Goal: Task Accomplishment & Management: Manage account settings

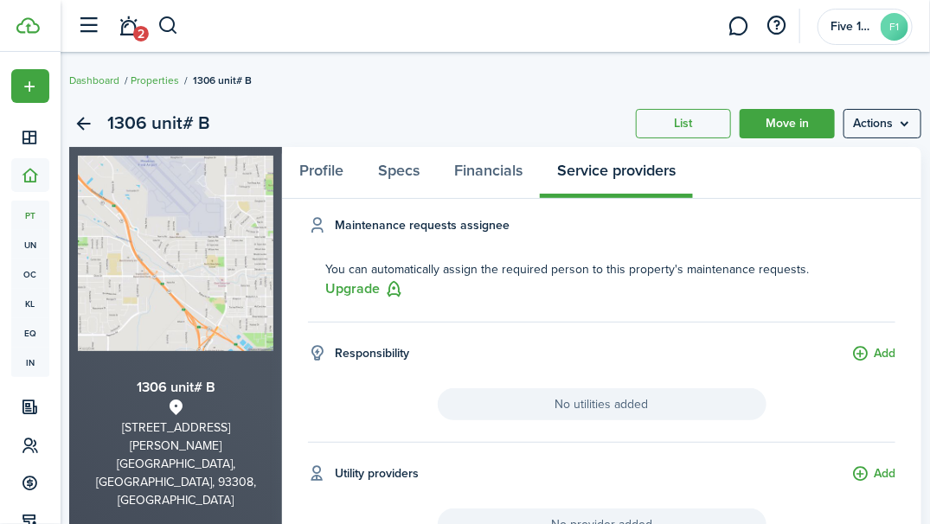
click at [134, 25] on link "2" at bounding box center [128, 26] width 33 height 44
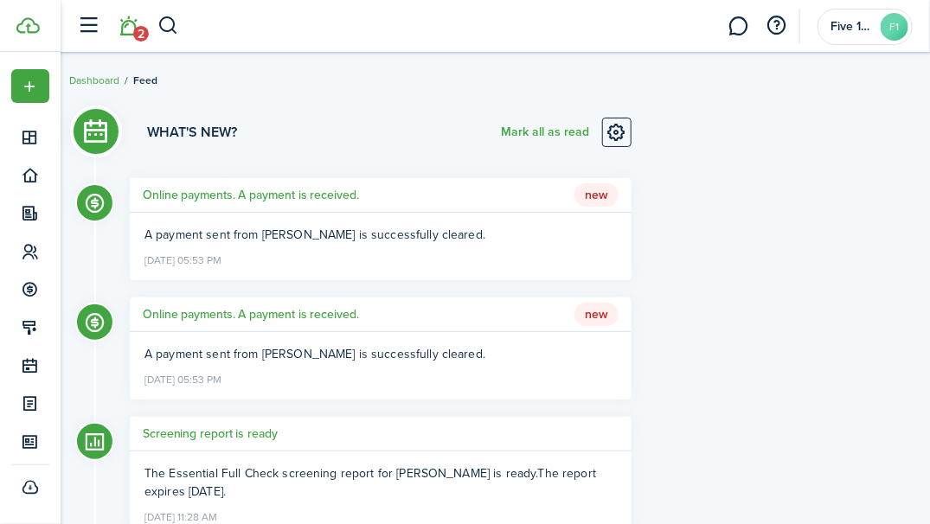
click at [34, 257] on icon at bounding box center [31, 251] width 18 height 17
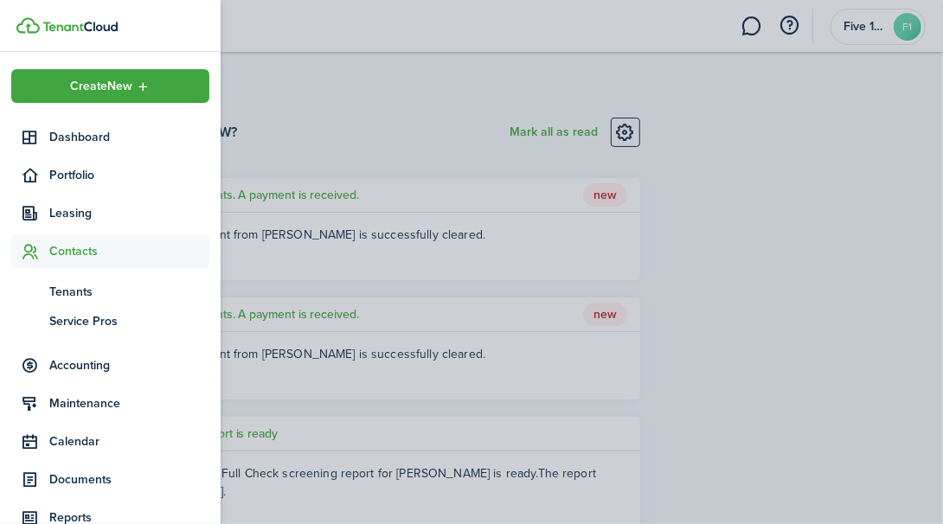
click at [104, 362] on span "Accounting" at bounding box center [129, 365] width 160 height 18
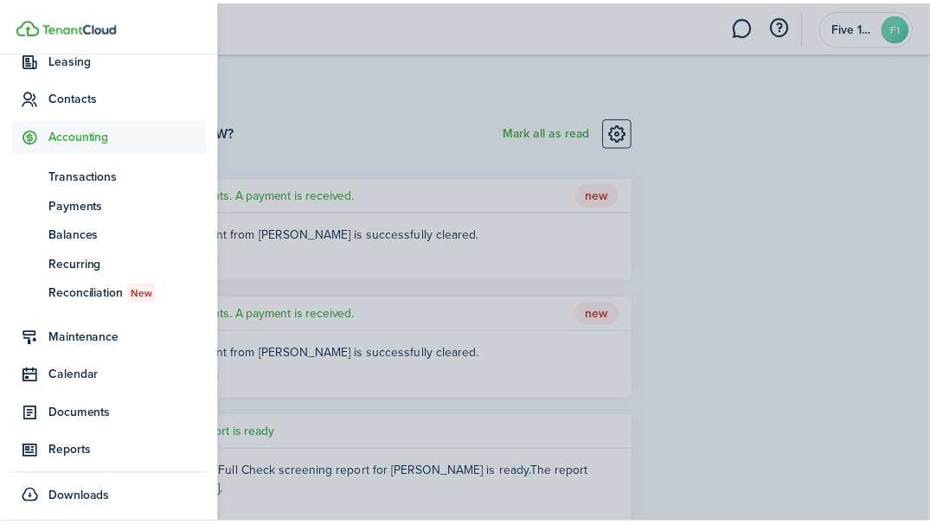
scroll to position [159, 0]
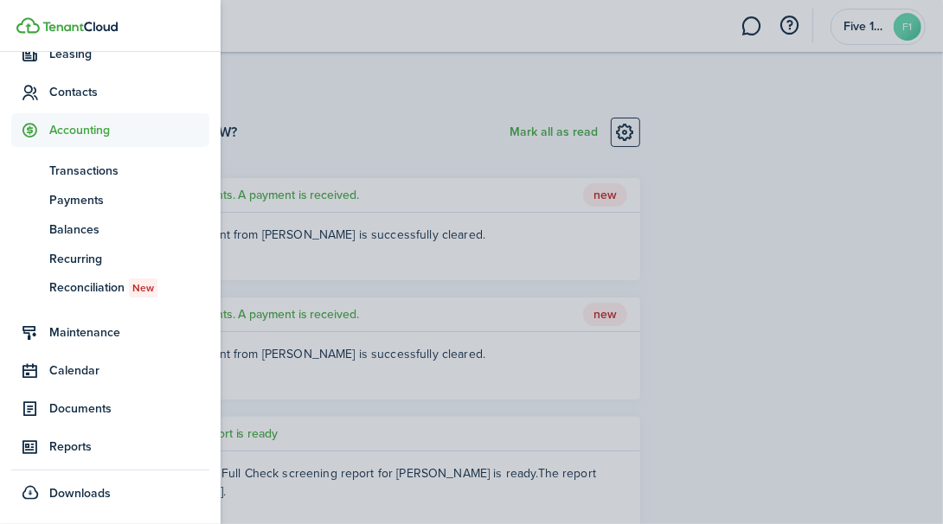
click at [90, 173] on span "Transactions" at bounding box center [129, 171] width 160 height 18
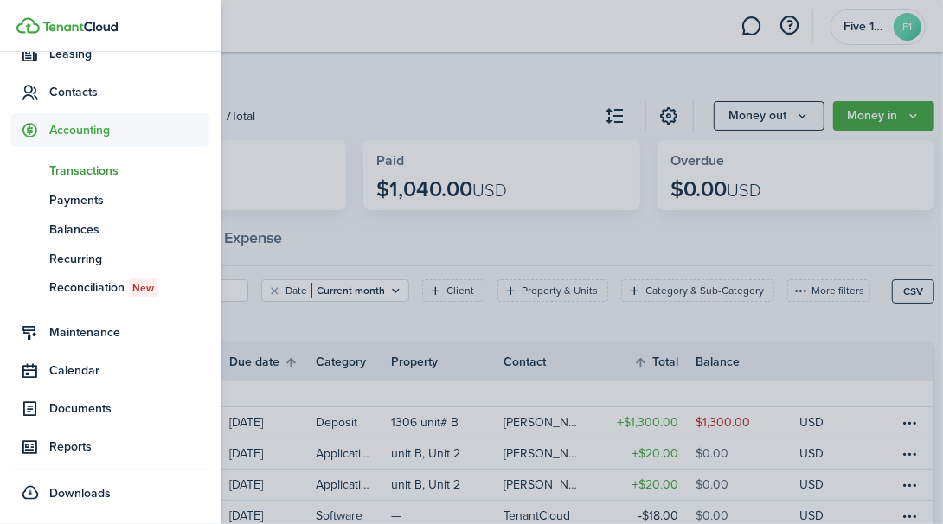
click at [537, 87] on container-opacity at bounding box center [471, 262] width 943 height 524
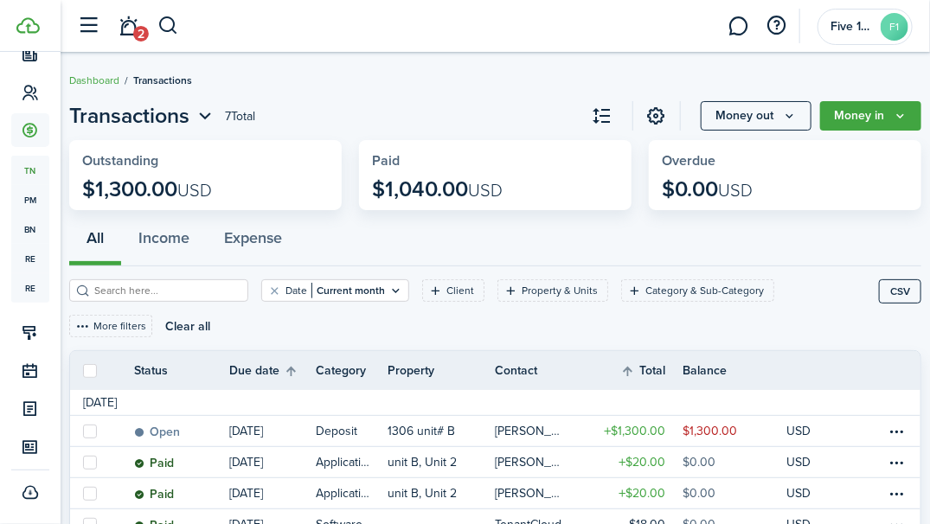
click at [514, 425] on table-profile-info-text "[PERSON_NAME]" at bounding box center [532, 432] width 74 height 14
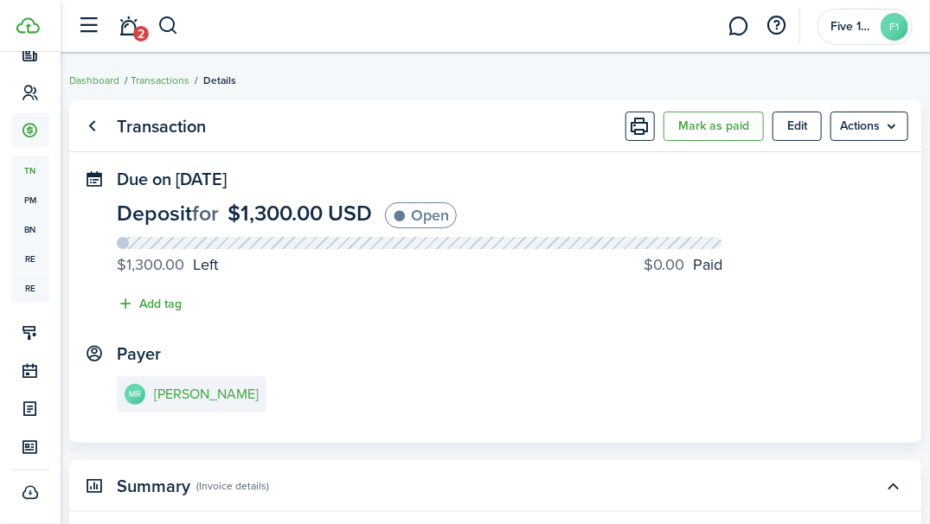
click at [104, 125] on link "Go back" at bounding box center [92, 126] width 29 height 29
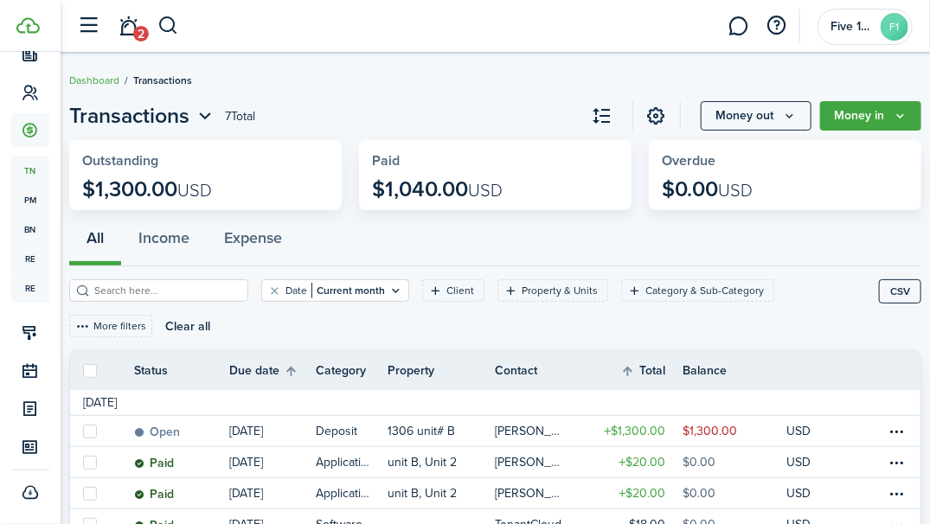
click at [908, 107] on button "Money in" at bounding box center [870, 115] width 101 height 29
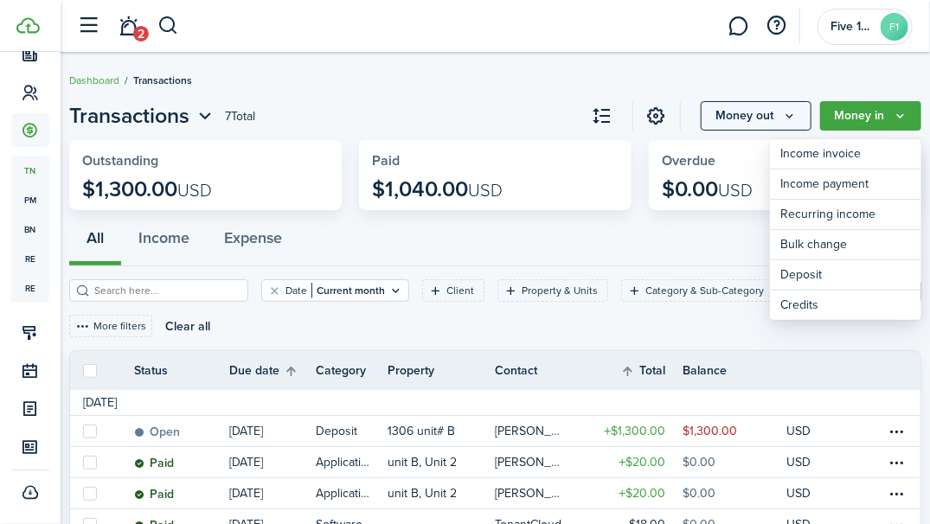
click at [791, 118] on icon "Money out" at bounding box center [789, 116] width 15 height 14
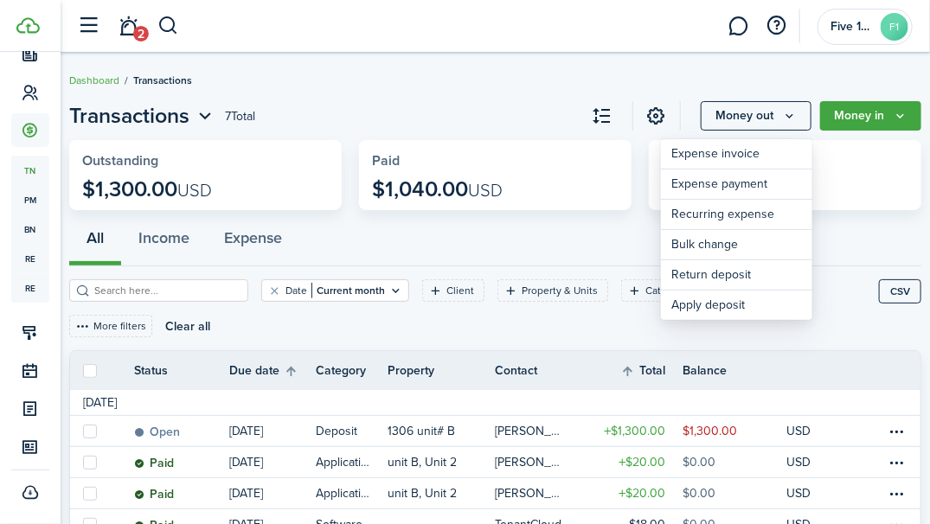
click at [420, 423] on p "1306 unit# B" at bounding box center [421, 431] width 67 height 18
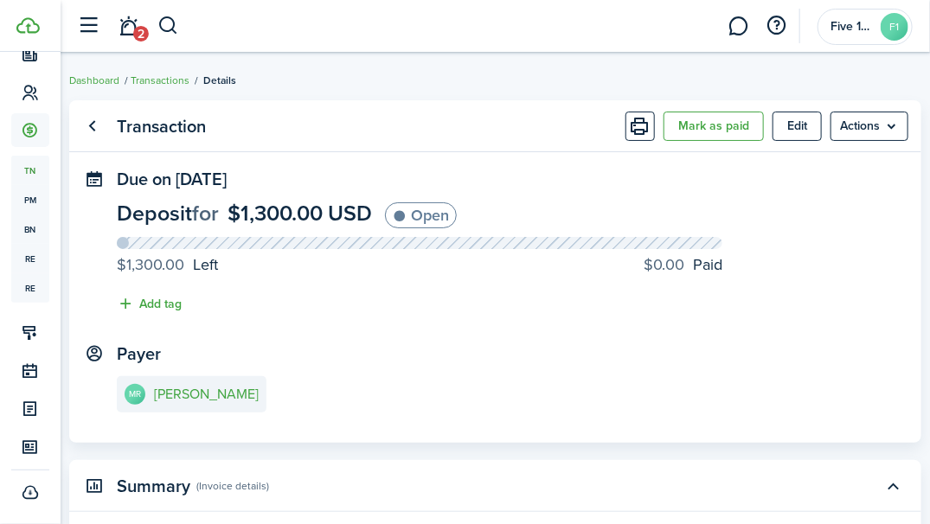
click at [891, 128] on menu-btn "Actions" at bounding box center [869, 126] width 78 height 29
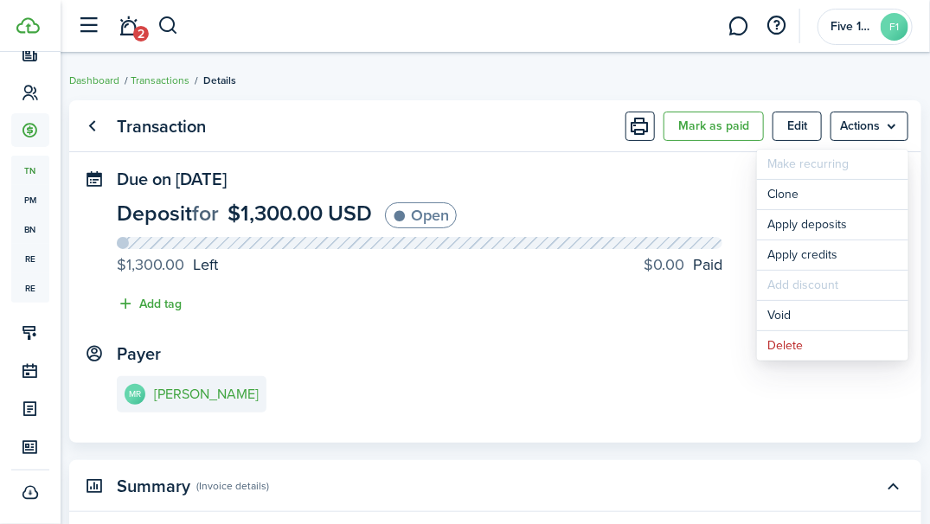
click at [699, 432] on panel-main-body "Due on [DATE] Deposit for $1,300.00 USD Open $1,300.00 Left $0.00 Paid Add tag …" at bounding box center [495, 306] width 852 height 273
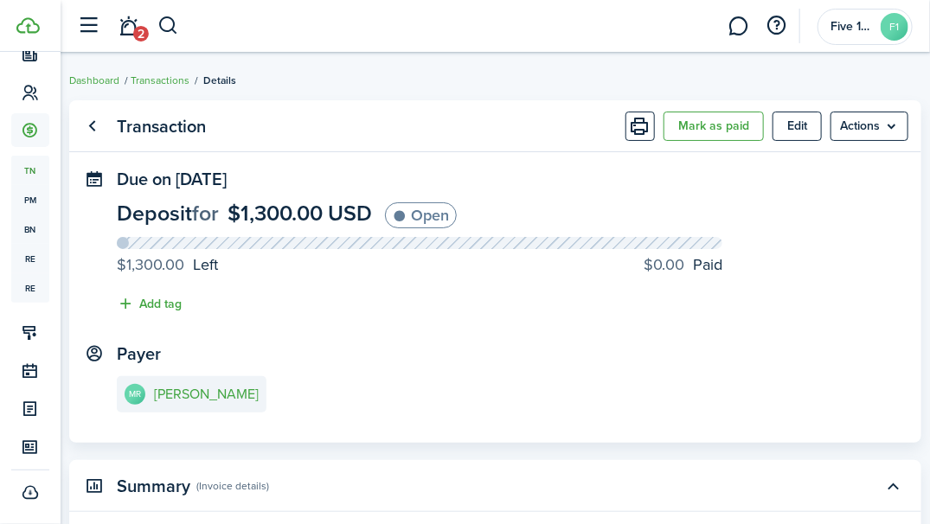
click at [87, 131] on link "Go back" at bounding box center [92, 126] width 29 height 29
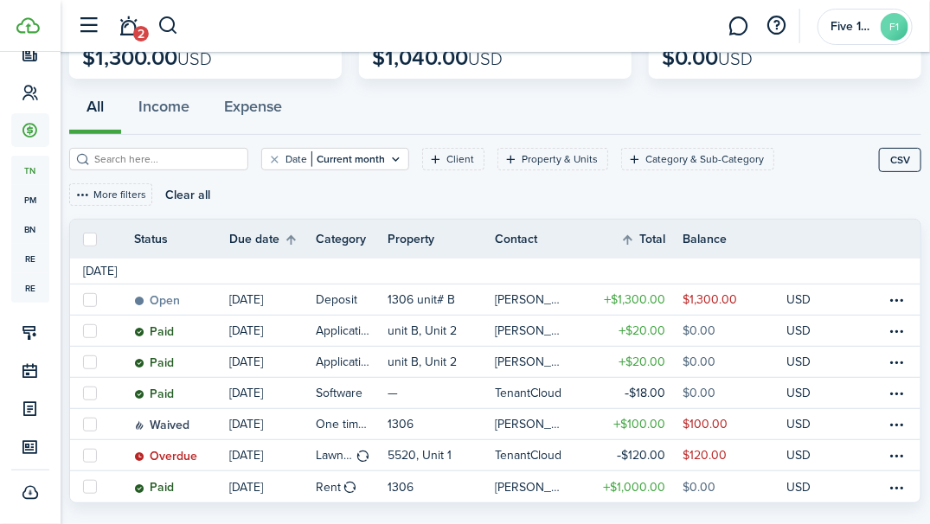
scroll to position [157, 0]
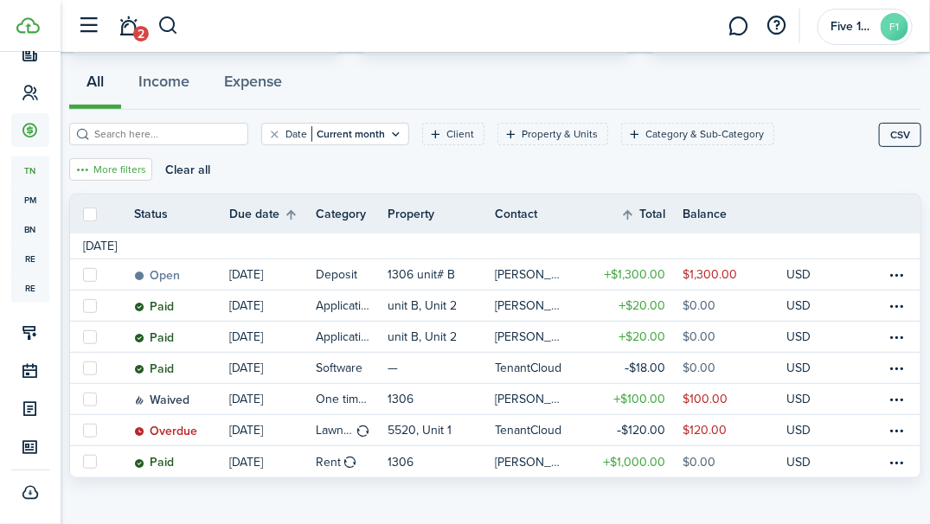
click at [152, 158] on button "More filters" at bounding box center [110, 169] width 83 height 22
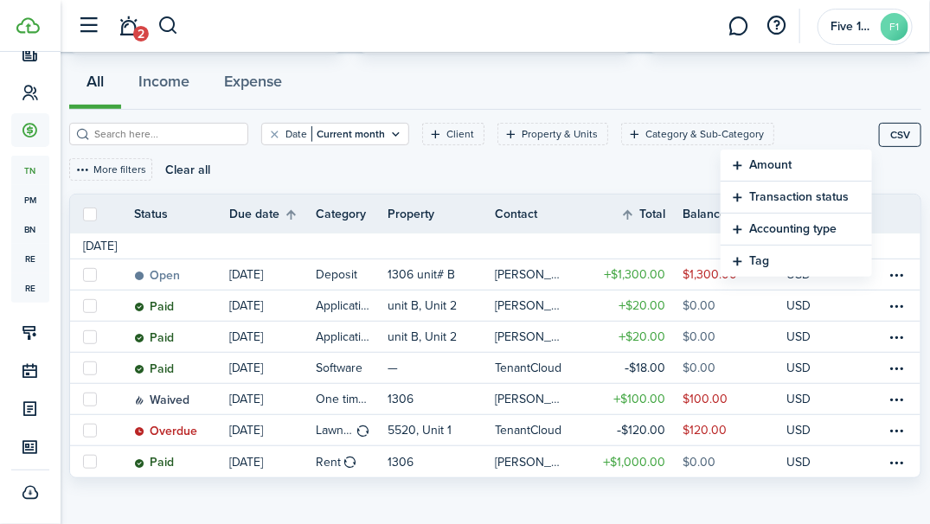
click at [748, 163] on button "Amount" at bounding box center [796, 166] width 151 height 32
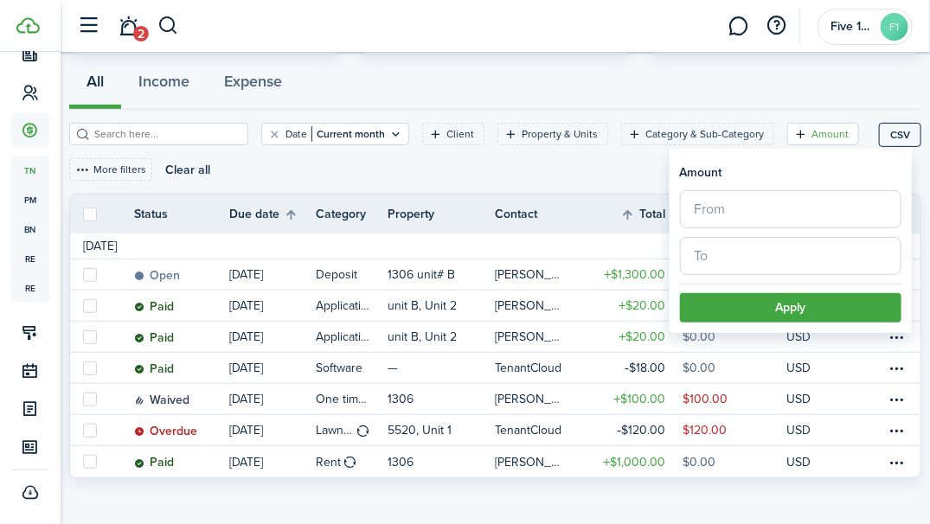
click at [793, 133] on icon "Open filter" at bounding box center [800, 134] width 15 height 14
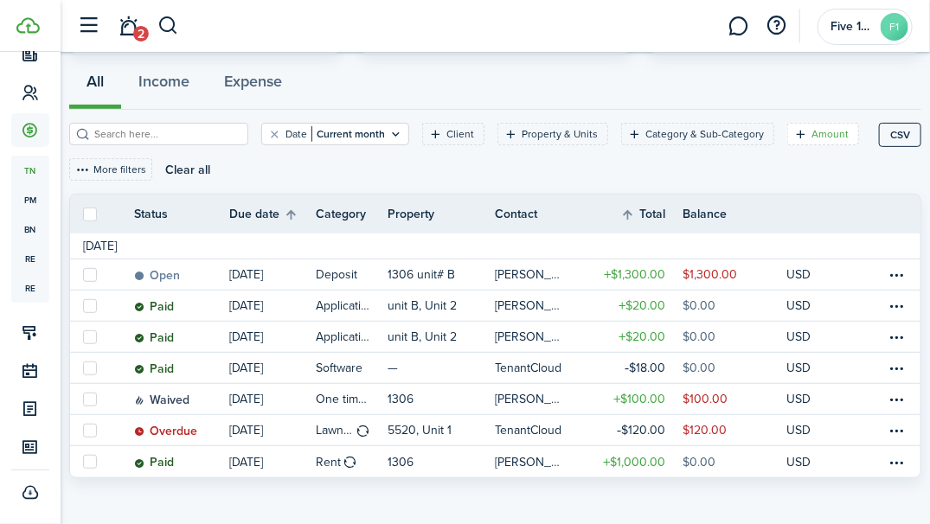
click at [787, 138] on filter-tag "Amount" at bounding box center [823, 134] width 72 height 22
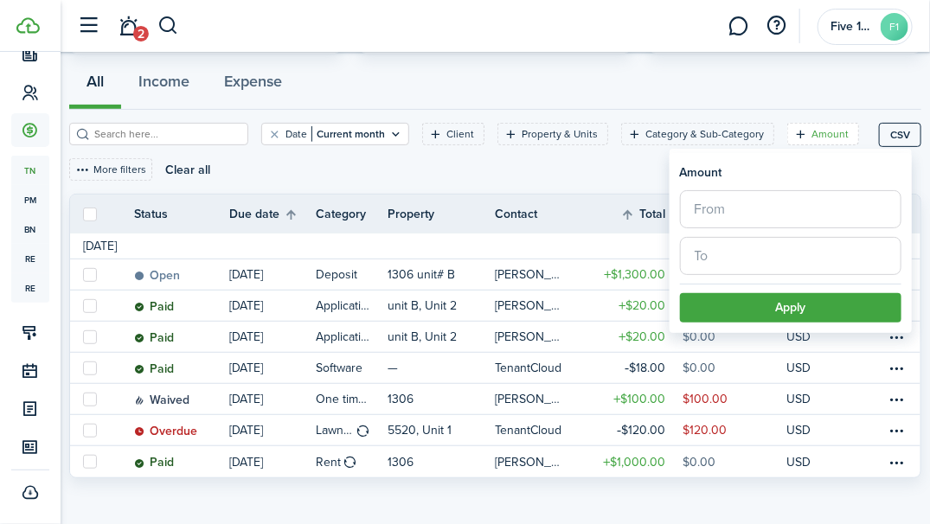
click at [809, 94] on div "All Income Expense" at bounding box center [495, 88] width 852 height 61
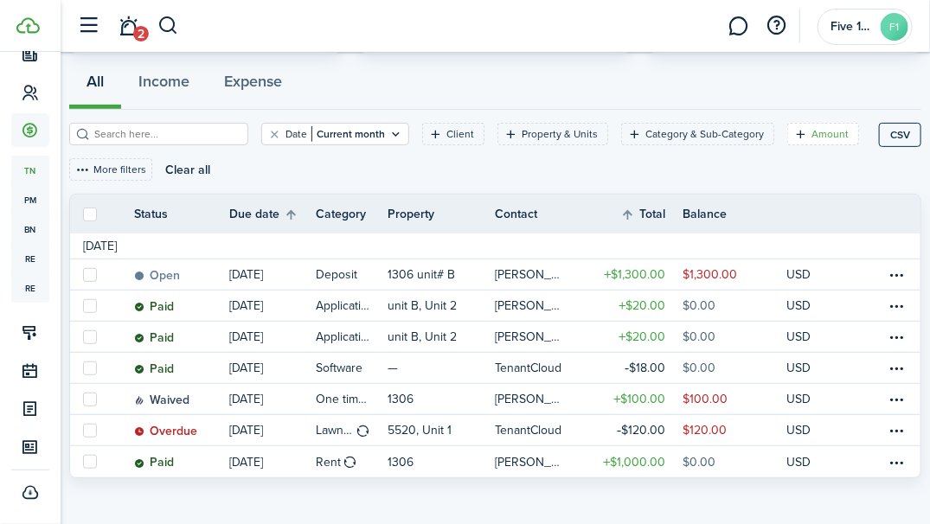
click at [811, 132] on filter-tag-label "Amount" at bounding box center [829, 134] width 37 height 16
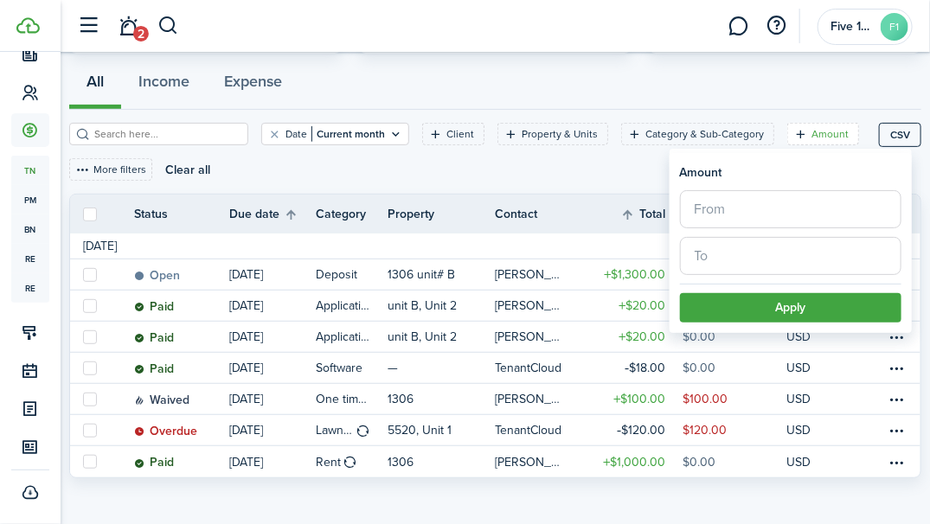
click at [819, 108] on tabs "All Income Expense" at bounding box center [495, 84] width 852 height 52
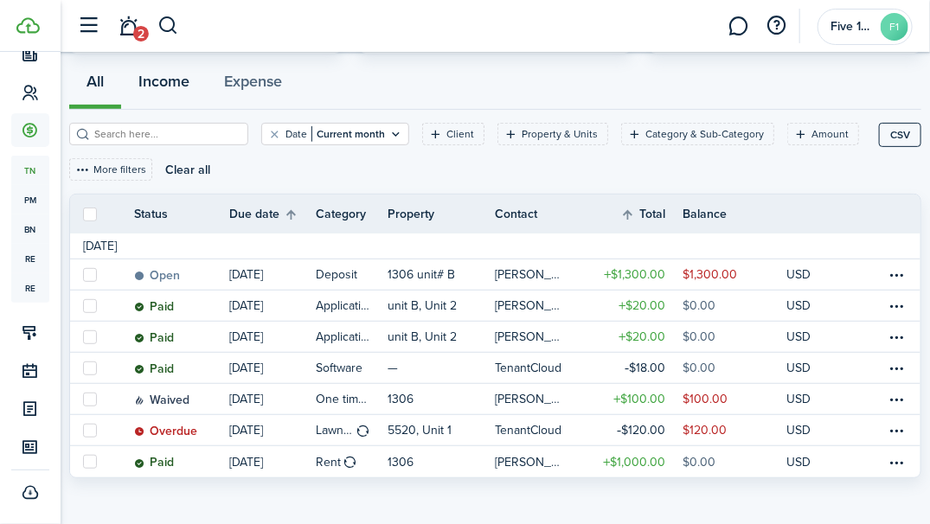
click at [150, 87] on button "Income" at bounding box center [164, 83] width 86 height 51
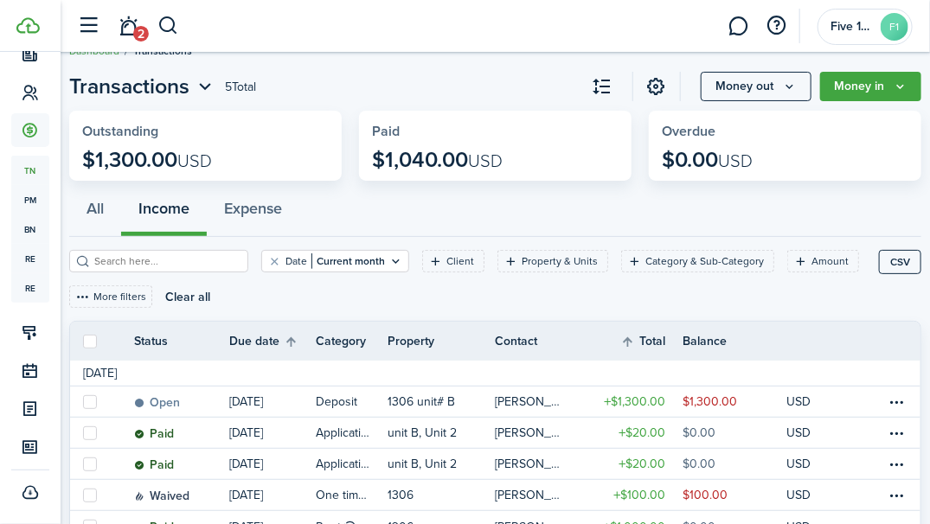
scroll to position [29, 0]
click at [645, 88] on link at bounding box center [656, 86] width 29 height 29
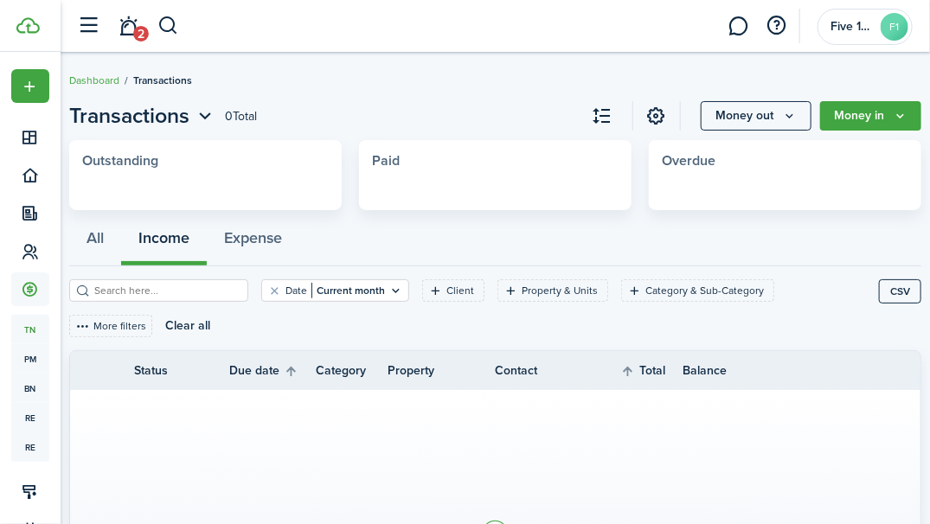
scroll to position [29, 0]
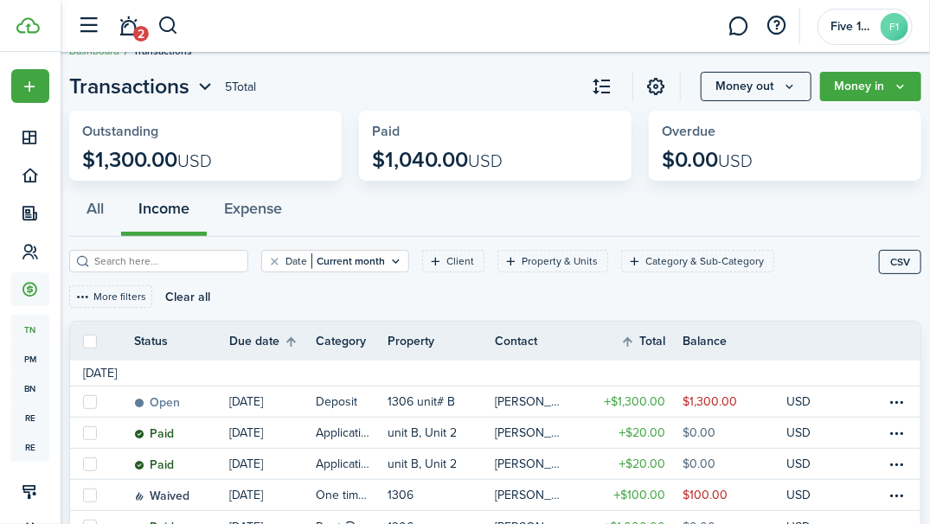
click at [907, 88] on icon "Money in" at bounding box center [900, 87] width 15 height 14
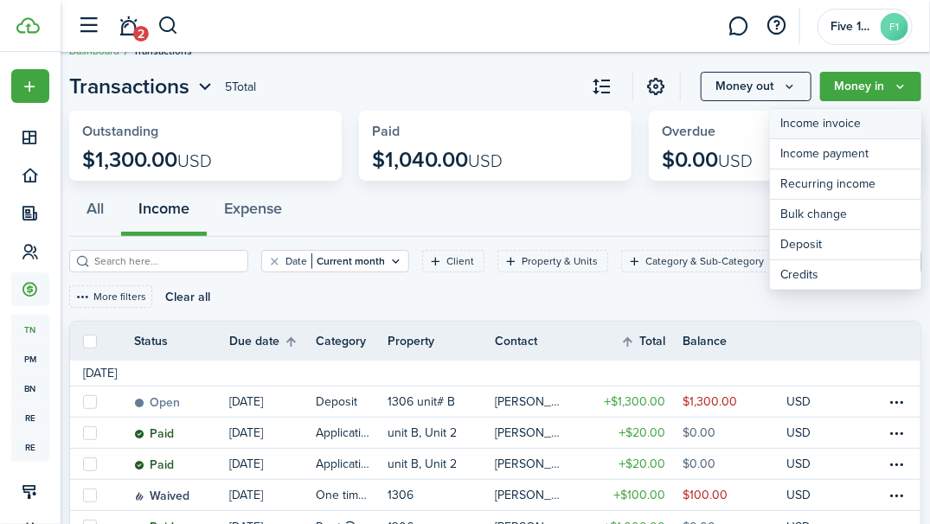
click at [818, 125] on link "Income invoice" at bounding box center [845, 124] width 151 height 30
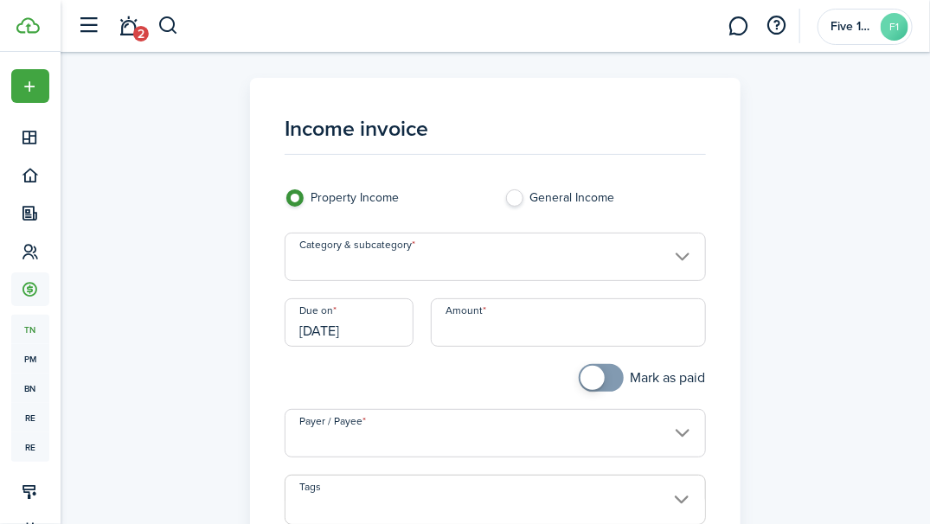
click at [673, 260] on input "Category & subcategory" at bounding box center [495, 257] width 420 height 48
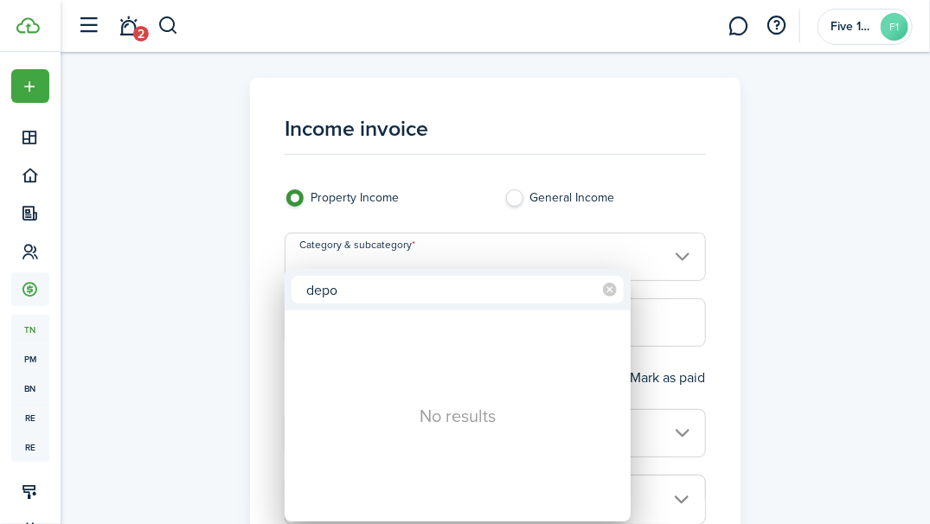
type input "depo"
click at [604, 299] on mbsc-icon at bounding box center [610, 290] width 28 height 28
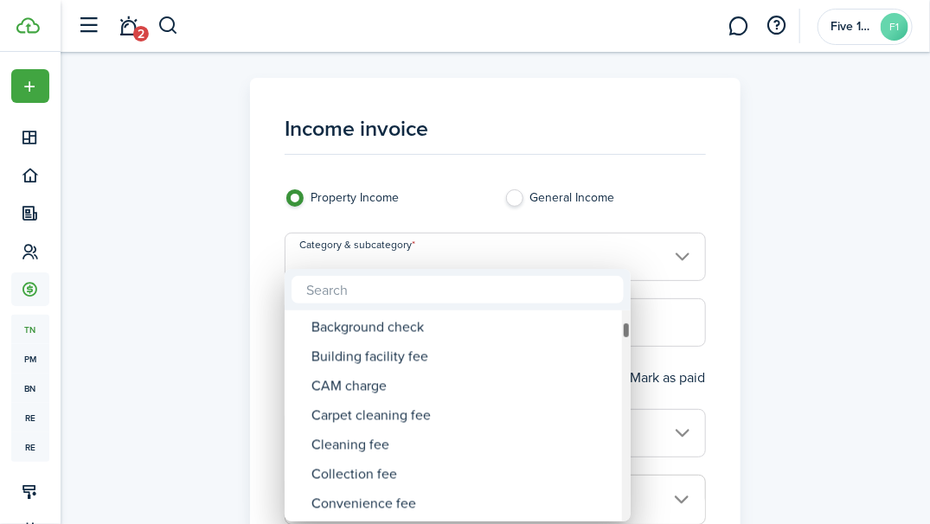
click at [775, 208] on div at bounding box center [465, 262] width 1207 height 801
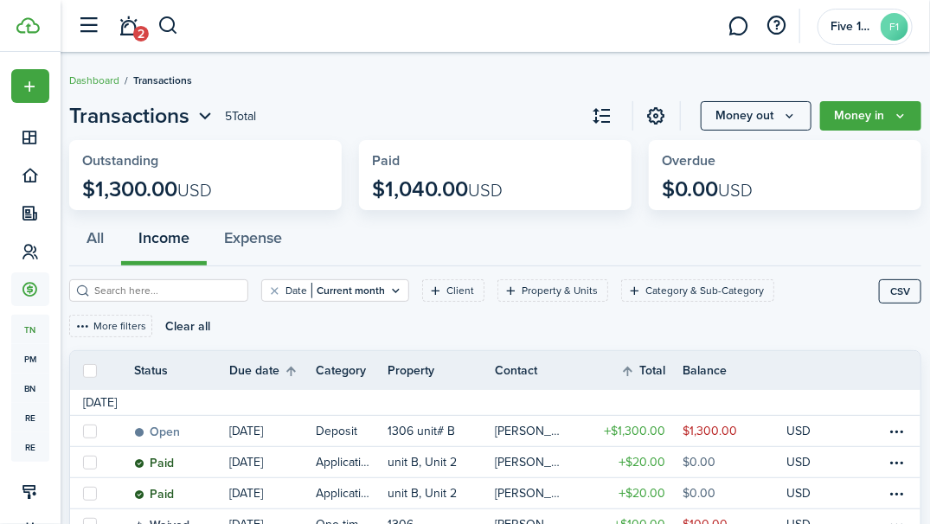
click at [903, 107] on button "Money in" at bounding box center [870, 115] width 101 height 29
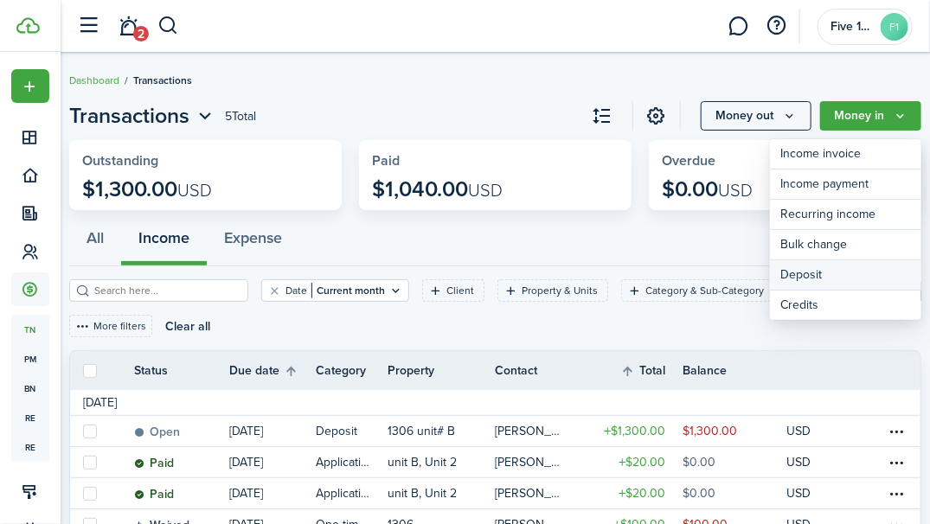
click at [803, 271] on link "Deposit" at bounding box center [845, 275] width 151 height 30
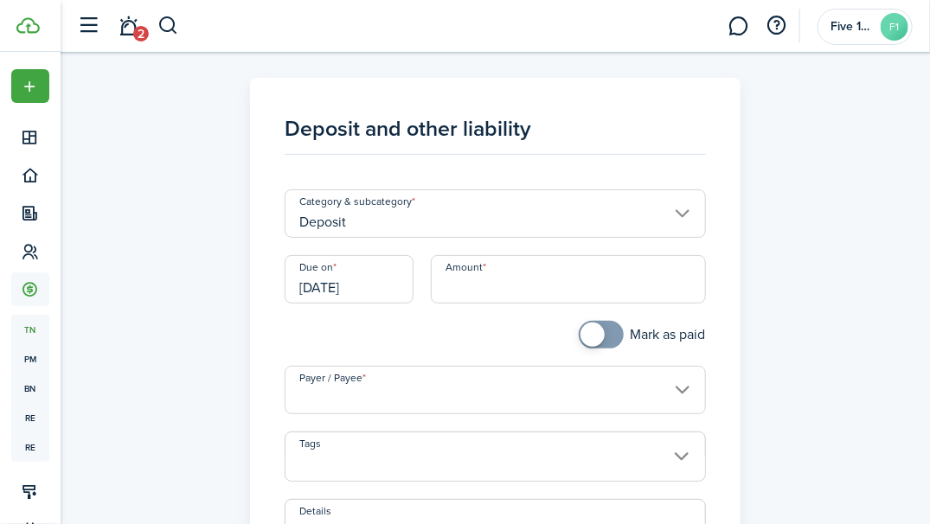
click at [575, 278] on input "Amount" at bounding box center [568, 279] width 275 height 48
click at [361, 288] on input "[DATE]" at bounding box center [349, 279] width 129 height 48
type input "$125.00"
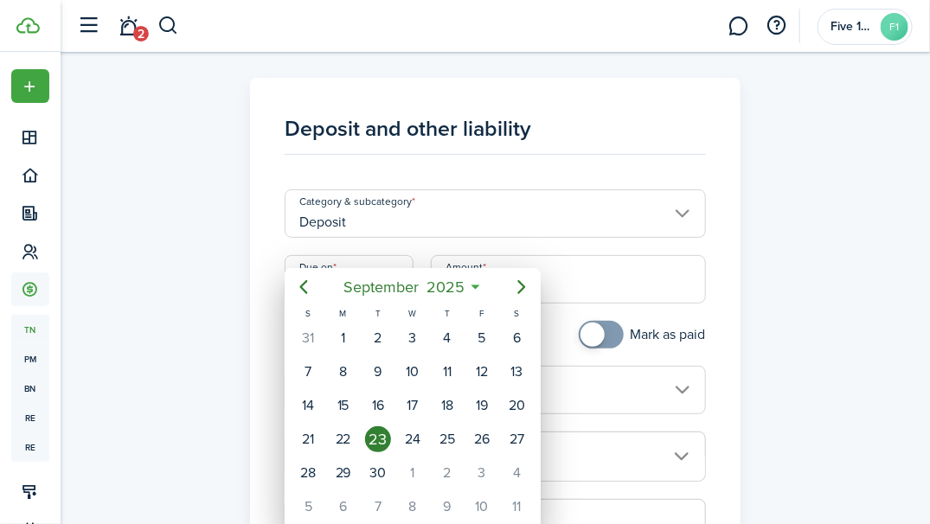
click at [516, 433] on div "27" at bounding box center [516, 439] width 26 height 26
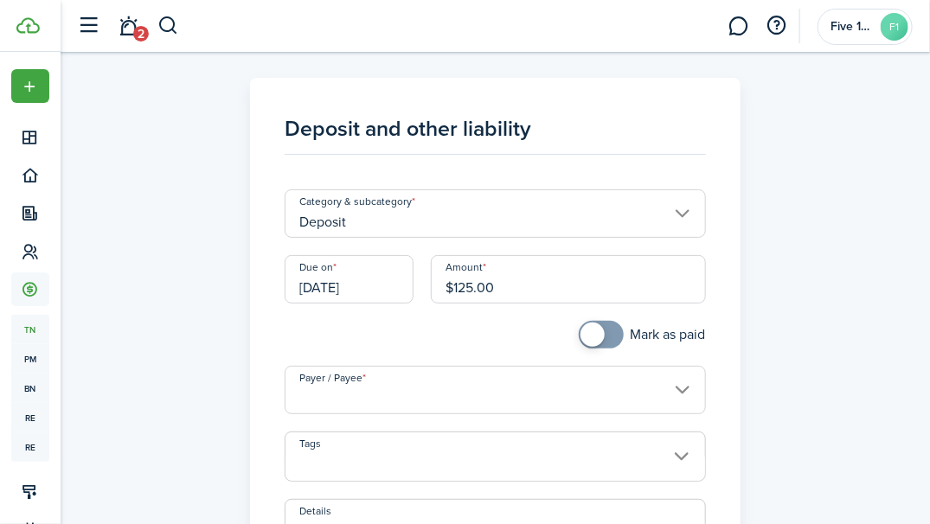
type input "[DATE]"
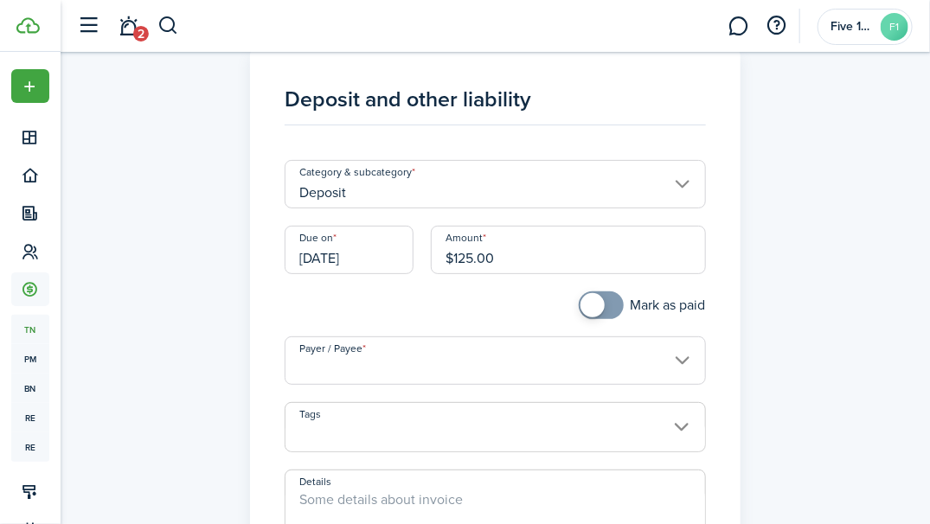
scroll to position [131, 0]
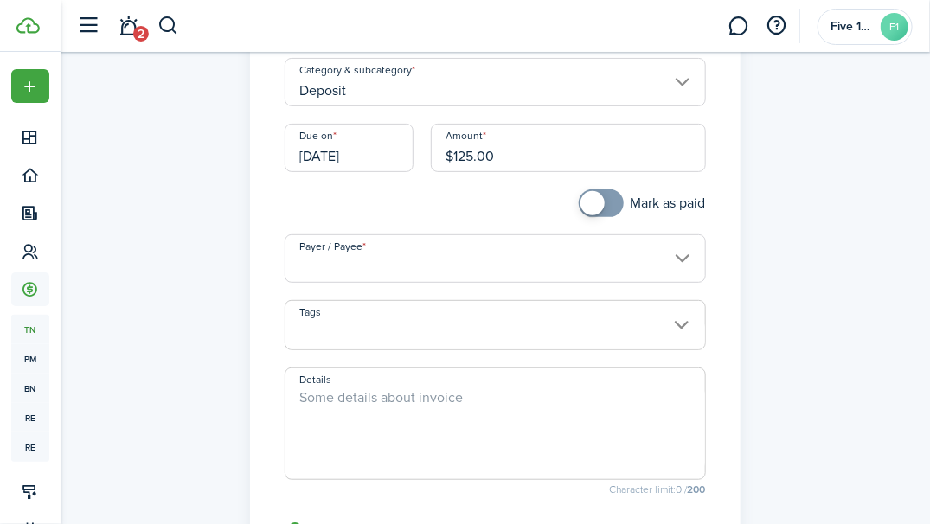
click at [683, 264] on input "Payer / Payee" at bounding box center [495, 258] width 420 height 48
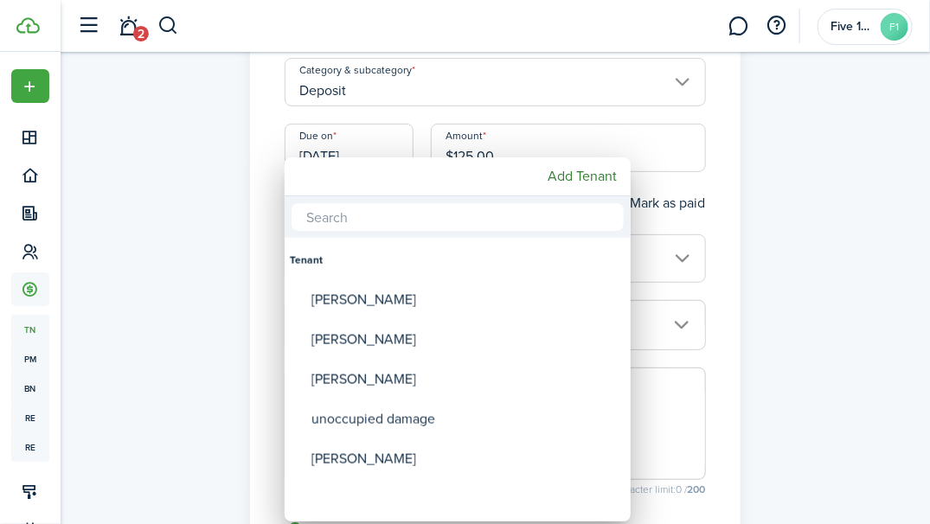
click at [388, 294] on div "[PERSON_NAME]" at bounding box center [464, 300] width 306 height 40
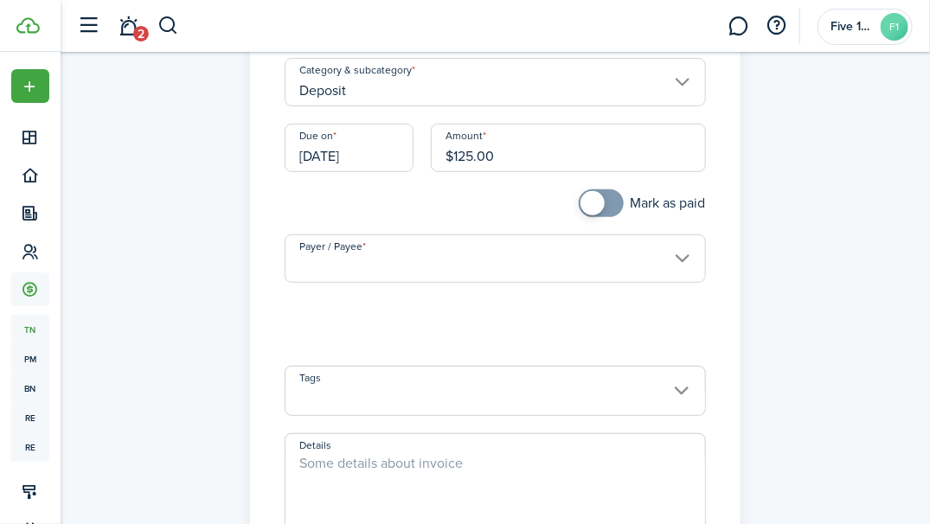
type input "[PERSON_NAME]"
click at [672, 386] on span at bounding box center [494, 400] width 419 height 29
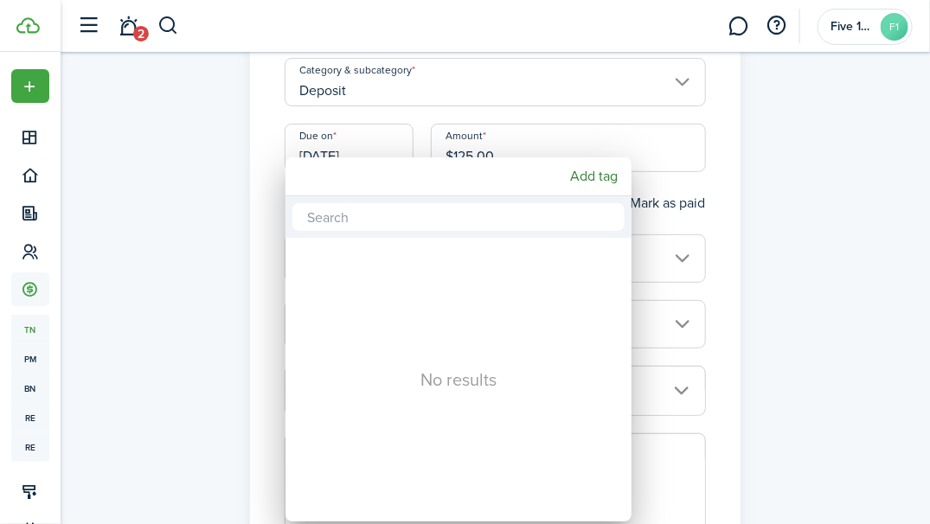
click at [882, 207] on div at bounding box center [465, 262] width 1207 height 801
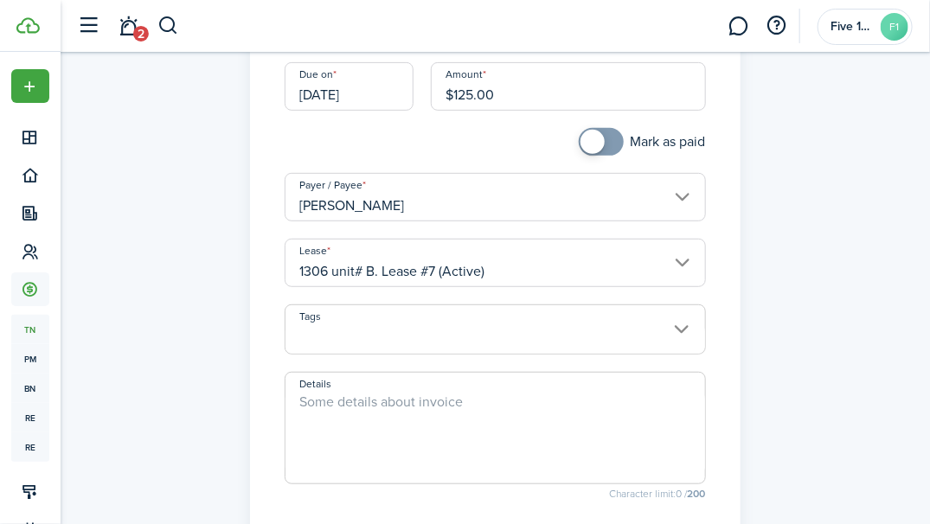
scroll to position [195, 0]
click at [670, 333] on span at bounding box center [494, 337] width 419 height 29
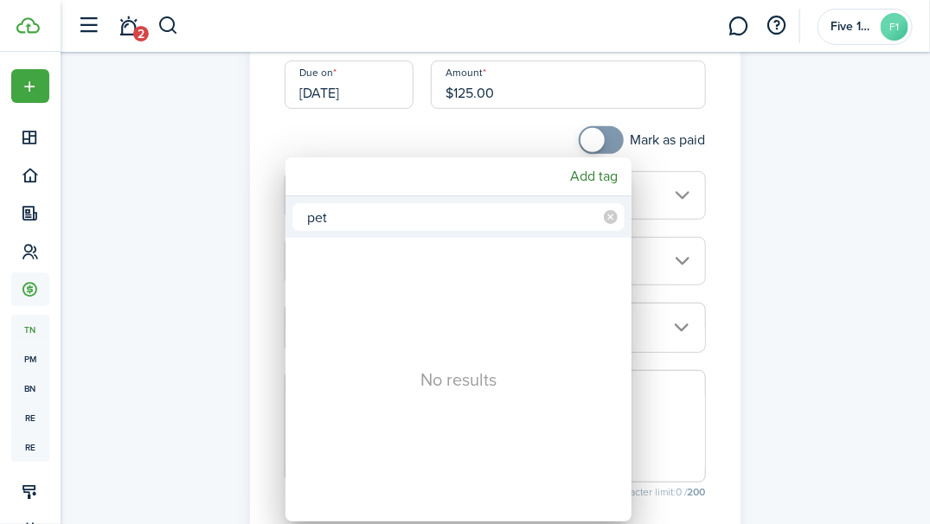
type input "pet"
click at [601, 220] on mbsc-icon at bounding box center [611, 217] width 28 height 28
click at [817, 263] on div at bounding box center [465, 262] width 1207 height 801
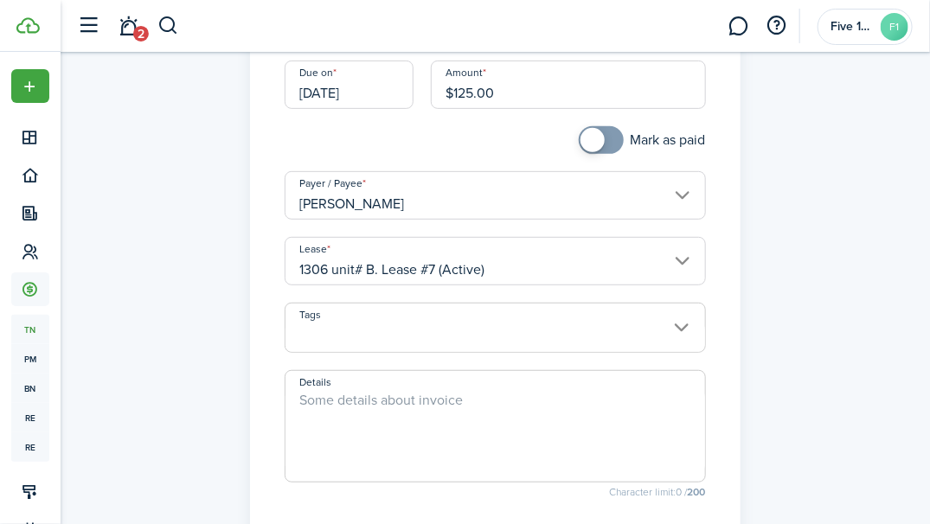
click at [581, 407] on textarea "Details" at bounding box center [494, 431] width 419 height 83
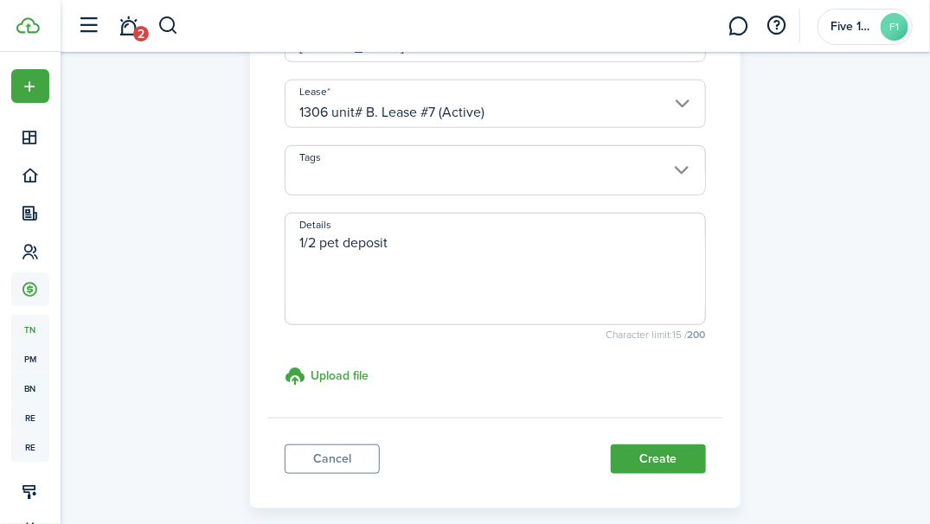
scroll to position [353, 0]
click at [552, 250] on textarea "1/2 pet deposit" at bounding box center [494, 273] width 419 height 83
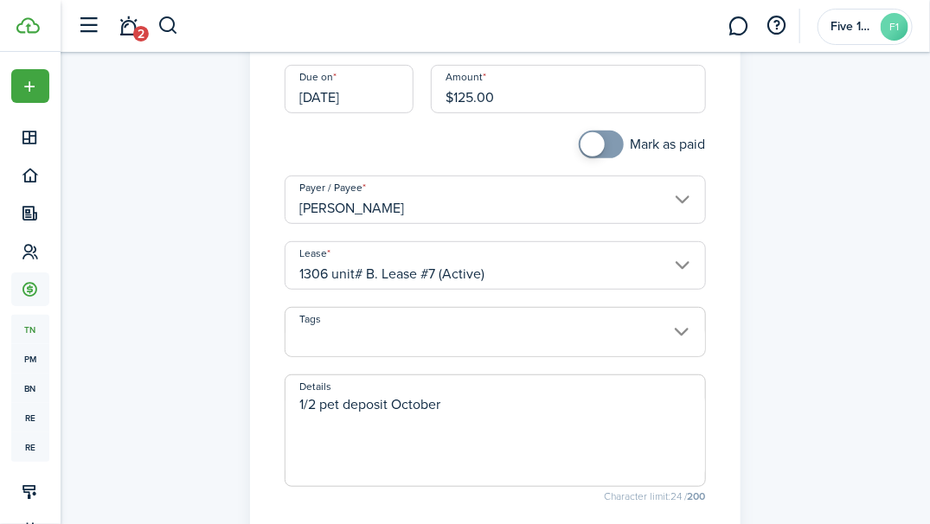
scroll to position [188, 0]
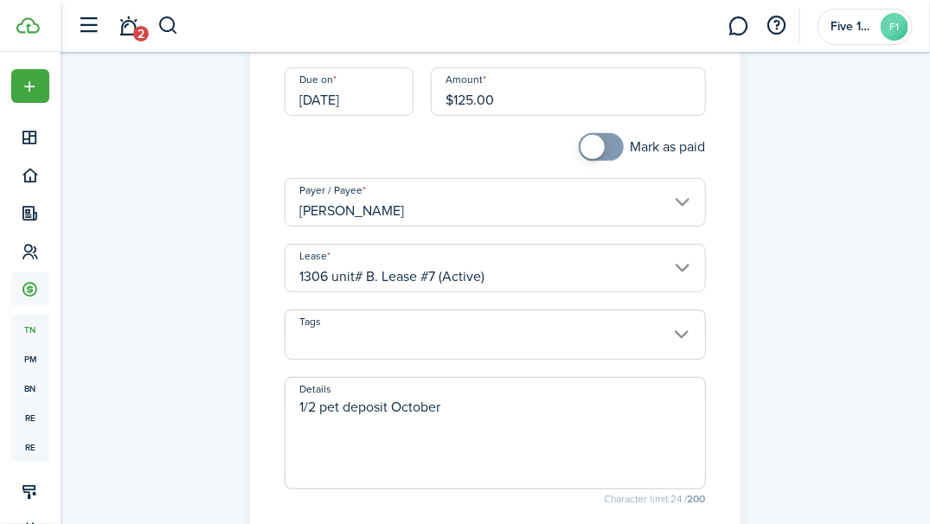
click at [674, 272] on input "1306 unit# B. Lease #7 (Active)" at bounding box center [495, 268] width 420 height 48
type textarea "1/2 pet deposit October"
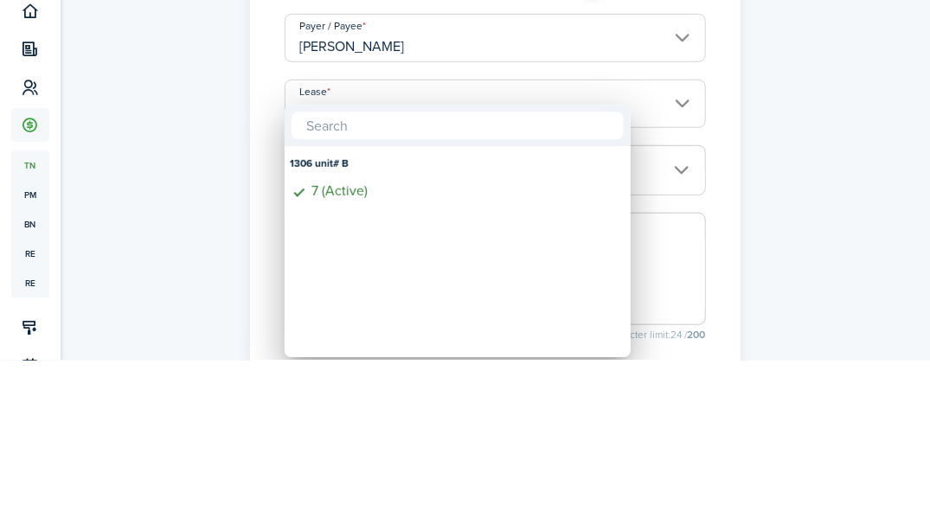
click at [842, 365] on div at bounding box center [465, 262] width 1207 height 801
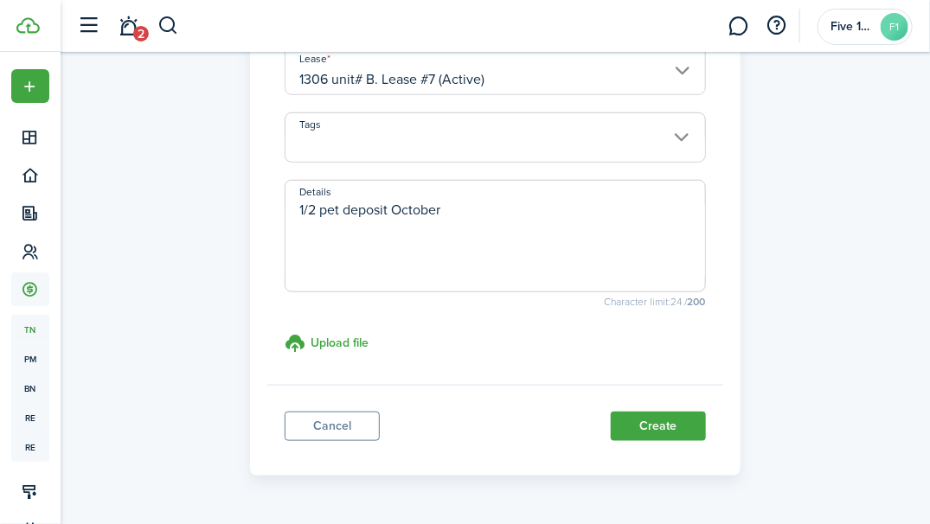
scroll to position [386, 0]
click at [645, 426] on button "Create" at bounding box center [658, 425] width 95 height 29
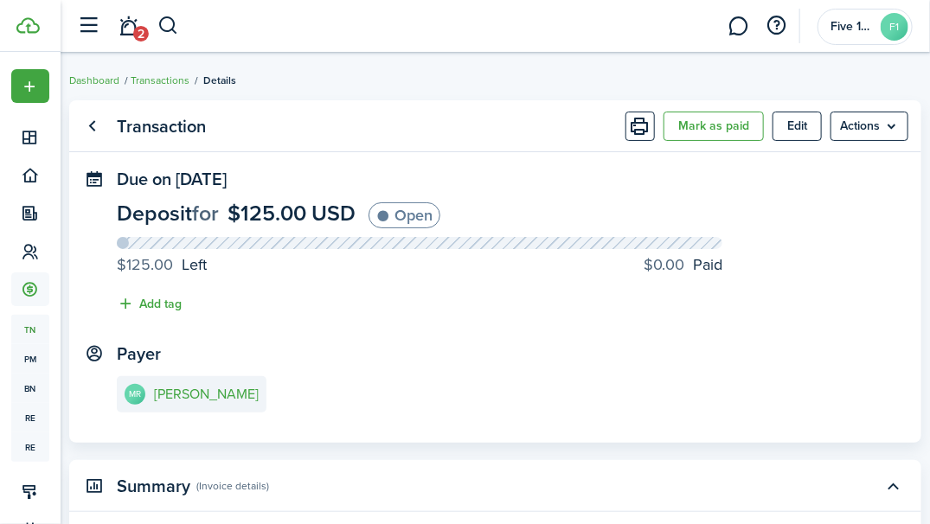
click at [795, 132] on button "Edit" at bounding box center [797, 126] width 49 height 29
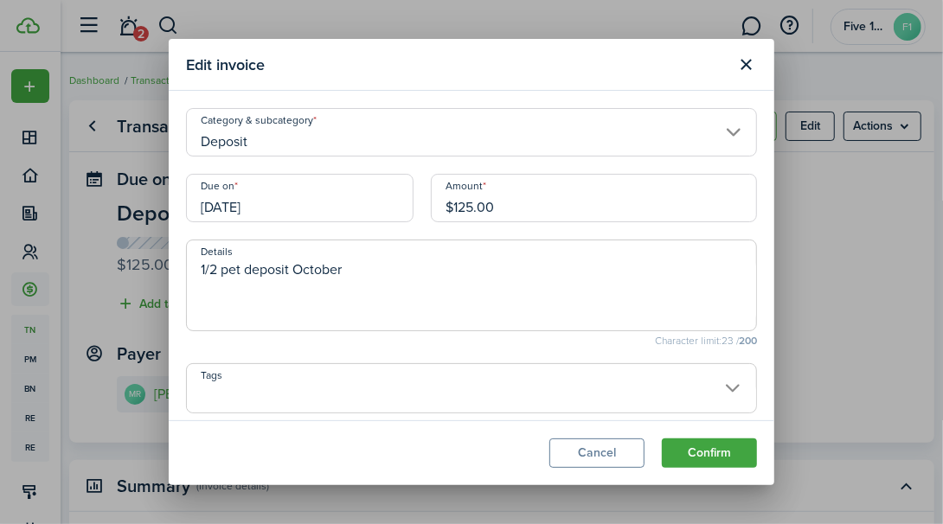
click at [747, 70] on button "Close modal" at bounding box center [746, 64] width 29 height 29
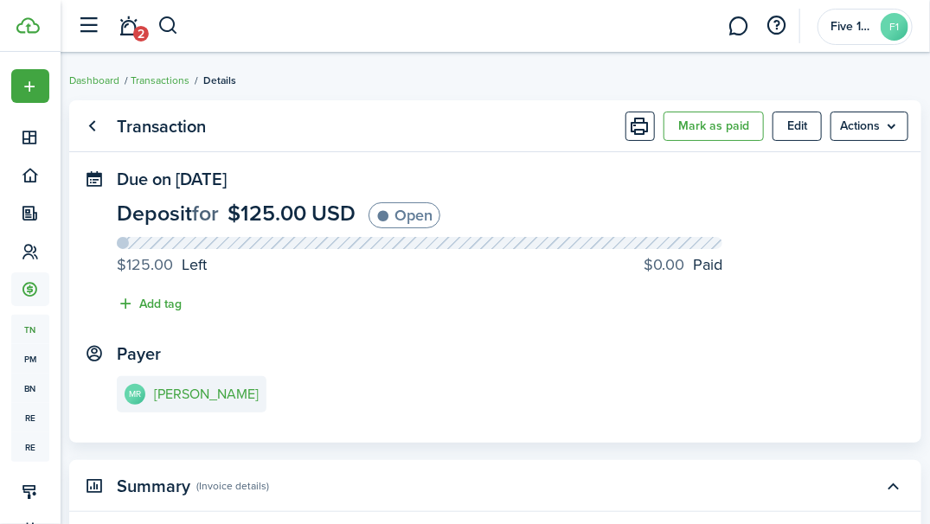
click at [106, 125] on link "Go back" at bounding box center [92, 126] width 29 height 29
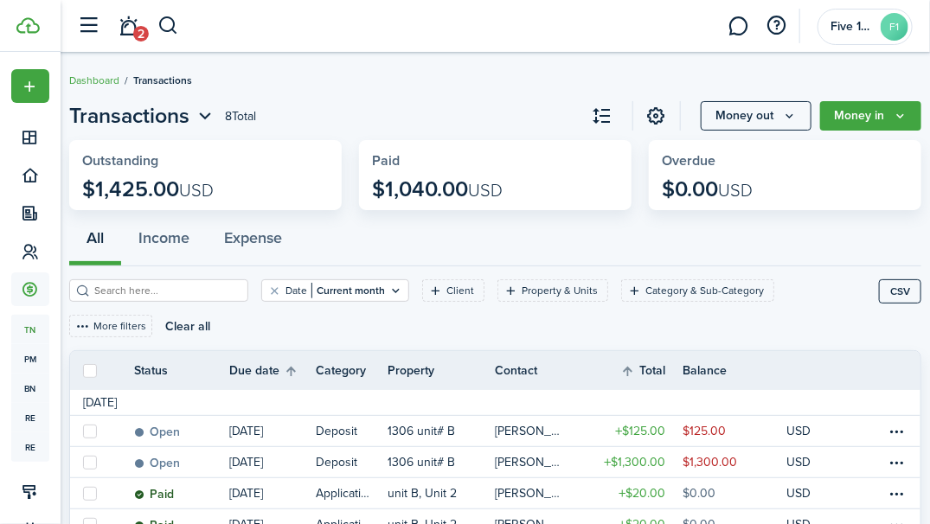
click at [897, 121] on icon "Money in" at bounding box center [900, 116] width 15 height 14
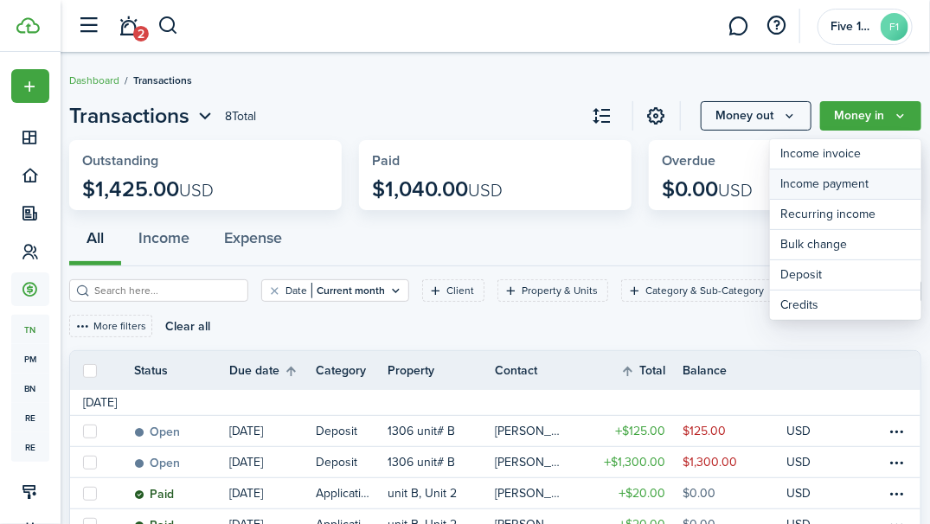
click at [861, 186] on link "Income payment" at bounding box center [845, 185] width 151 height 30
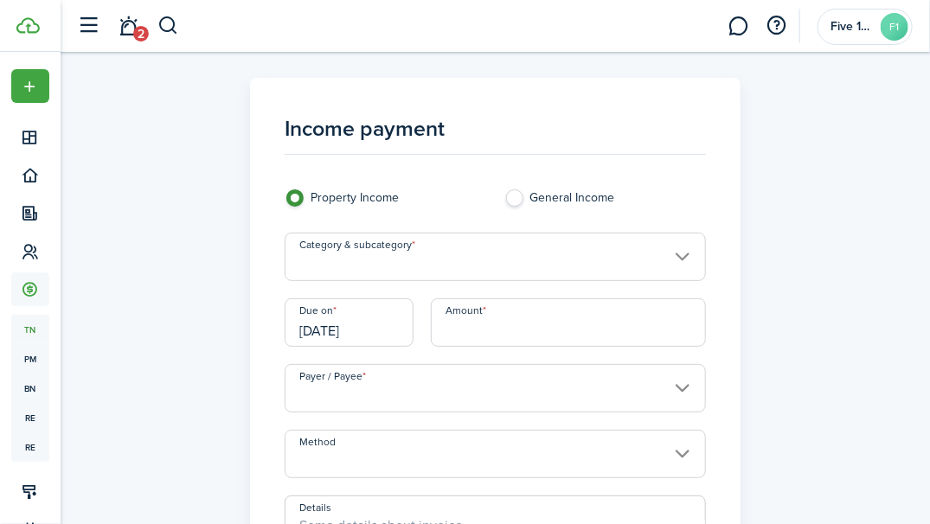
click at [667, 256] on input "Category & subcategory" at bounding box center [495, 257] width 420 height 48
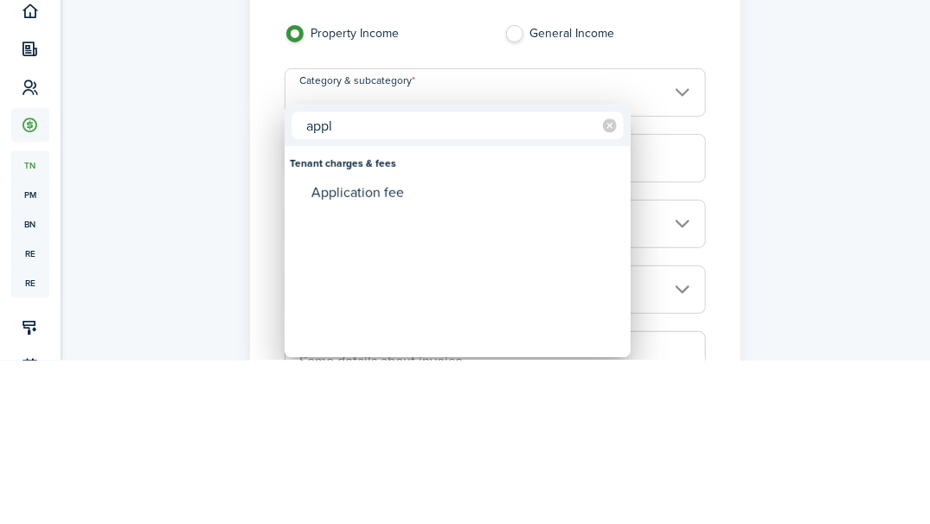
type input "appl"
click at [386, 354] on div "Application fee" at bounding box center [464, 357] width 306 height 29
type input "Tenant charges & fees / Application fee"
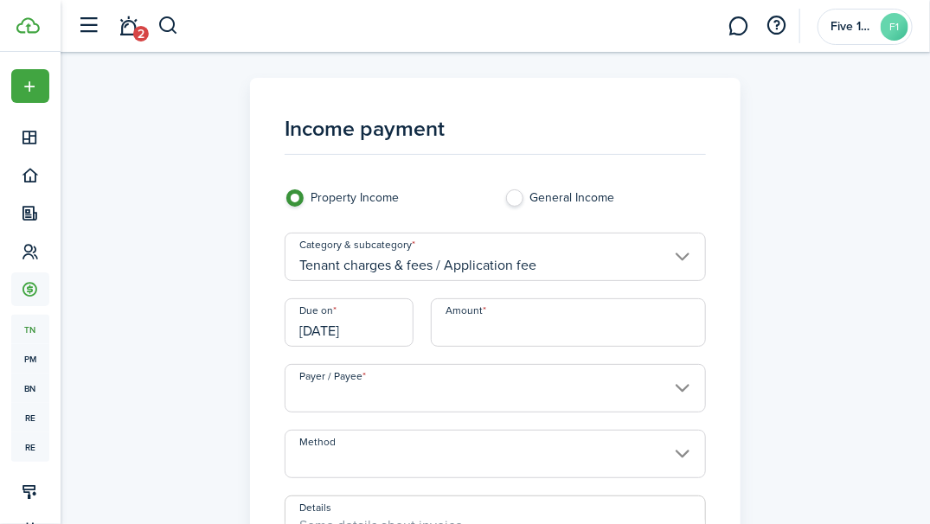
click at [391, 330] on input "[DATE]" at bounding box center [349, 322] width 129 height 48
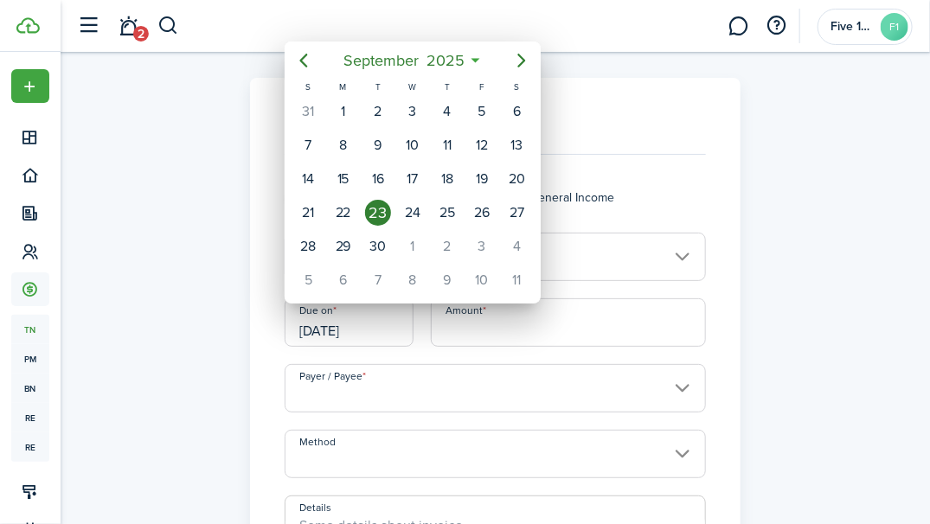
click at [518, 212] on div "27" at bounding box center [516, 213] width 26 height 26
type input "[DATE]"
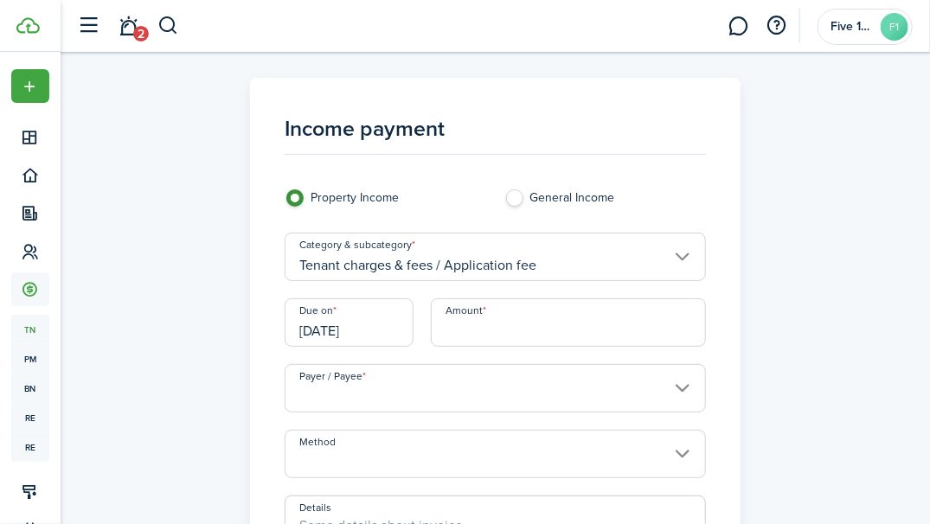
click at [600, 330] on input "Amount" at bounding box center [568, 322] width 275 height 48
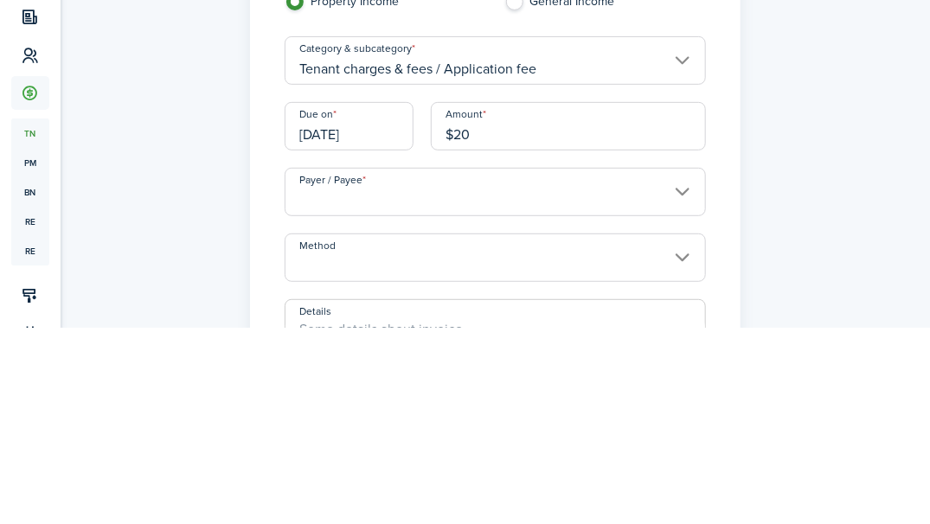
click at [671, 389] on input "Payer / Payee" at bounding box center [495, 388] width 420 height 48
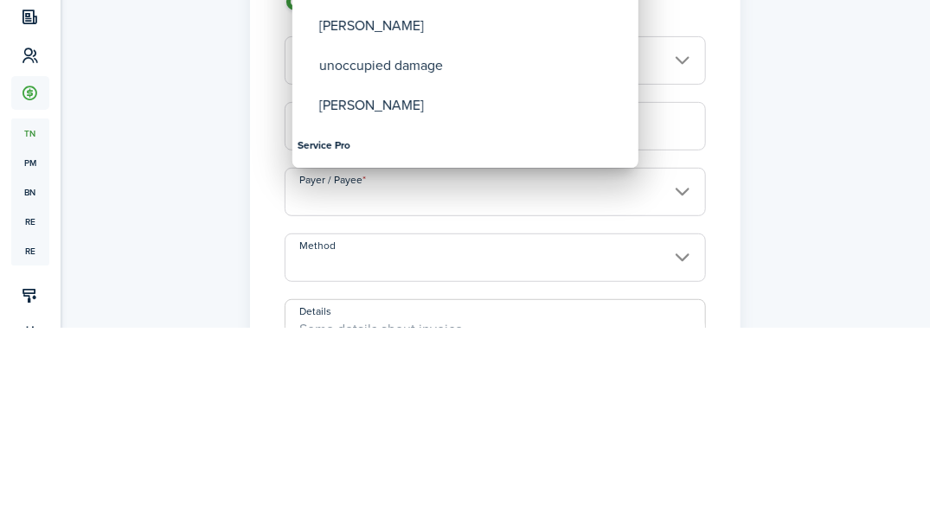
type input "$20.00"
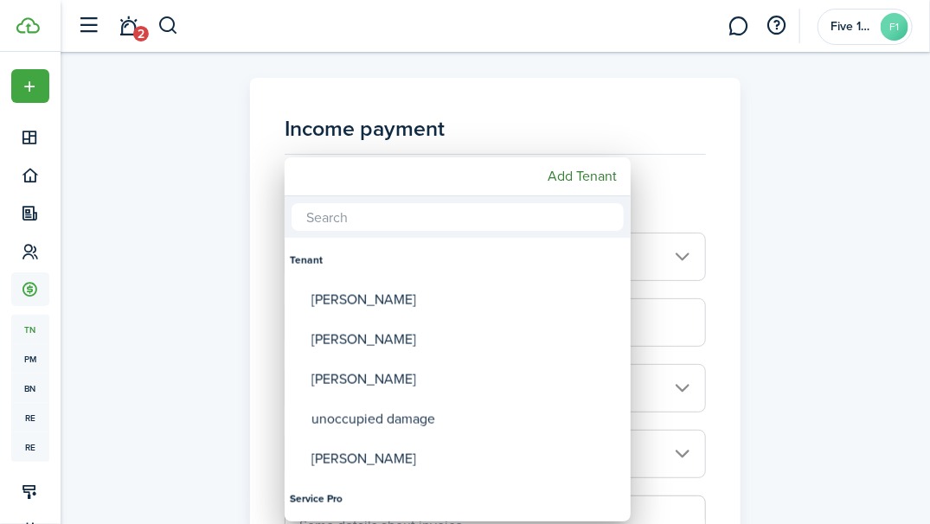
click at [383, 302] on div "[PERSON_NAME]" at bounding box center [464, 300] width 306 height 40
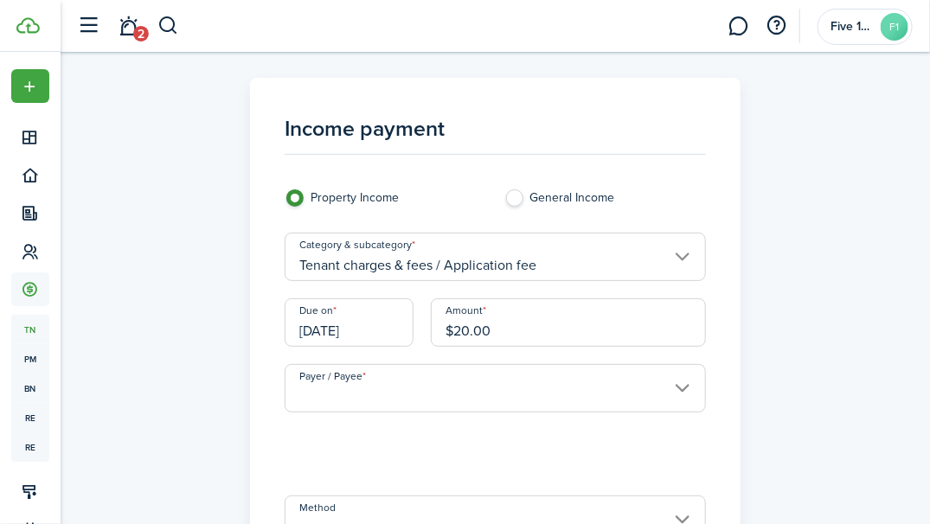
type input "[PERSON_NAME]"
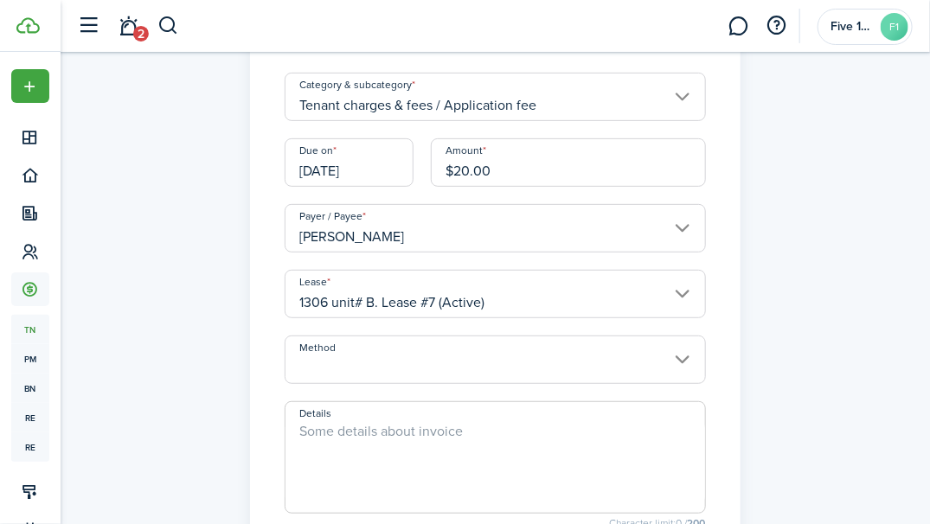
scroll to position [161, 0]
click at [672, 360] on input "Method" at bounding box center [495, 359] width 420 height 48
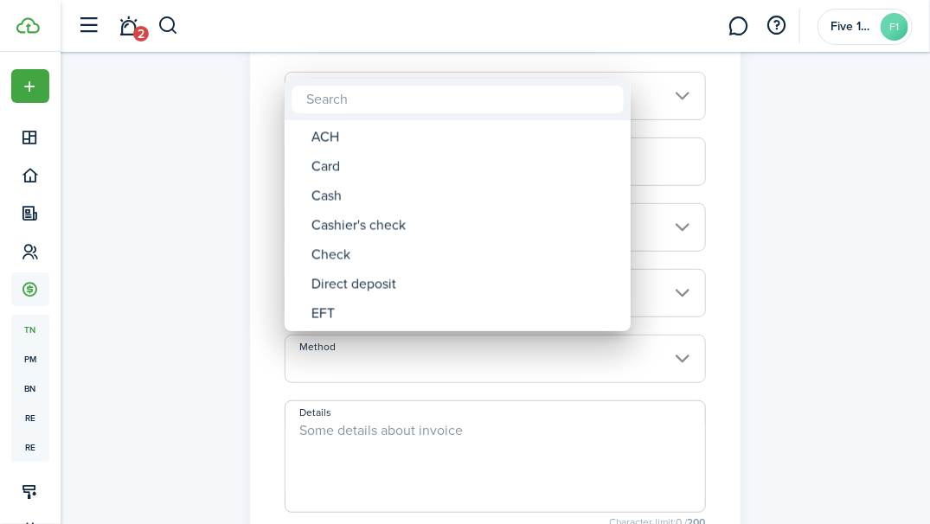
click at [851, 187] on div at bounding box center [465, 262] width 1207 height 801
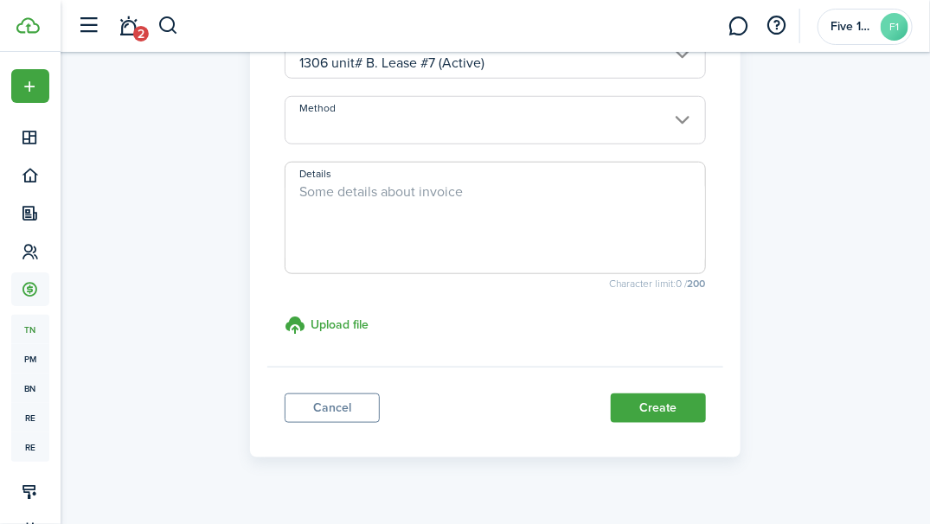
scroll to position [431, 0]
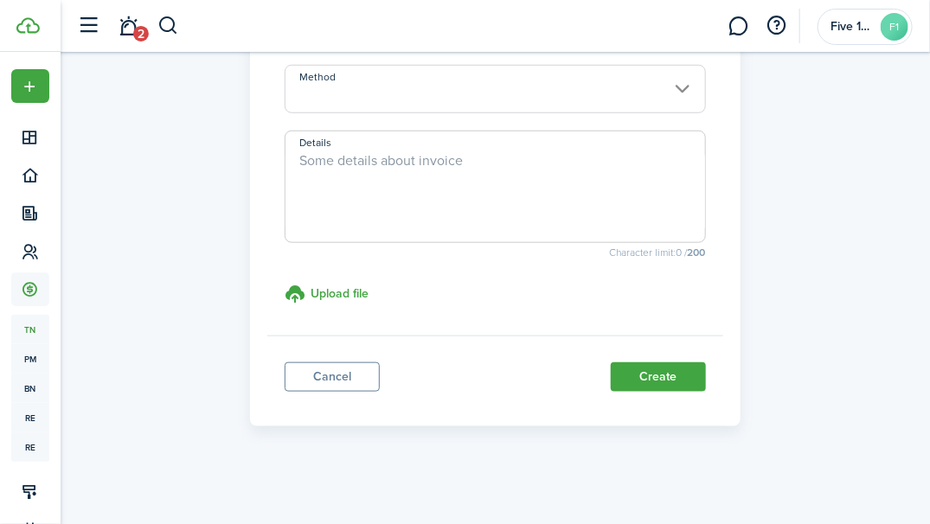
click at [657, 375] on button "Create" at bounding box center [658, 376] width 95 height 29
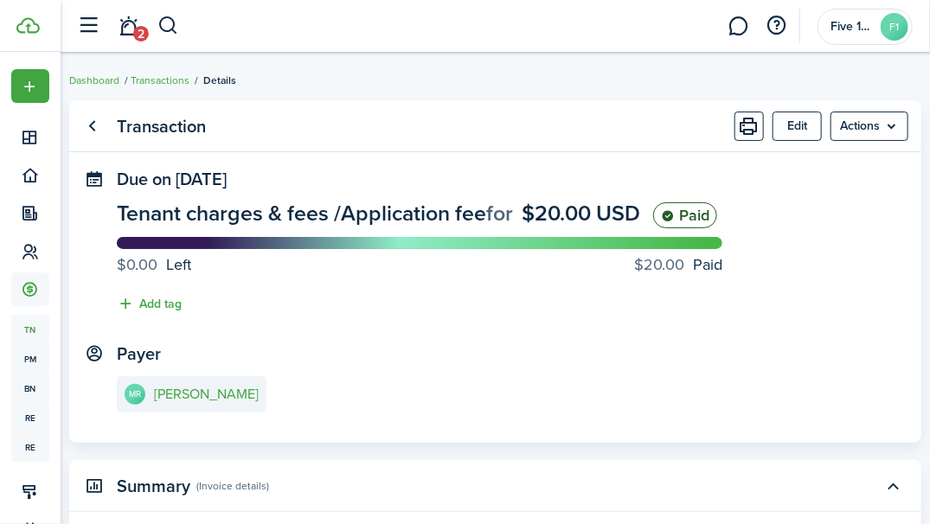
click at [907, 125] on menu-btn "Actions" at bounding box center [869, 126] width 78 height 29
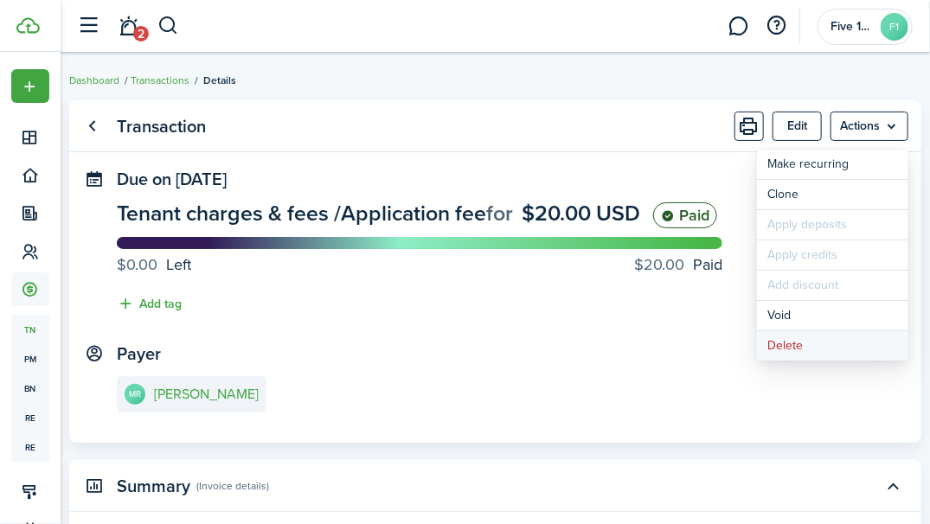
click at [786, 349] on button "Delete" at bounding box center [832, 345] width 151 height 29
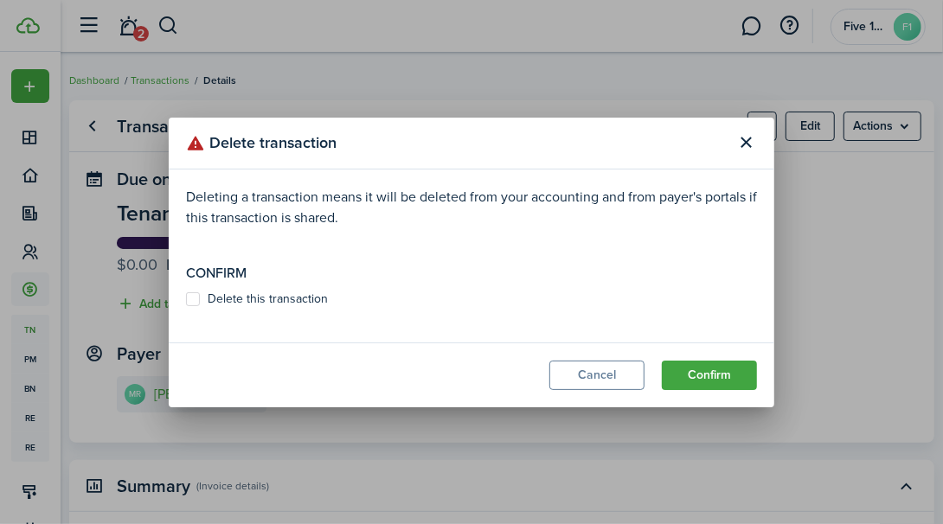
click at [197, 296] on label "Delete this transaction" at bounding box center [257, 299] width 142 height 14
click at [186, 298] on input "Delete this transaction" at bounding box center [185, 298] width 1 height 1
checkbox input "true"
click at [734, 381] on button "Confirm" at bounding box center [709, 375] width 95 height 29
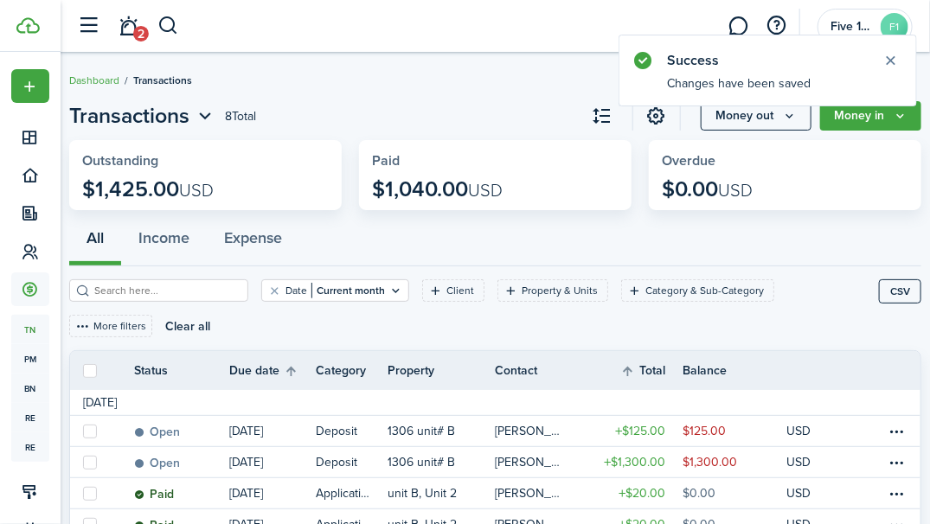
click at [888, 114] on button "Money in" at bounding box center [870, 115] width 101 height 29
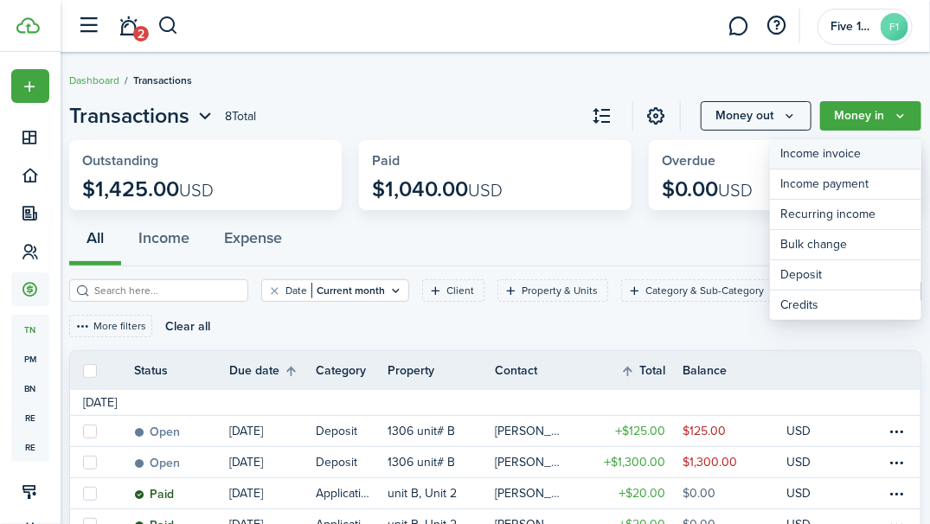
click at [856, 150] on link "Income invoice" at bounding box center [845, 154] width 151 height 30
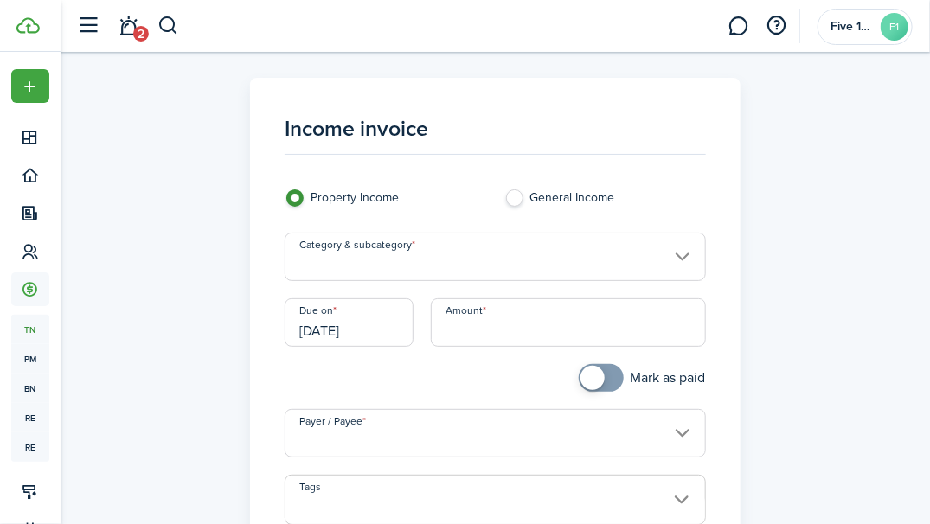
click at [692, 253] on input "Category & subcategory" at bounding box center [495, 257] width 420 height 48
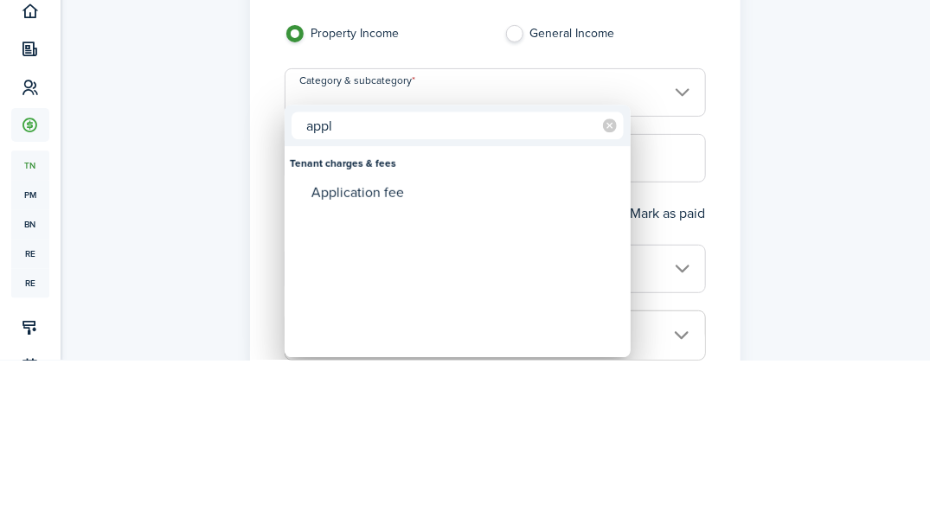
type input "appl"
click at [374, 350] on div "Application fee" at bounding box center [464, 357] width 306 height 29
type input "Tenant charges & fees / Application fee"
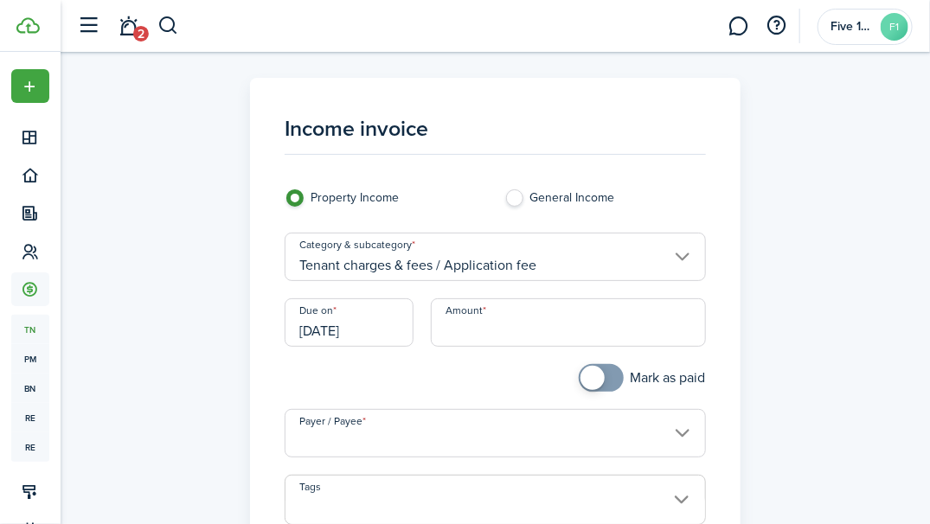
click at [523, 332] on input "Amount" at bounding box center [568, 322] width 275 height 48
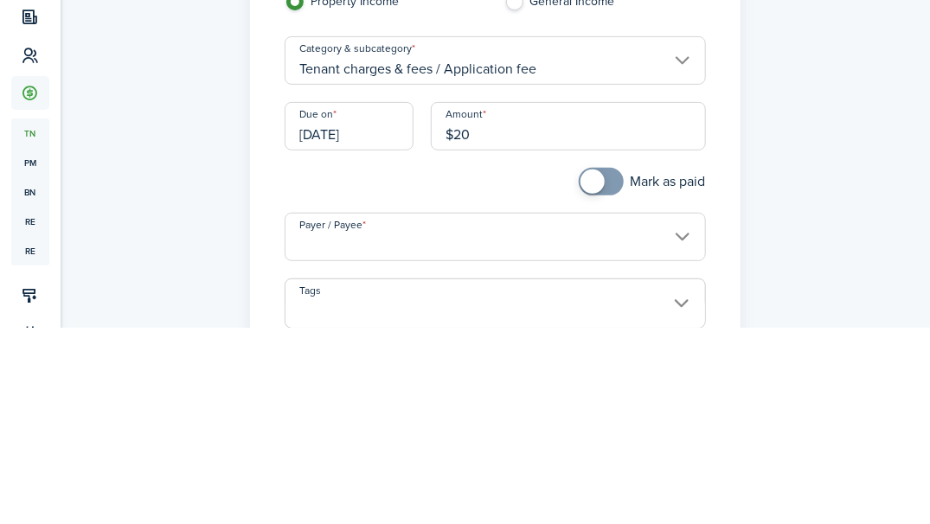
click at [672, 443] on input "Payer / Payee" at bounding box center [495, 433] width 420 height 48
type input "$20.00"
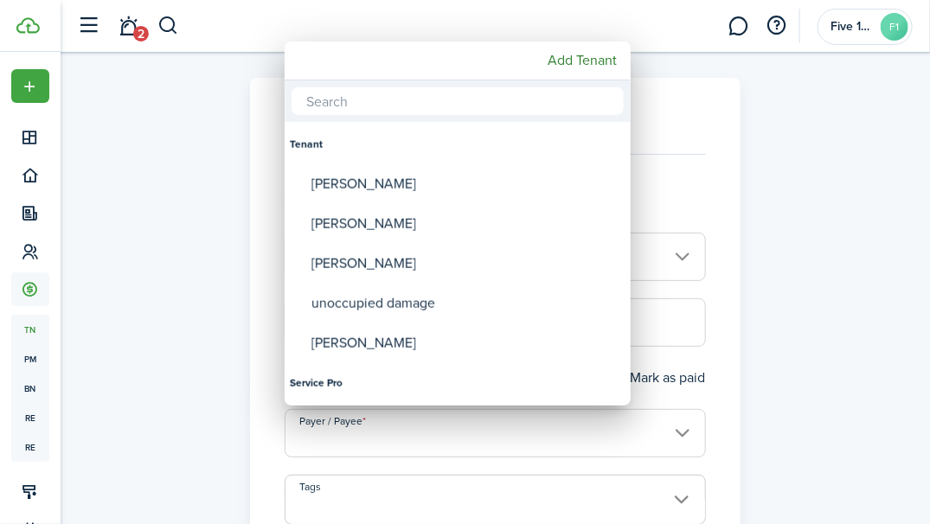
click at [390, 184] on div "[PERSON_NAME]" at bounding box center [464, 184] width 306 height 40
type input "[PERSON_NAME]"
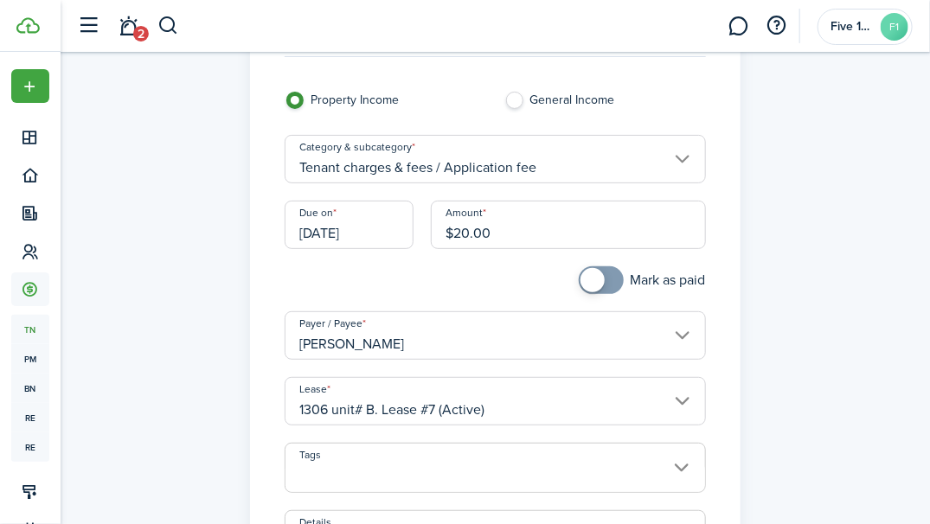
scroll to position [96, 0]
click at [768, 414] on div "Income invoice Property Income General Income Category & subcategory Tenant cha…" at bounding box center [495, 395] width 869 height 826
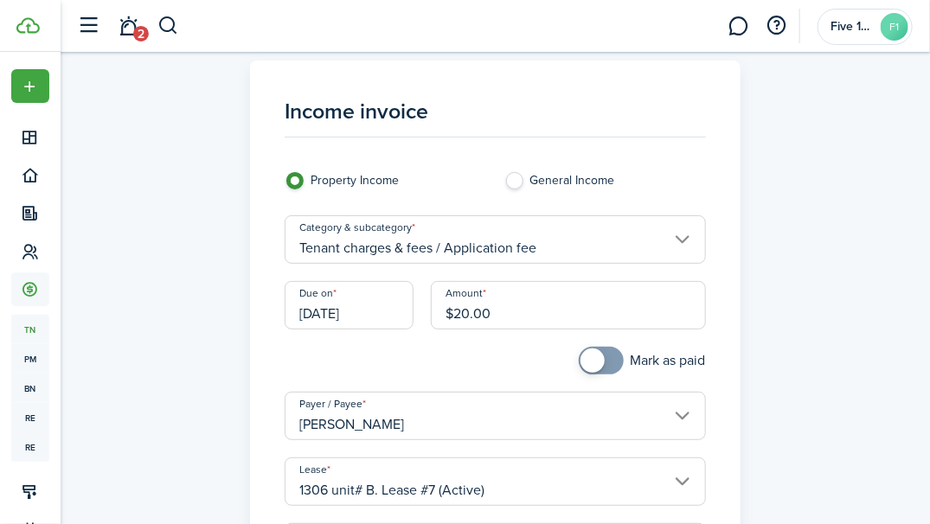
scroll to position [0, 0]
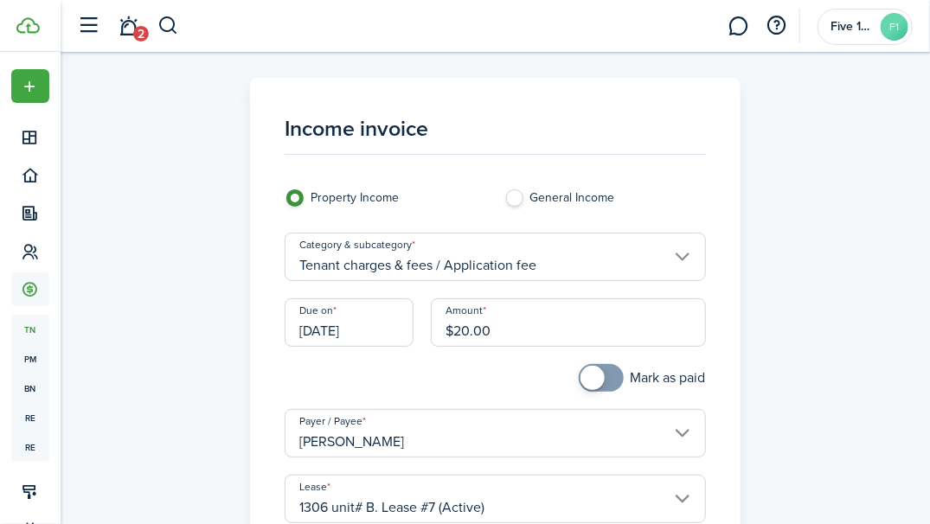
click at [362, 334] on input "[DATE]" at bounding box center [349, 322] width 129 height 48
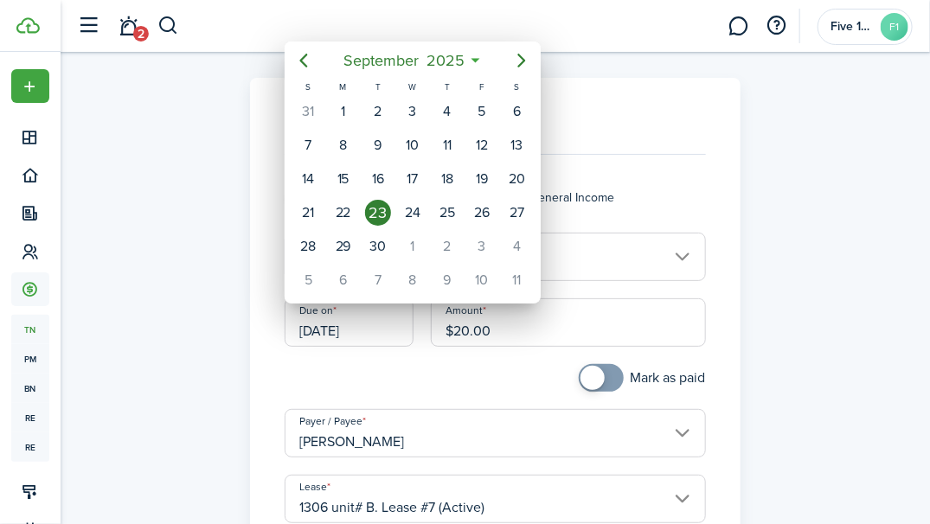
click at [512, 216] on div "27" at bounding box center [516, 213] width 26 height 26
type input "[DATE]"
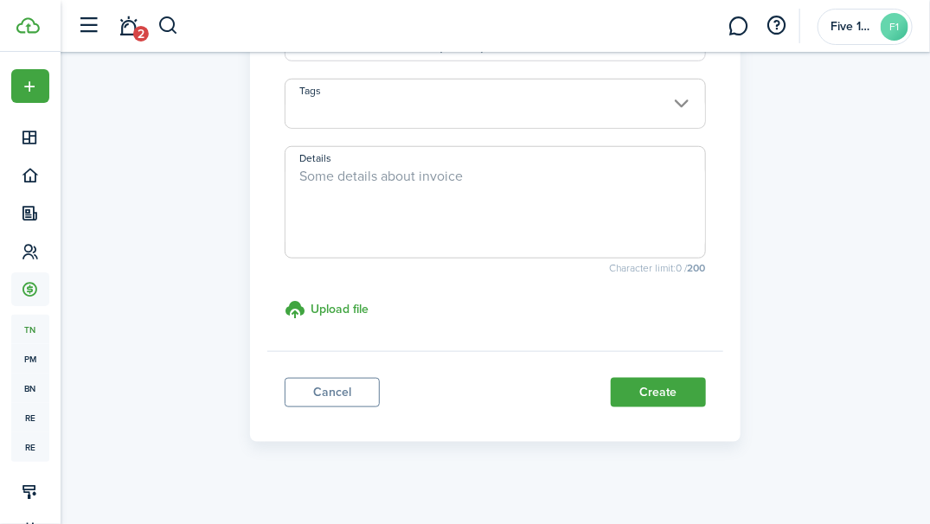
scroll to position [477, 0]
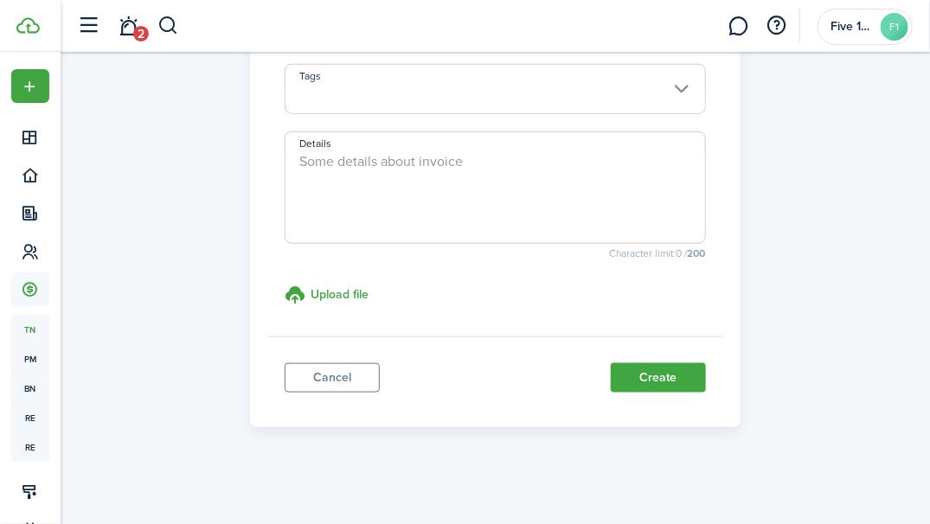
click at [659, 380] on button "Create" at bounding box center [658, 377] width 95 height 29
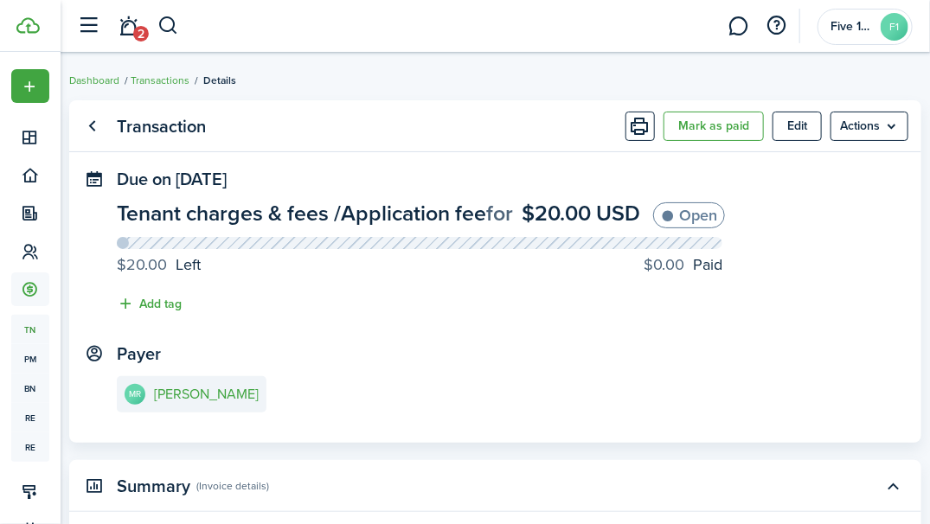
click at [98, 127] on link "Go back" at bounding box center [92, 126] width 29 height 29
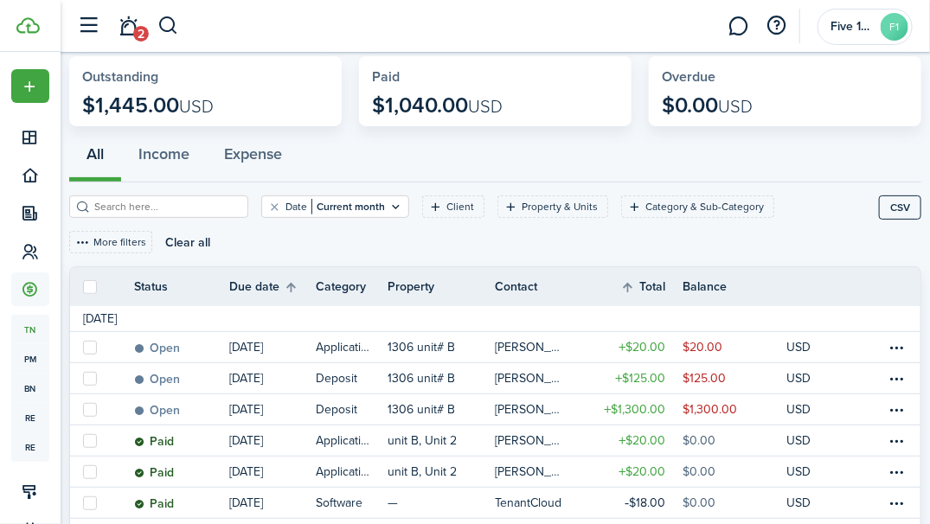
scroll to position [85, 0]
click at [540, 159] on div "All Income Expense" at bounding box center [495, 160] width 852 height 61
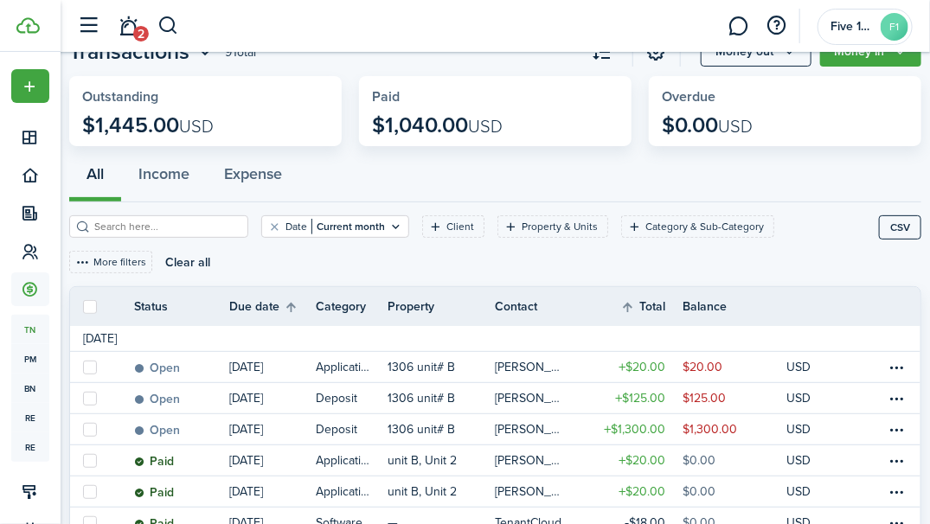
scroll to position [0, 0]
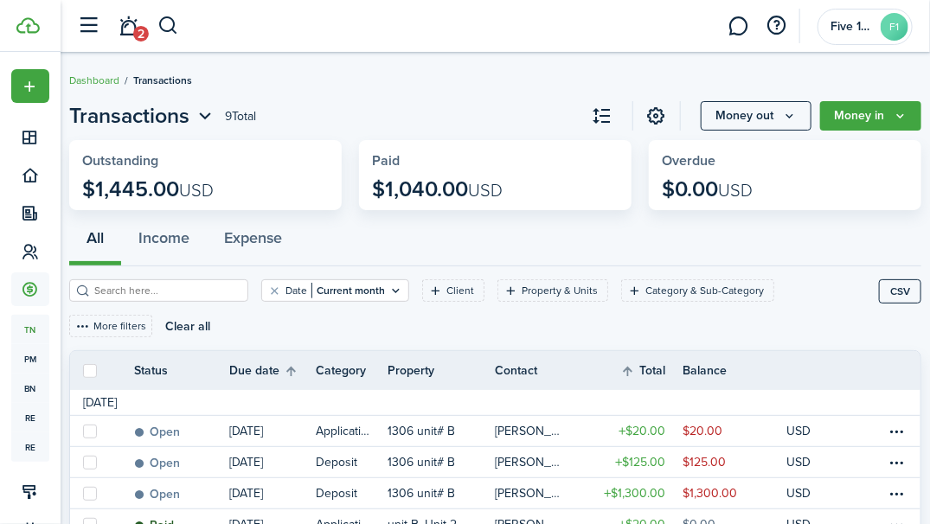
click at [901, 118] on icon "Money in" at bounding box center [900, 116] width 15 height 14
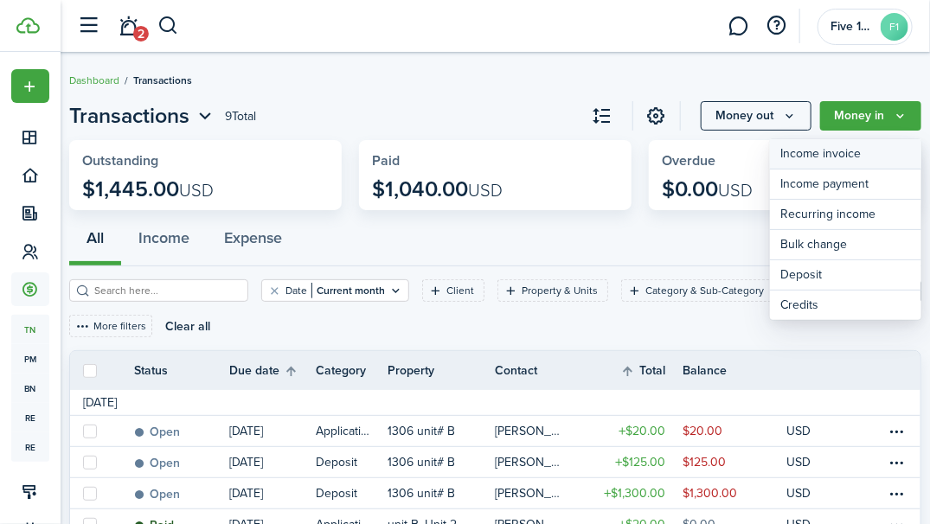
click at [839, 153] on link "Income invoice" at bounding box center [845, 154] width 151 height 30
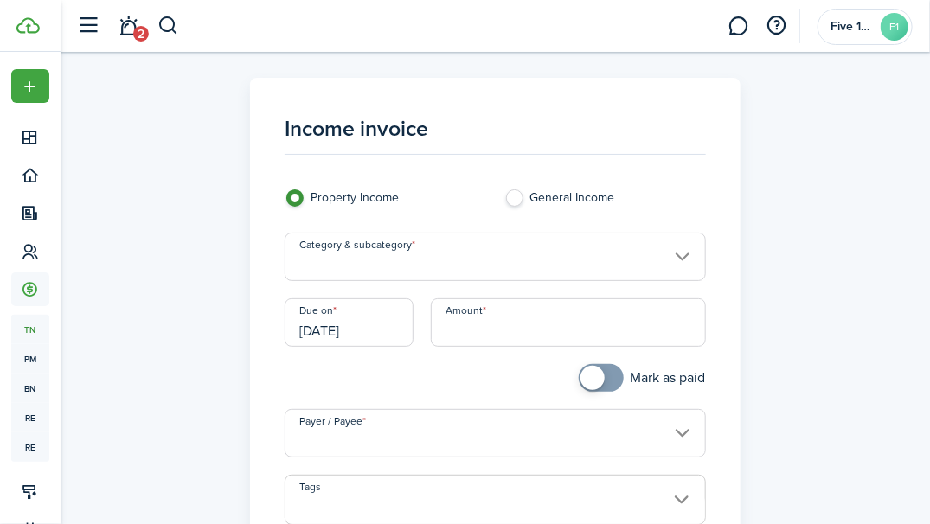
click at [685, 257] on input "Category & subcategory" at bounding box center [495, 257] width 420 height 48
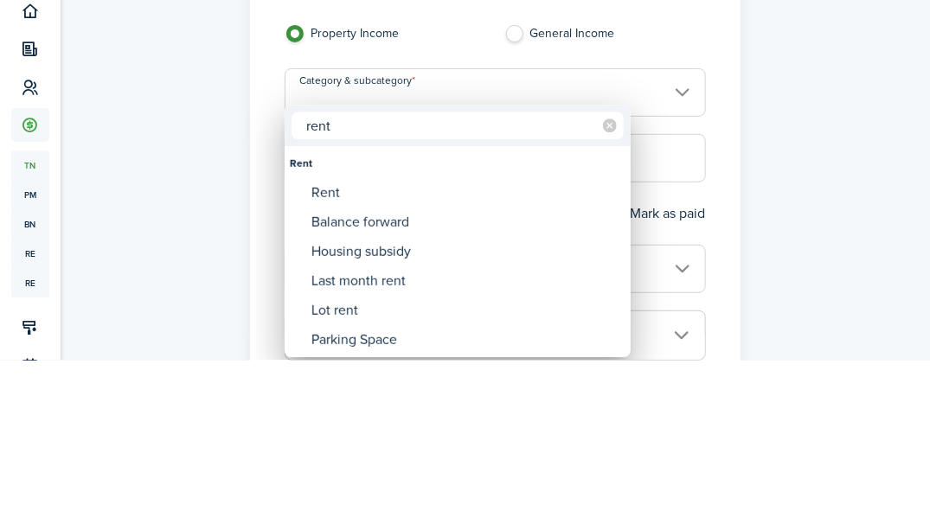
type input "rent"
click at [874, 379] on div at bounding box center [465, 262] width 1207 height 801
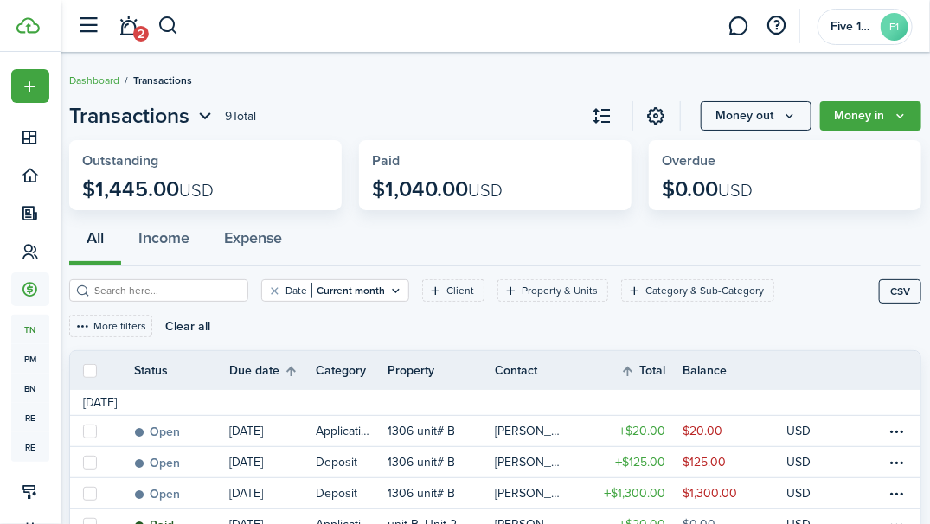
click at [890, 119] on button "Money in" at bounding box center [870, 115] width 101 height 29
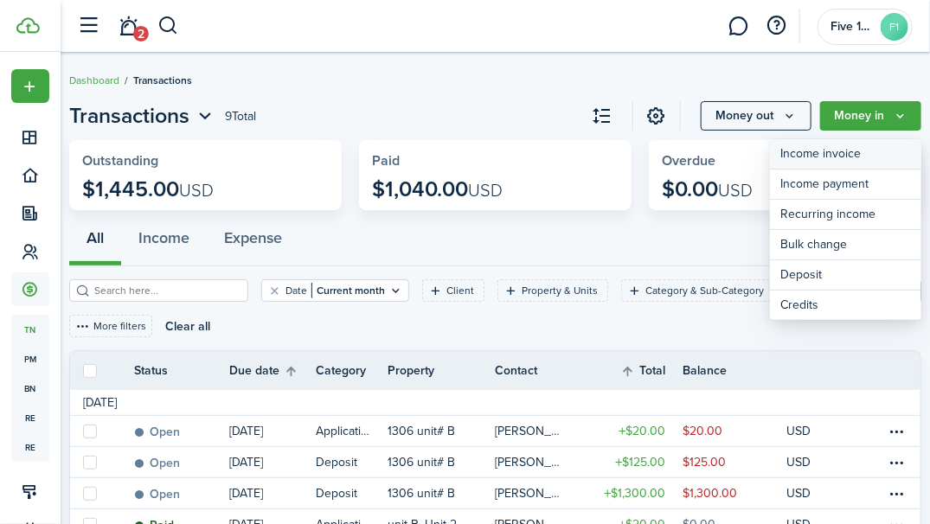
click at [839, 153] on link "Income invoice" at bounding box center [845, 154] width 151 height 30
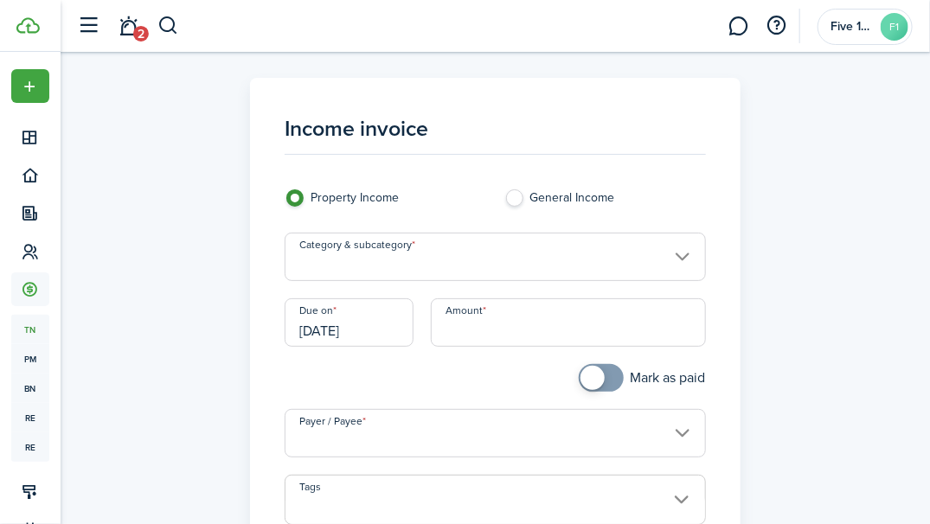
click at [632, 266] on input "Category & subcategory" at bounding box center [495, 257] width 420 height 48
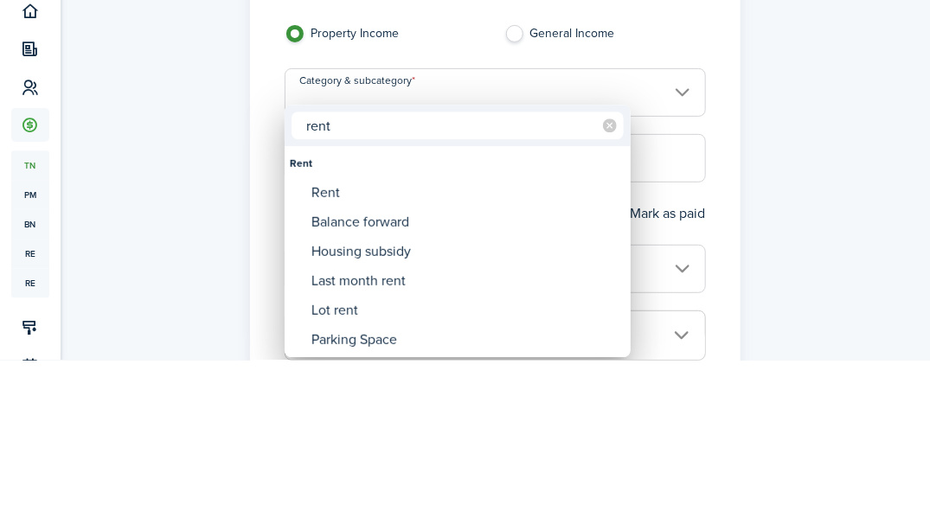
type input "rent"
click at [332, 363] on div "Rent" at bounding box center [464, 357] width 306 height 29
type input "Rent"
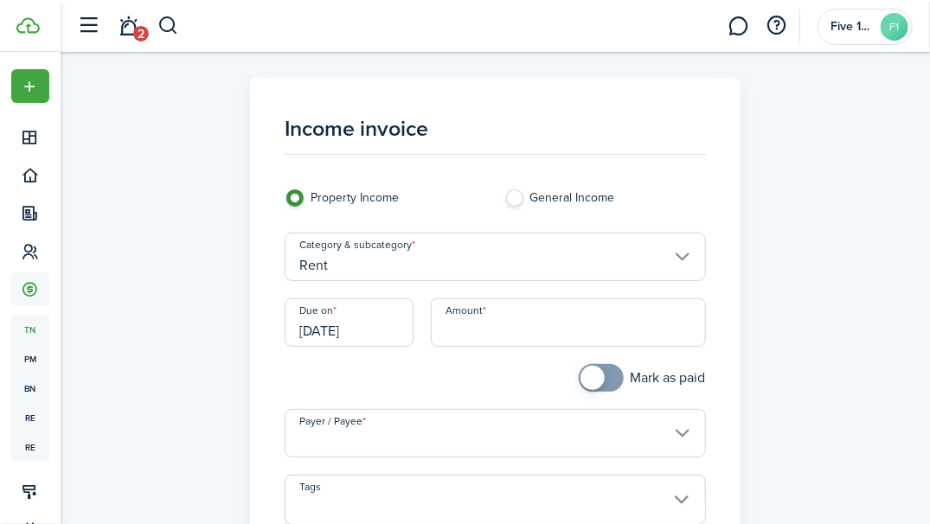
click at [324, 323] on input "[DATE]" at bounding box center [349, 322] width 129 height 48
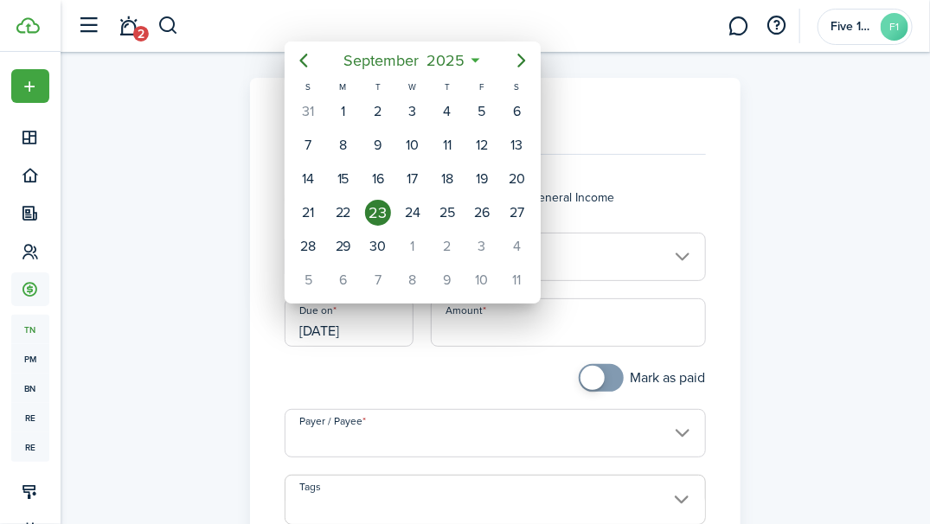
click at [414, 240] on div "1" at bounding box center [413, 247] width 26 height 26
type input "[DATE]"
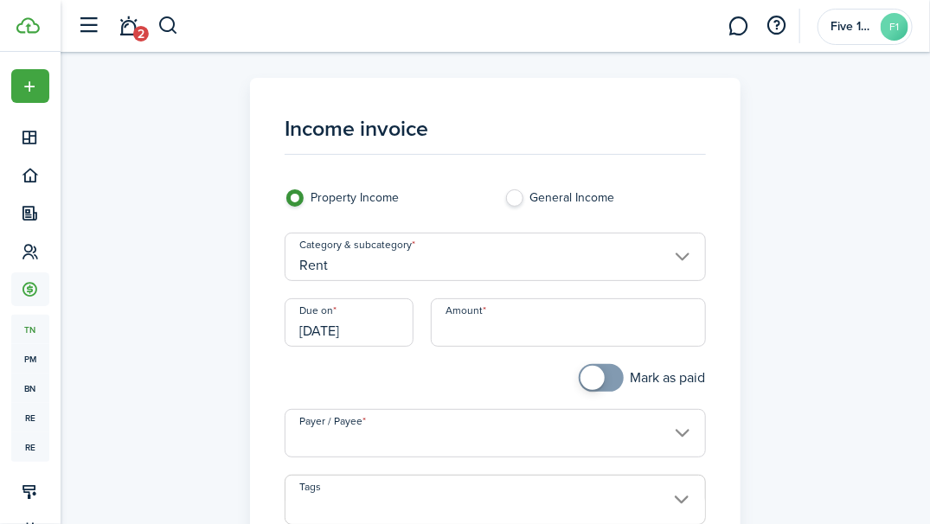
click at [541, 329] on input "Amount" at bounding box center [568, 322] width 275 height 48
click at [555, 440] on input "Payer / Payee" at bounding box center [495, 433] width 420 height 48
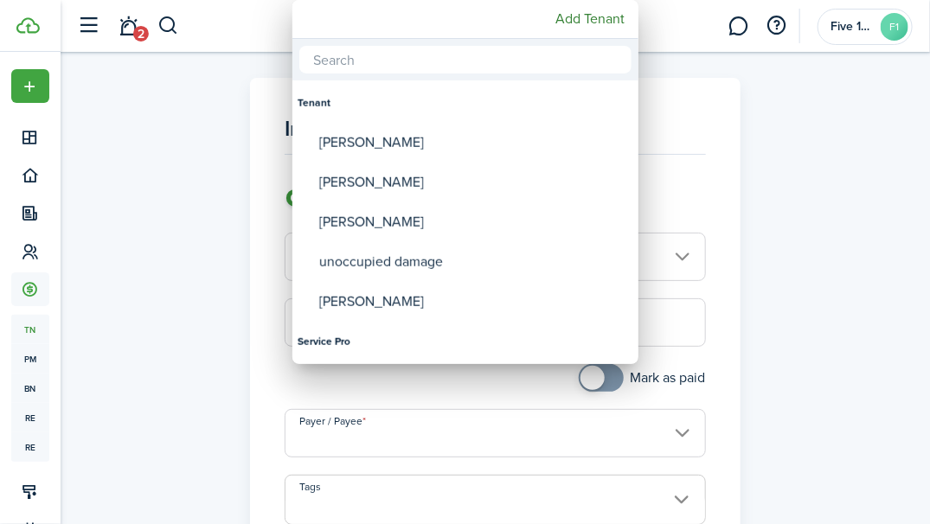
type input "$1,300.00"
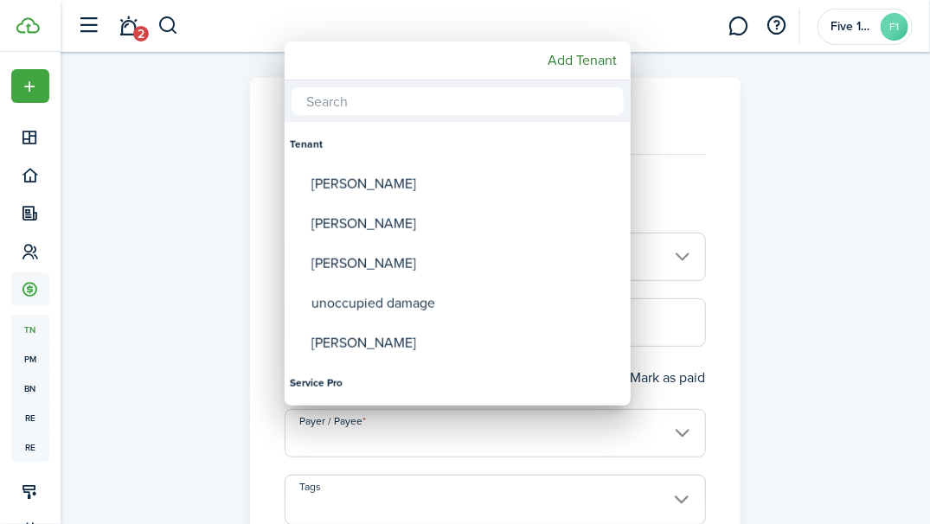
click at [382, 179] on div "[PERSON_NAME]" at bounding box center [464, 184] width 306 height 40
type input "[PERSON_NAME]"
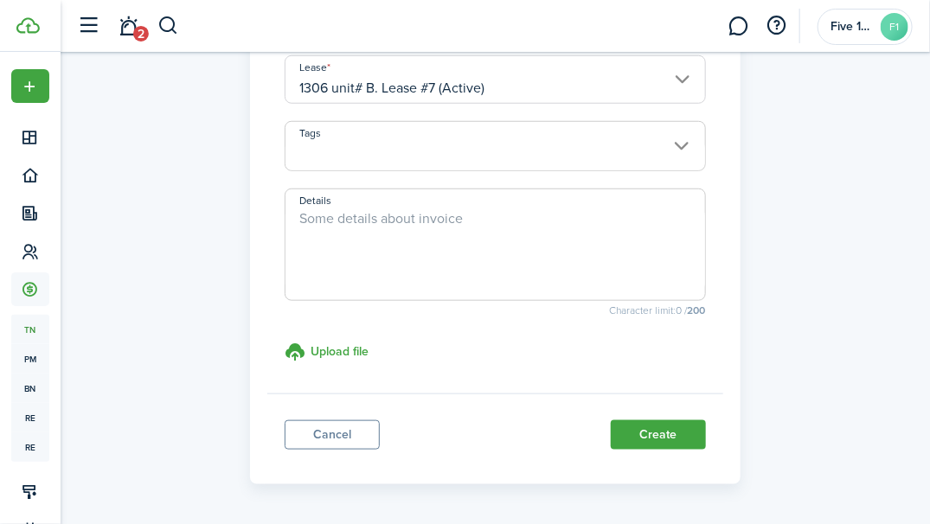
scroll to position [426, 0]
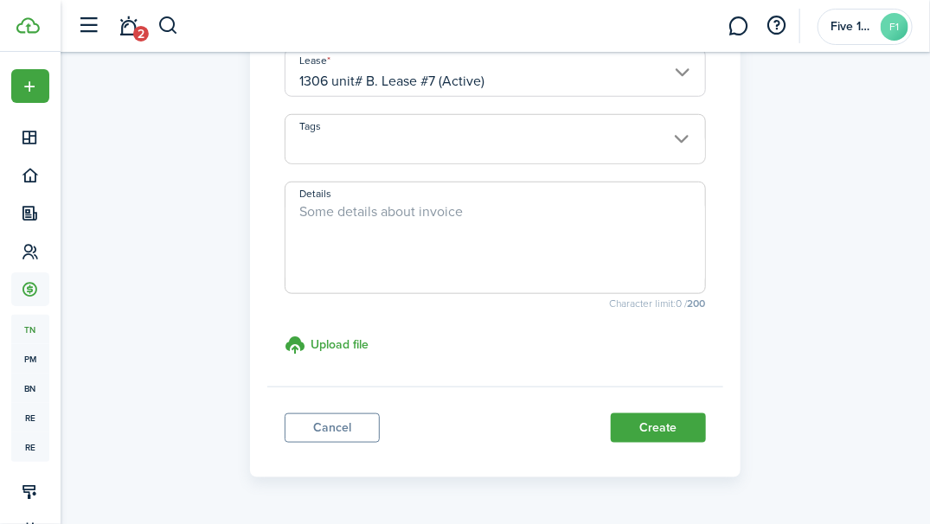
click at [654, 423] on button "Create" at bounding box center [658, 428] width 95 height 29
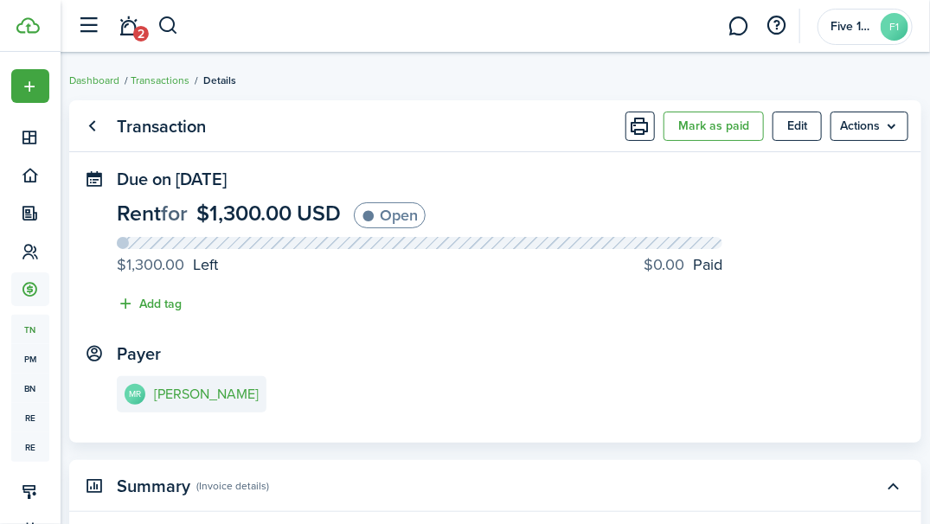
click at [94, 130] on link "Go back" at bounding box center [92, 126] width 29 height 29
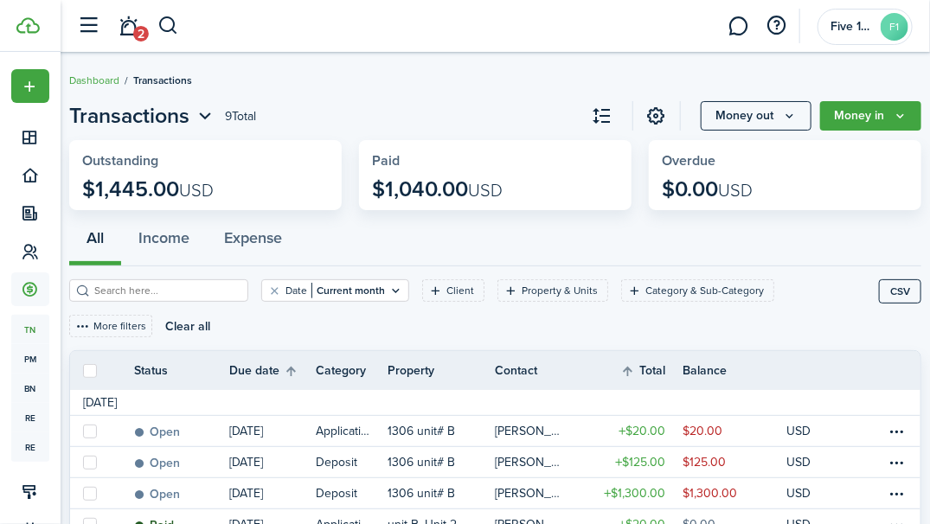
click at [900, 107] on button "Money in" at bounding box center [870, 115] width 101 height 29
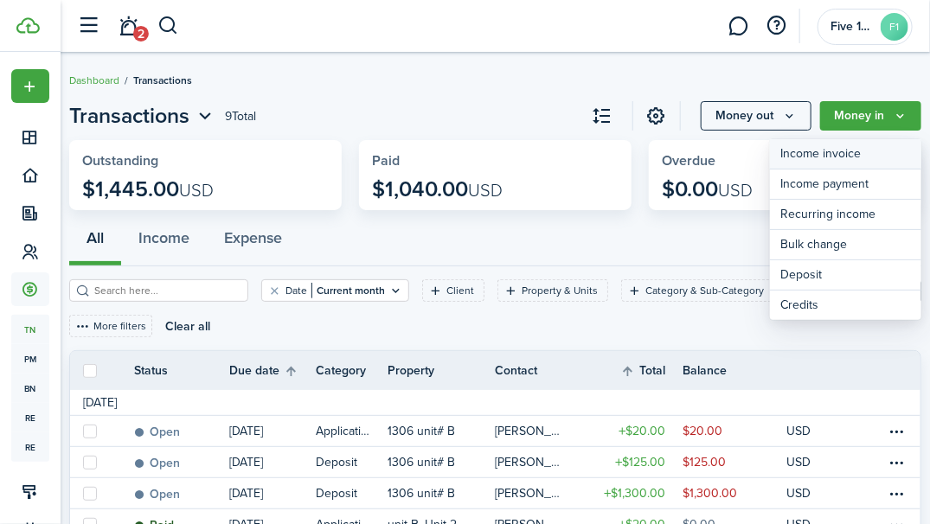
click at [828, 155] on link "Income invoice" at bounding box center [845, 154] width 151 height 30
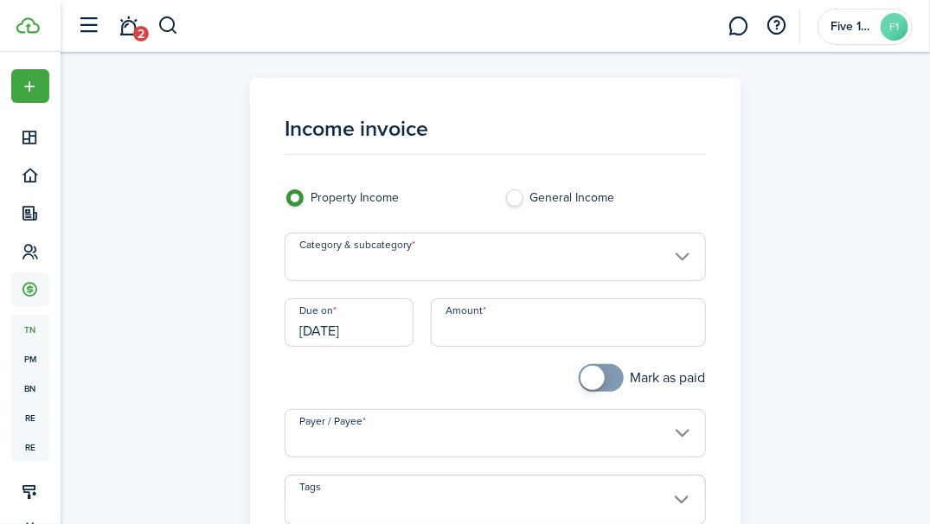
click at [673, 261] on input "Category & subcategory" at bounding box center [495, 257] width 420 height 48
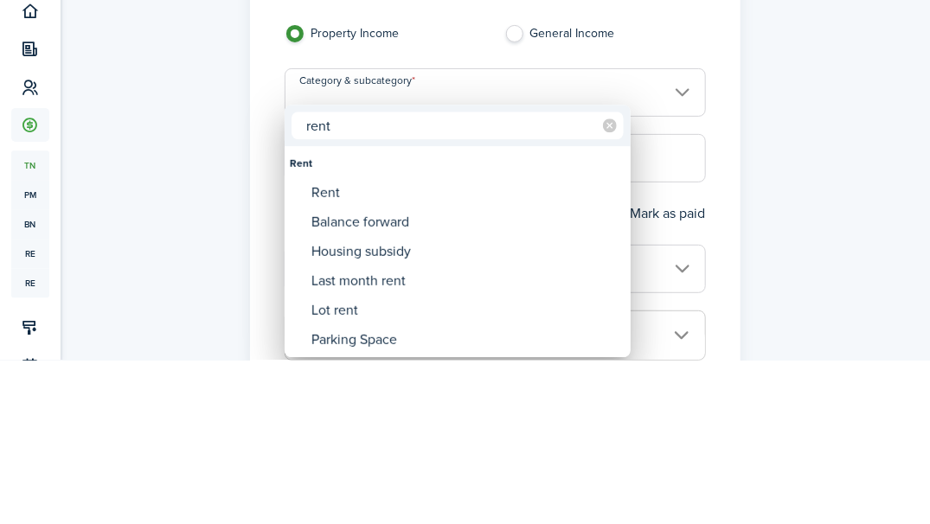
type input "rent"
click at [362, 354] on div "Rent" at bounding box center [464, 357] width 306 height 29
type input "Rent"
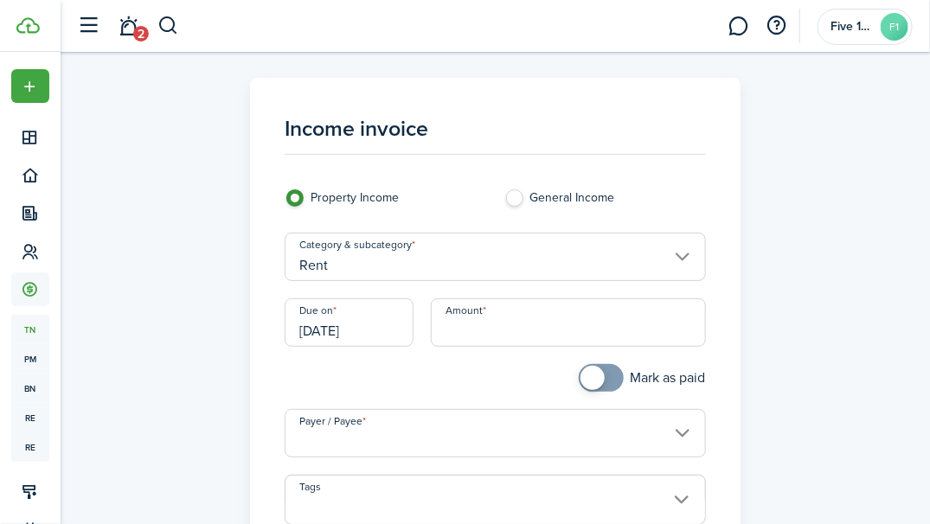
click at [374, 329] on input "[DATE]" at bounding box center [349, 322] width 129 height 48
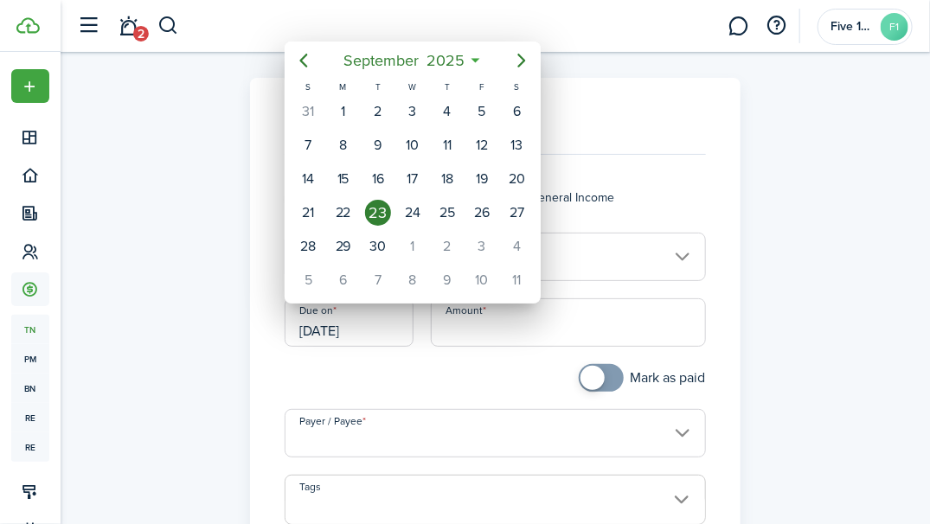
click at [416, 249] on div "1" at bounding box center [413, 247] width 26 height 26
type input "[DATE]"
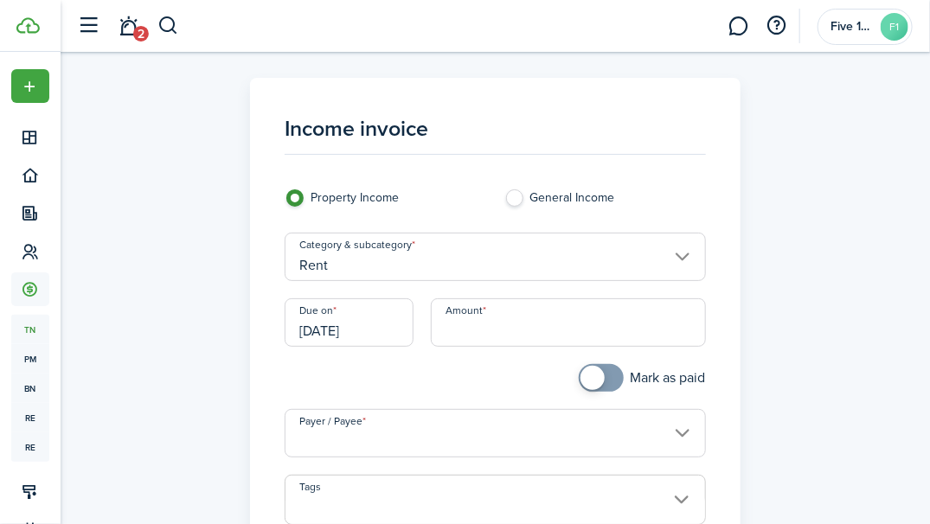
click at [519, 335] on input "Amount" at bounding box center [568, 322] width 275 height 48
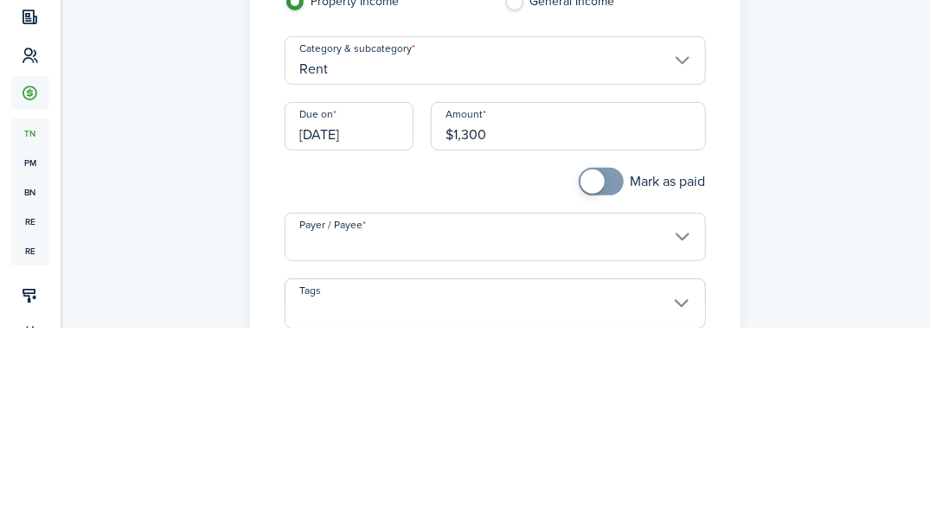
click at [671, 435] on input "Payer / Payee" at bounding box center [495, 433] width 420 height 48
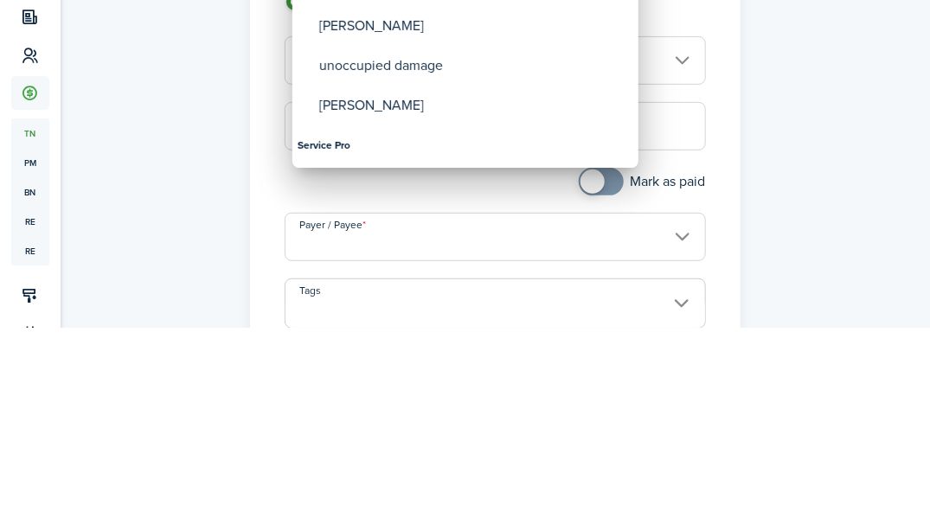
type input "$1,300.00"
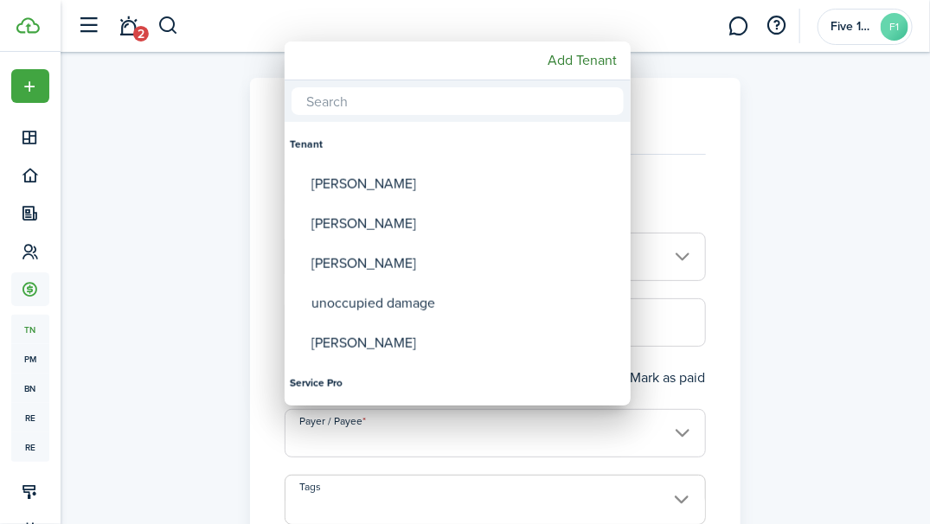
click at [402, 187] on div "[PERSON_NAME]" at bounding box center [464, 184] width 306 height 40
type input "[PERSON_NAME]"
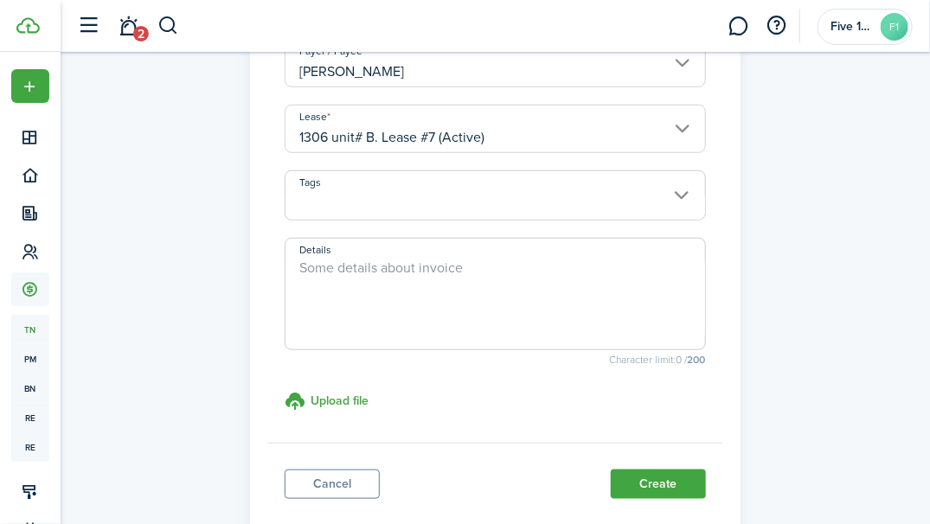
scroll to position [366, 0]
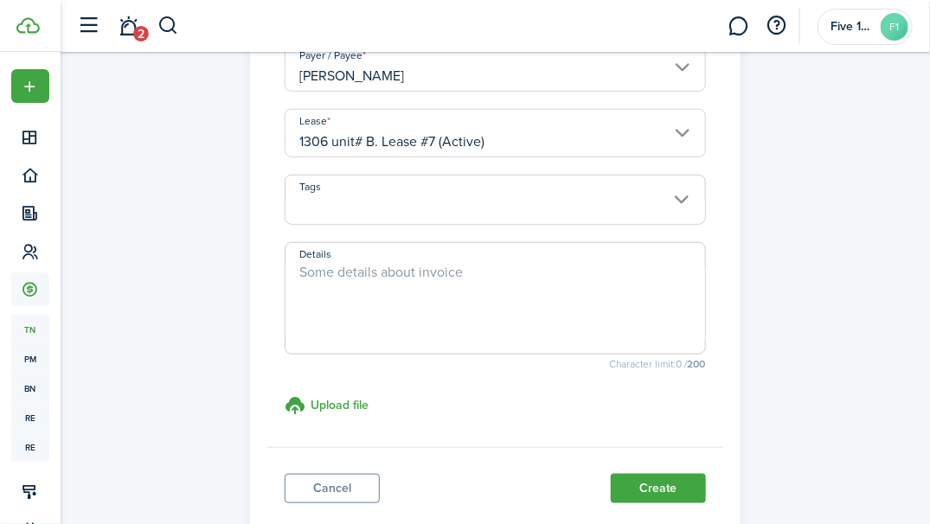
click at [644, 485] on button "Create" at bounding box center [658, 488] width 95 height 29
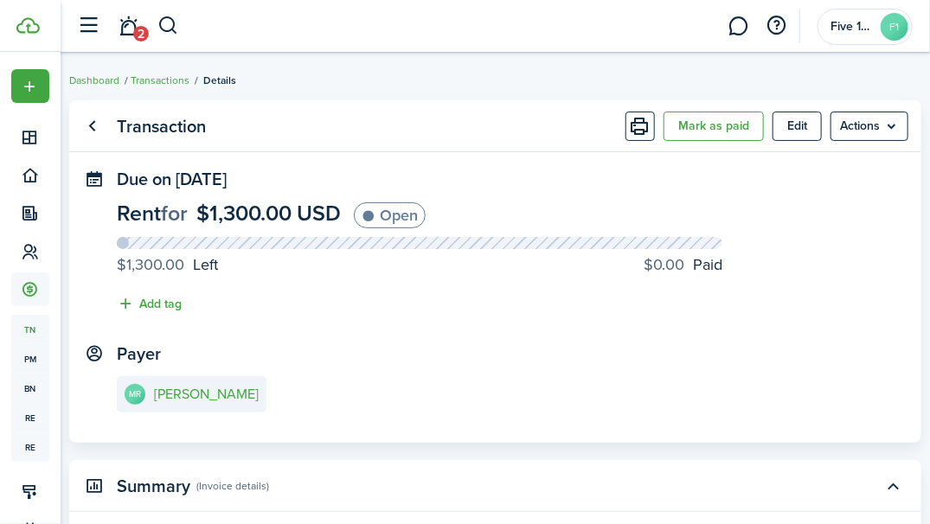
click at [155, 85] on link "Transactions" at bounding box center [160, 81] width 59 height 16
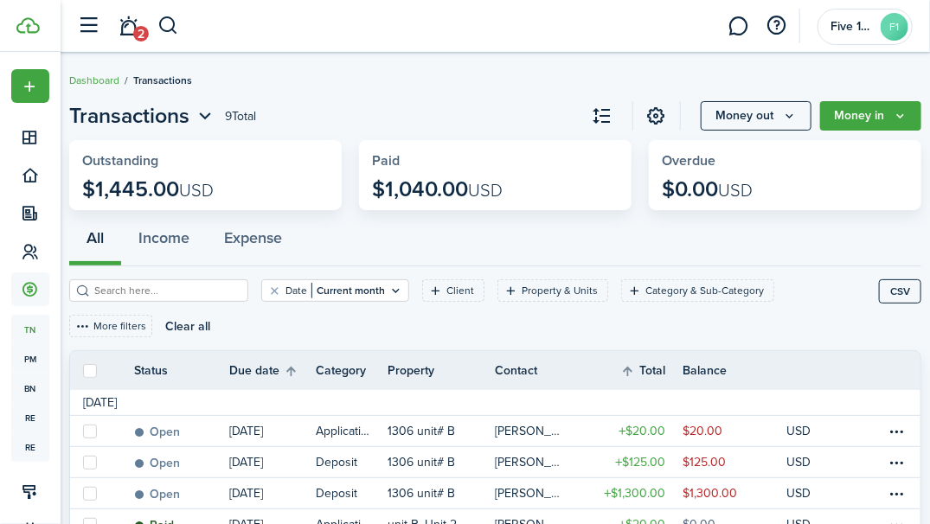
click at [794, 121] on icon "Money out" at bounding box center [789, 116] width 15 height 14
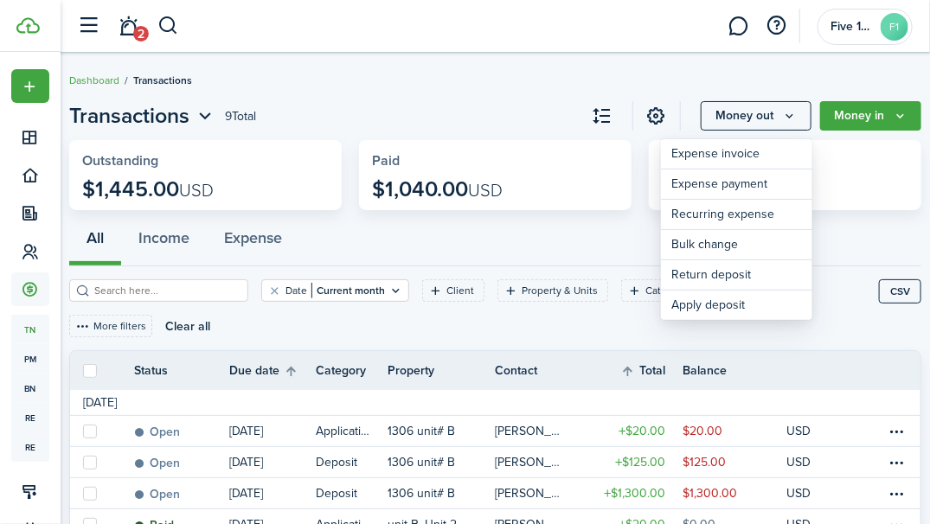
click at [863, 104] on button "Money in" at bounding box center [870, 115] width 101 height 29
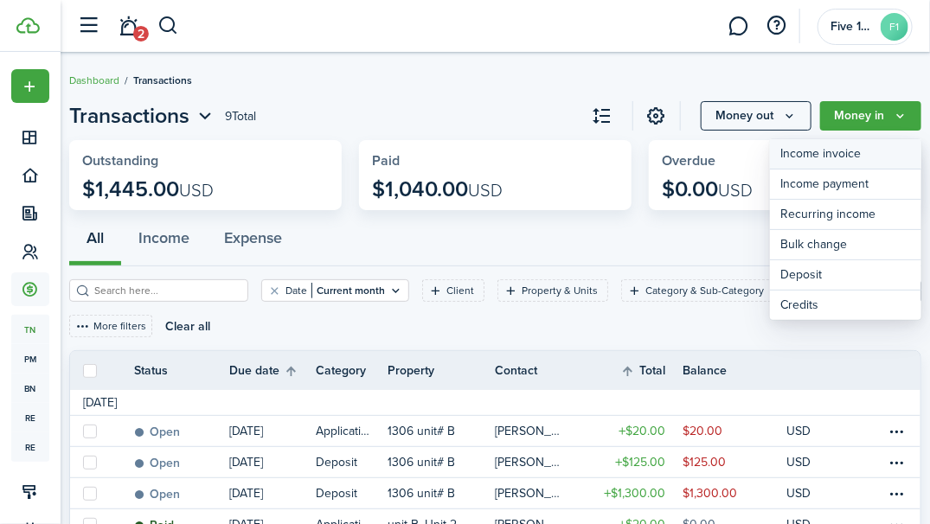
click at [850, 154] on link "Income invoice" at bounding box center [845, 154] width 151 height 30
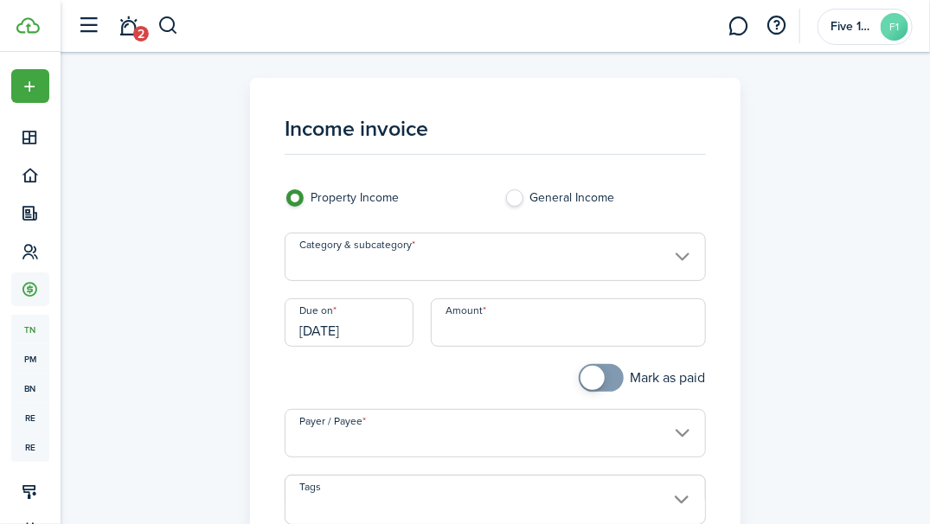
click at [672, 260] on input "Category & subcategory" at bounding box center [495, 257] width 420 height 48
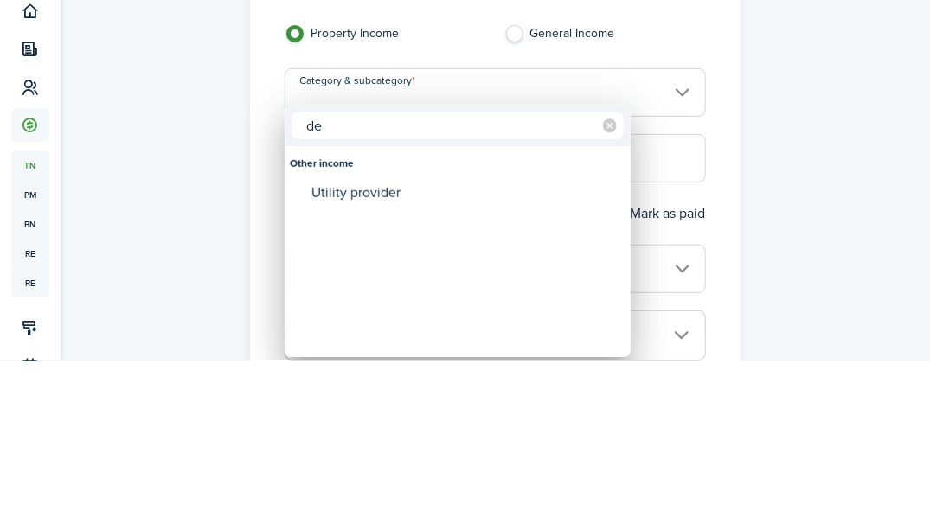
type input "de"
click at [836, 297] on div at bounding box center [465, 262] width 1207 height 801
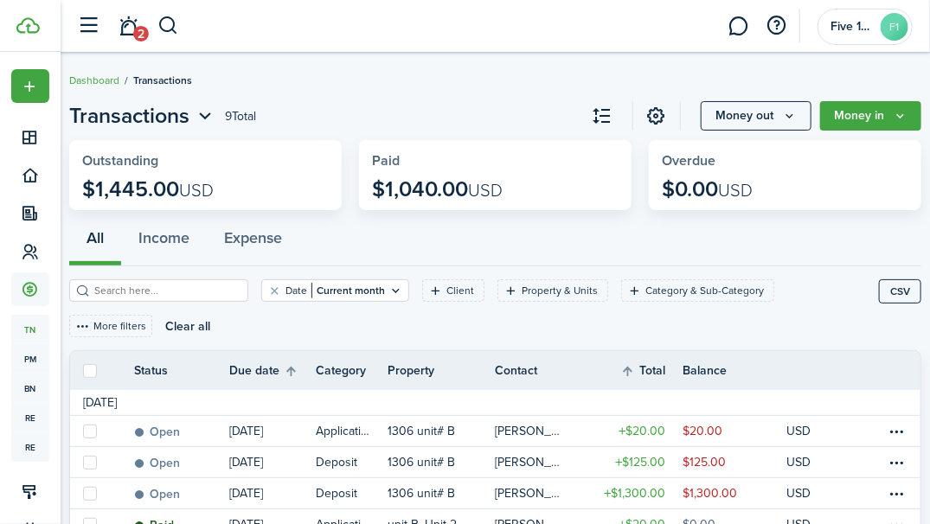
click at [785, 118] on icon "Money out" at bounding box center [789, 116] width 15 height 14
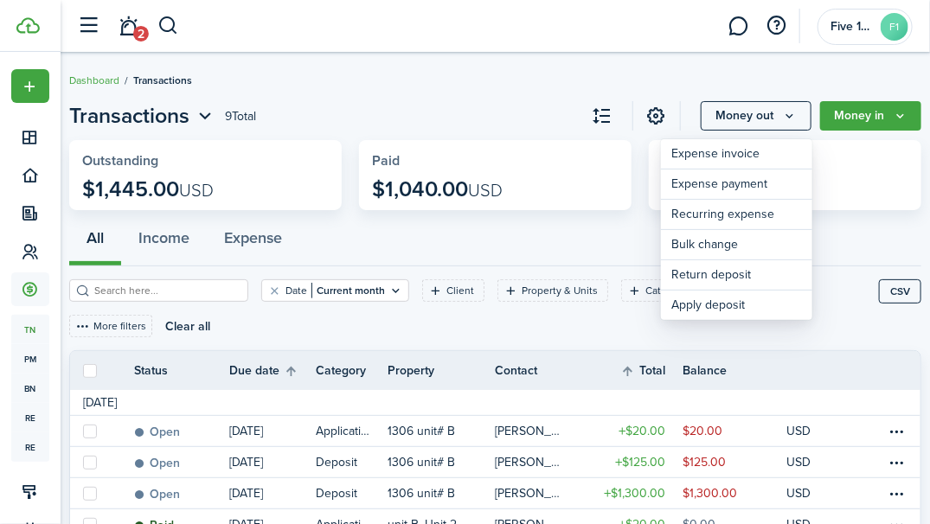
click at [877, 125] on button "Money in" at bounding box center [870, 115] width 101 height 29
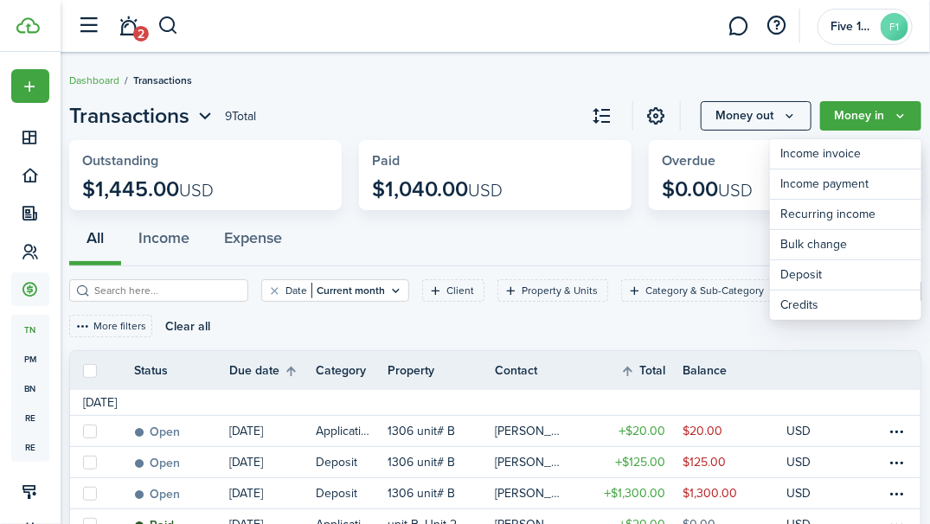
click at [790, 119] on icon "Money out" at bounding box center [789, 116] width 15 height 14
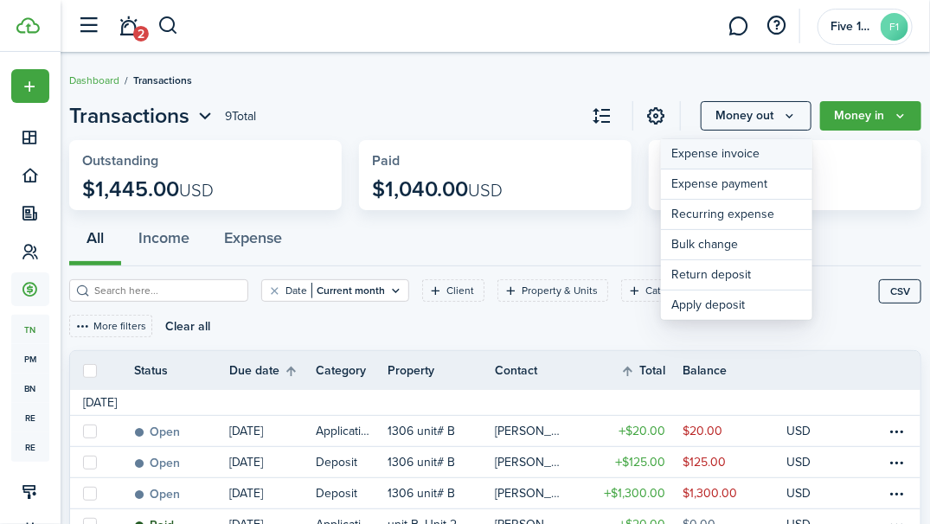
click at [751, 154] on link "Expense invoice" at bounding box center [736, 154] width 151 height 30
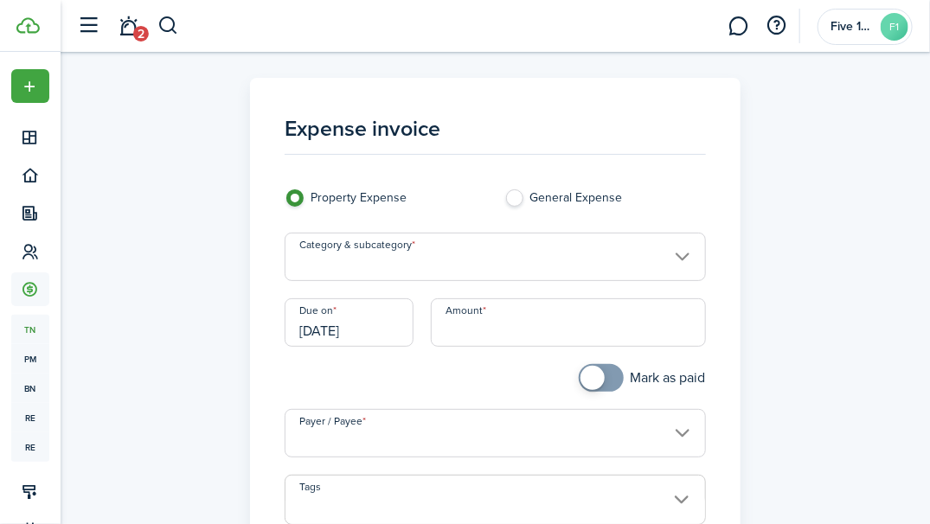
click at [597, 258] on input "Category & subcategory" at bounding box center [495, 257] width 420 height 48
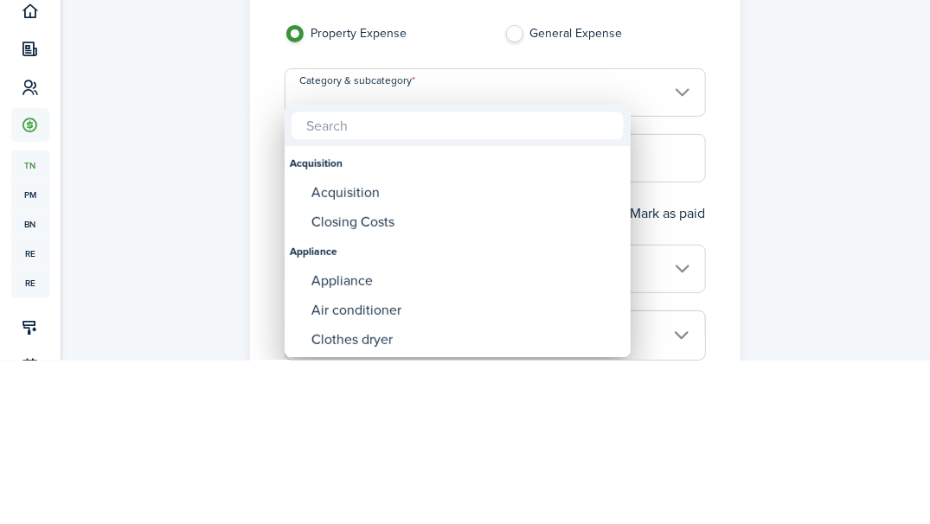
type input "e"
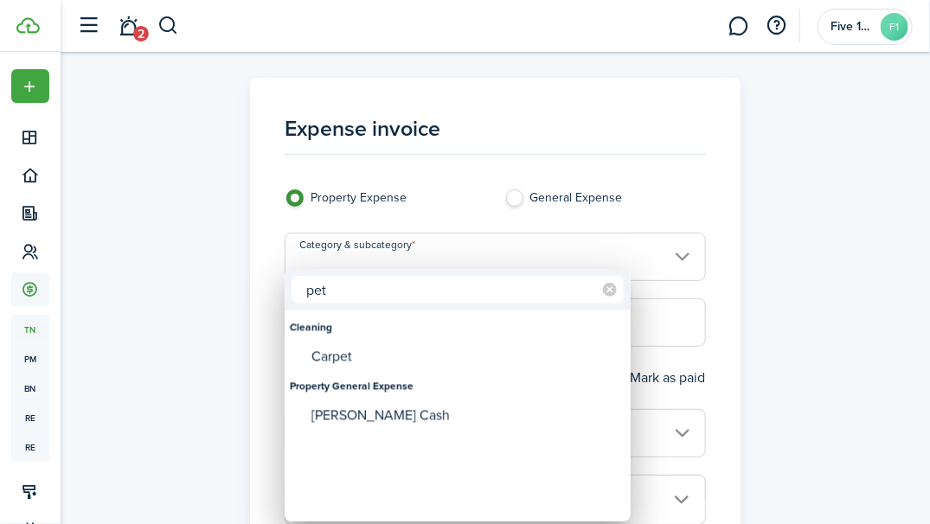
type input "pet"
click at [610, 294] on icon at bounding box center [610, 290] width 14 height 14
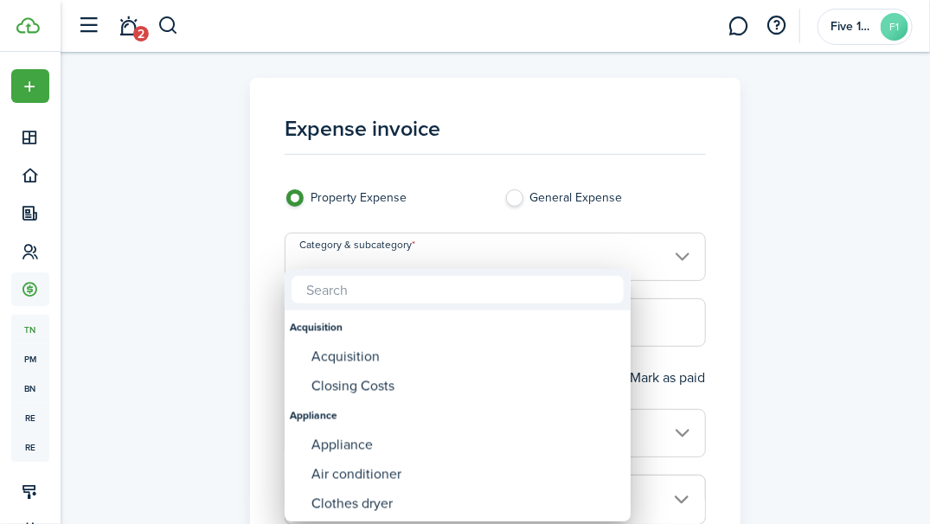
click at [484, 296] on input "text" at bounding box center [458, 290] width 332 height 28
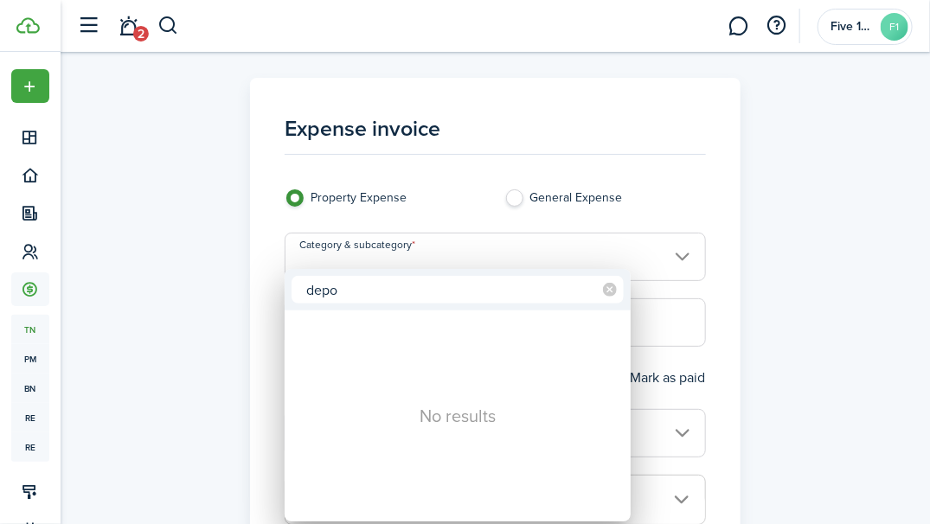
type input "depo"
click at [606, 295] on icon at bounding box center [610, 290] width 14 height 14
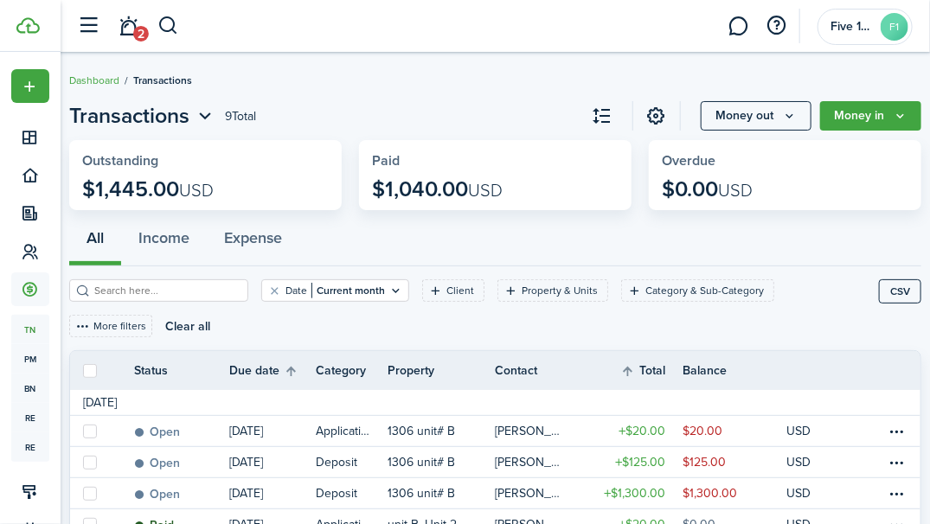
click at [891, 116] on button "Money in" at bounding box center [870, 115] width 101 height 29
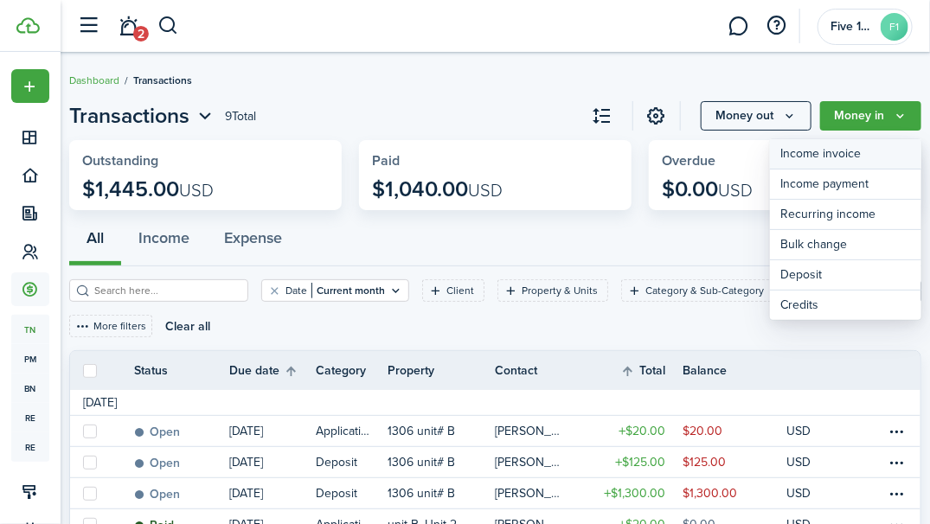
click at [849, 149] on link "Income invoice" at bounding box center [845, 154] width 151 height 30
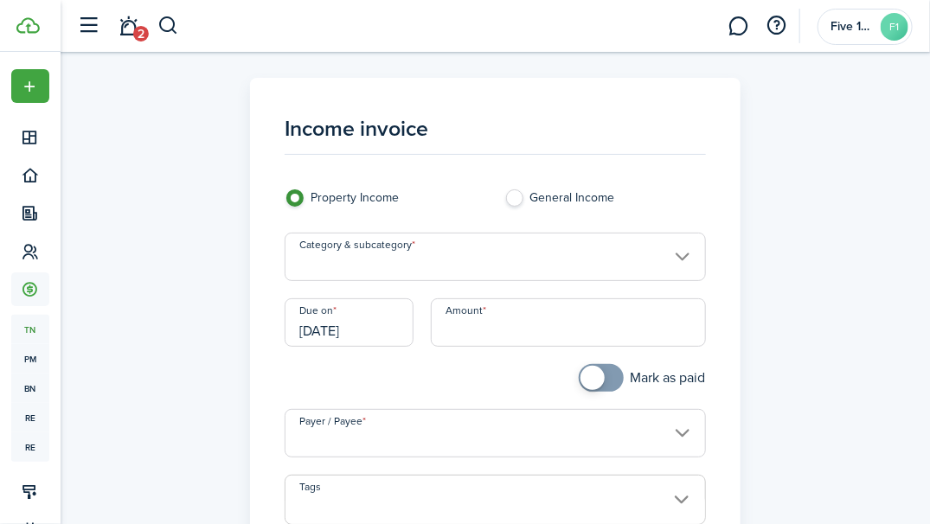
click at [631, 264] on input "Category & subcategory" at bounding box center [495, 257] width 420 height 48
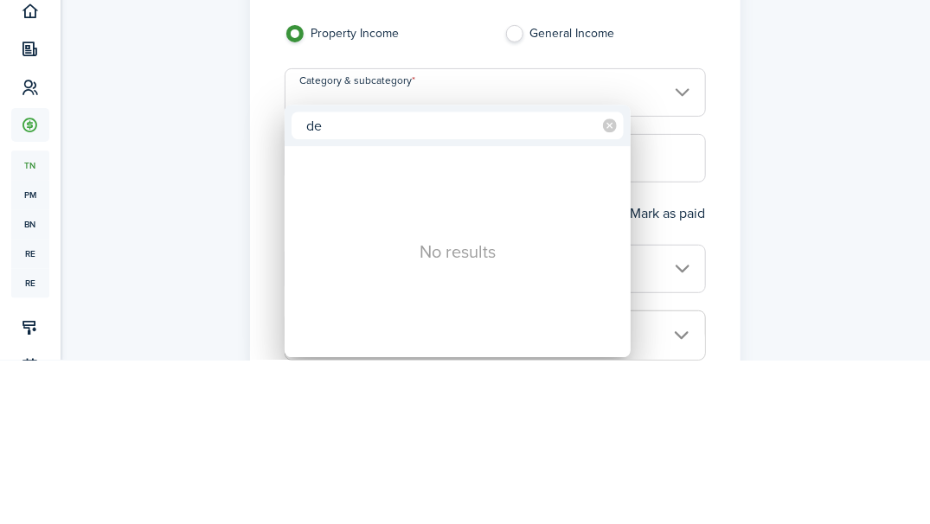
type input "d"
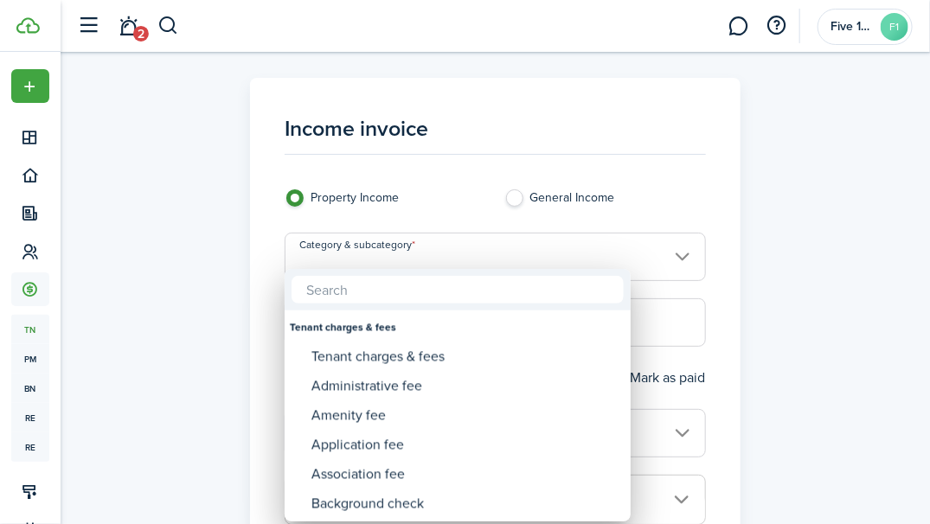
click at [810, 267] on div at bounding box center [465, 262] width 1207 height 801
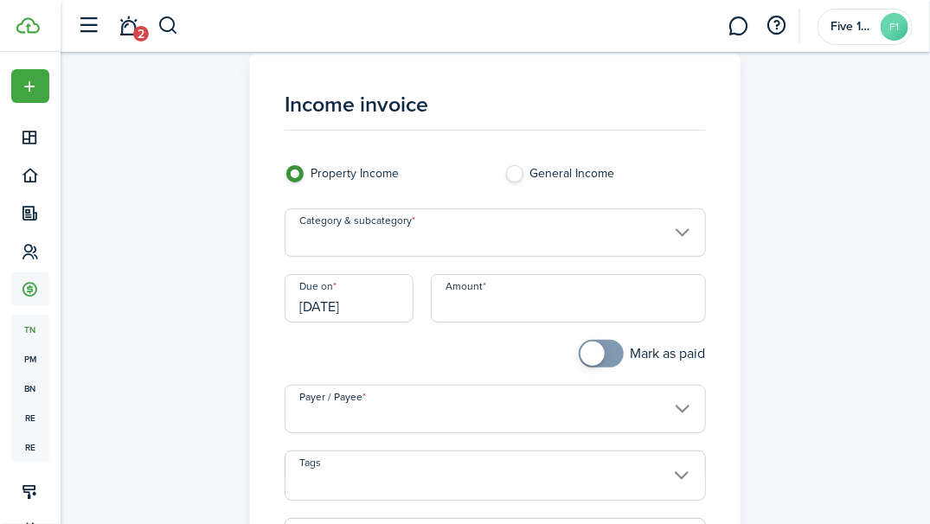
scroll to position [24, 0]
click at [670, 230] on input "Category & subcategory" at bounding box center [495, 232] width 420 height 48
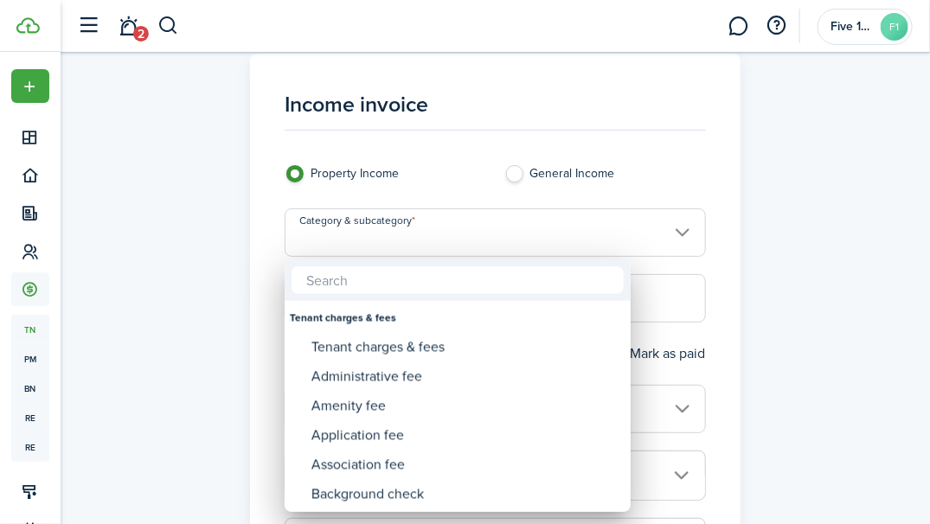
click at [517, 375] on div "Administrative fee" at bounding box center [464, 376] width 306 height 29
type input "Tenant charges & fees / Administrative fee"
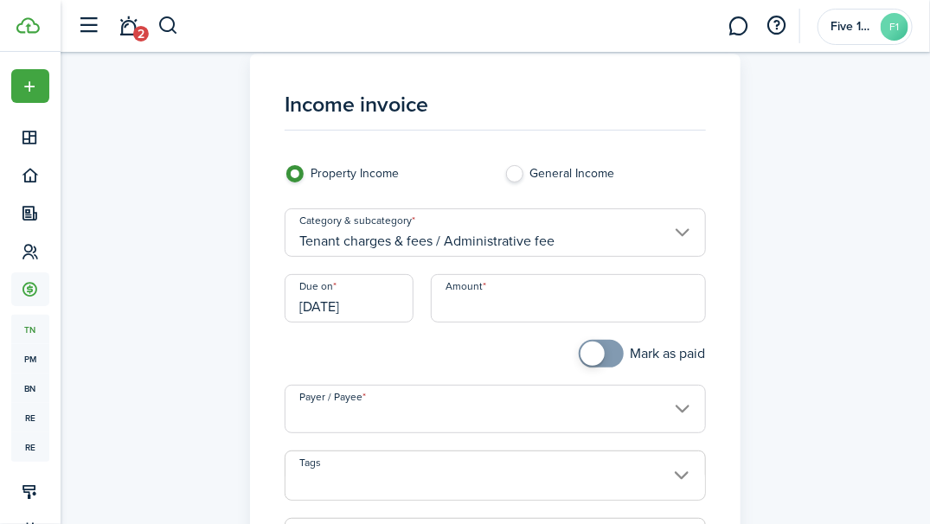
click at [518, 302] on input "Amount" at bounding box center [568, 298] width 275 height 48
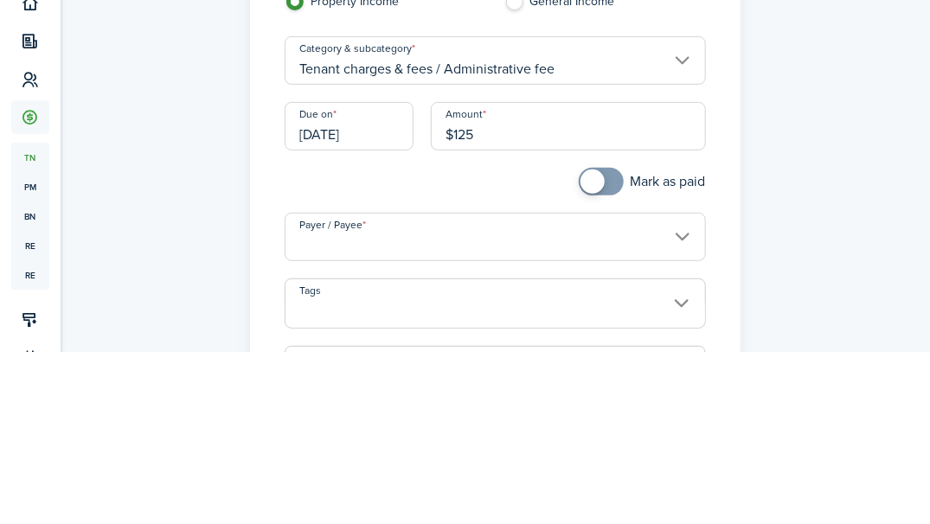
click at [392, 315] on input "[DATE]" at bounding box center [349, 298] width 129 height 48
type input "$125.00"
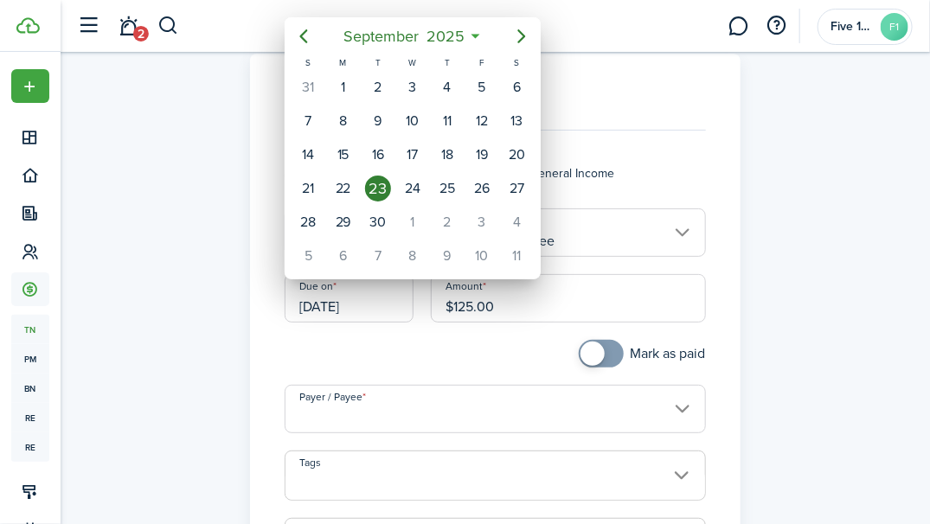
click at [516, 39] on icon "Next page" at bounding box center [521, 36] width 21 height 21
click at [520, 43] on icon "Next page" at bounding box center [521, 36] width 21 height 21
click at [523, 45] on icon "Next page" at bounding box center [521, 36] width 21 height 21
click at [516, 90] on div "1" at bounding box center [516, 87] width 26 height 26
type input "[DATE]"
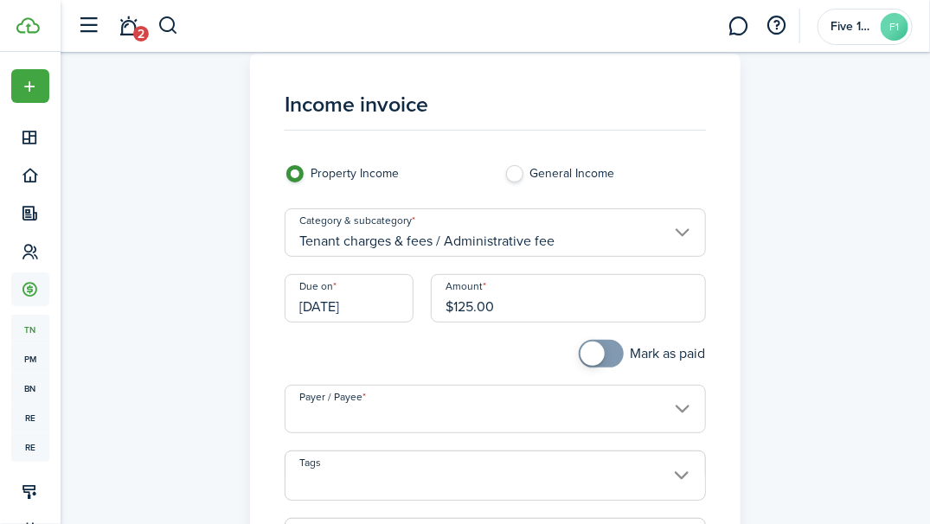
click at [670, 410] on input "Payer / Payee" at bounding box center [495, 409] width 420 height 48
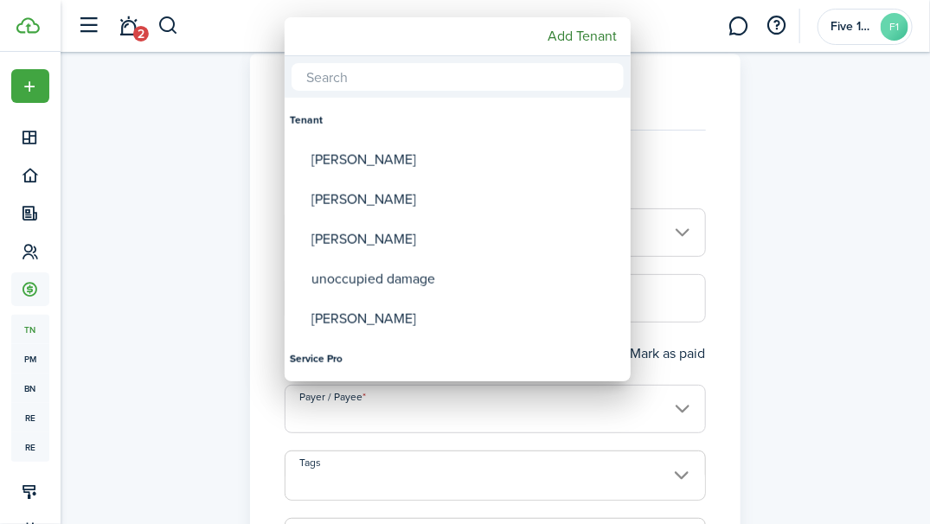
click at [364, 163] on div "[PERSON_NAME]" at bounding box center [464, 160] width 306 height 40
type input "[PERSON_NAME]"
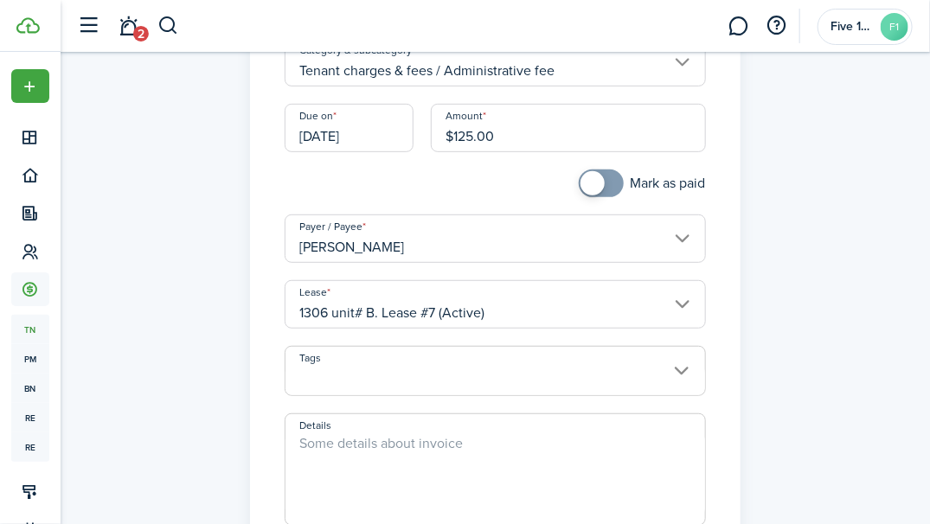
scroll to position [230, 0]
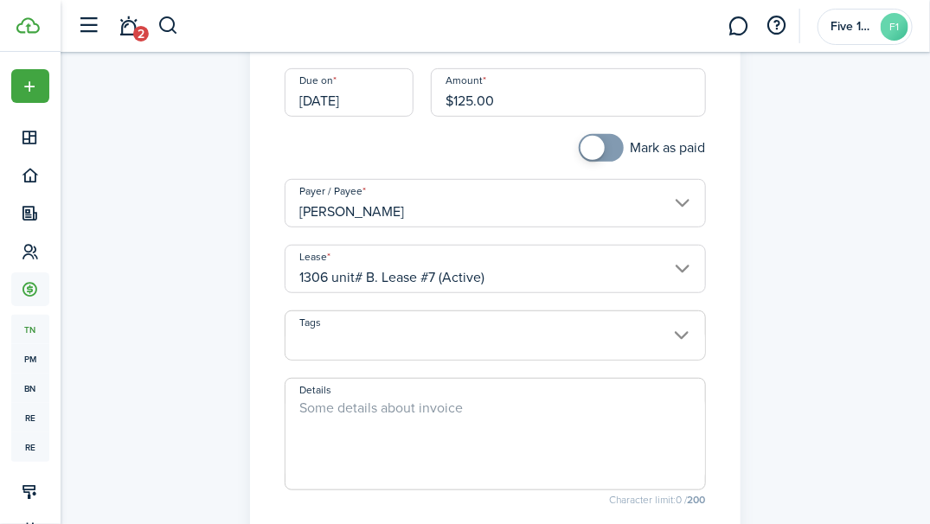
click at [448, 416] on textarea "Details" at bounding box center [494, 439] width 419 height 83
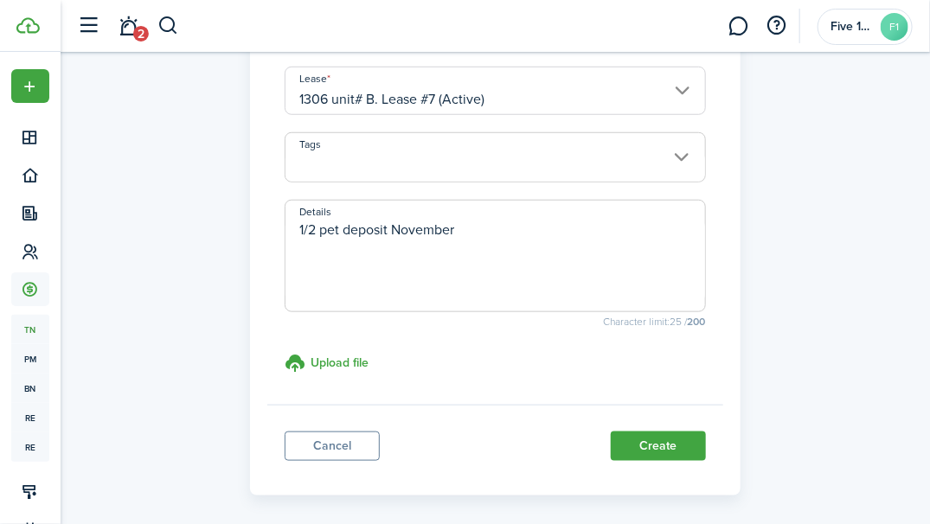
scroll to position [434, 0]
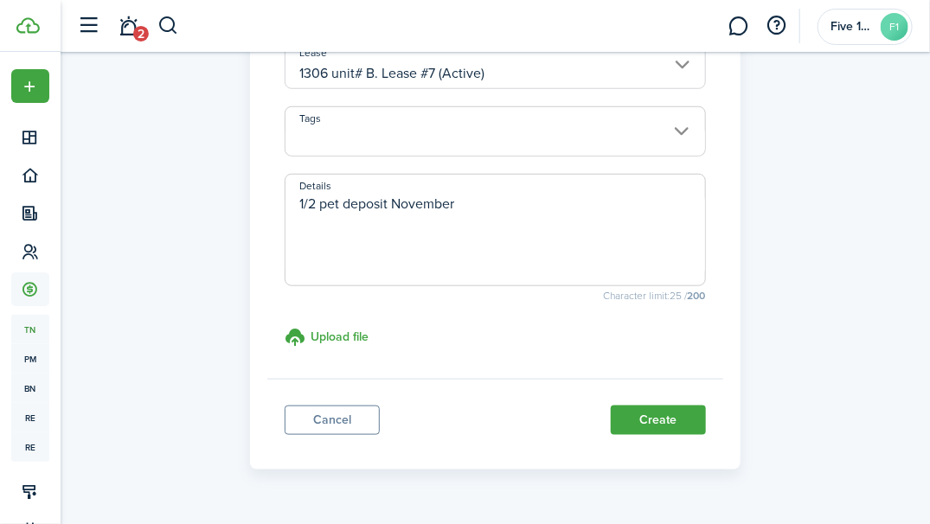
type textarea "1/2 pet deposit November"
click at [662, 410] on button "Create" at bounding box center [658, 420] width 95 height 29
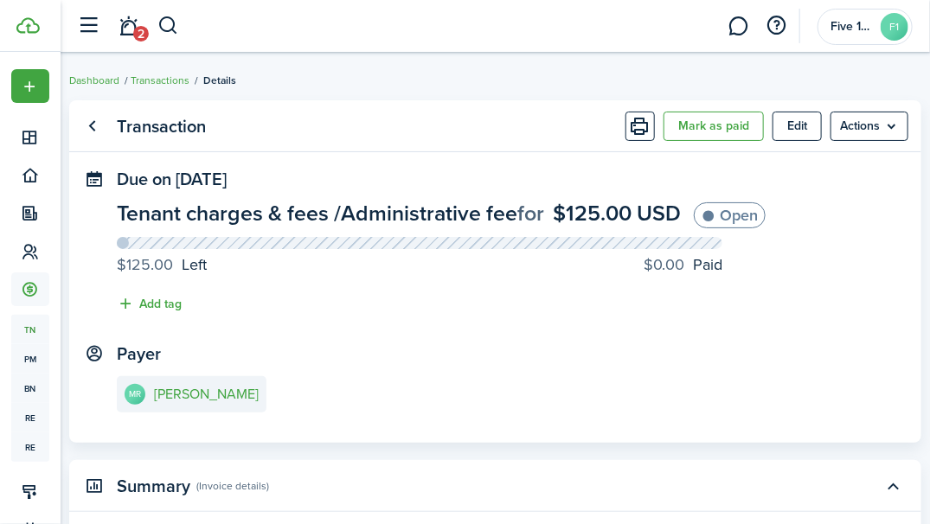
click at [97, 81] on link "Dashboard" at bounding box center [94, 81] width 50 height 16
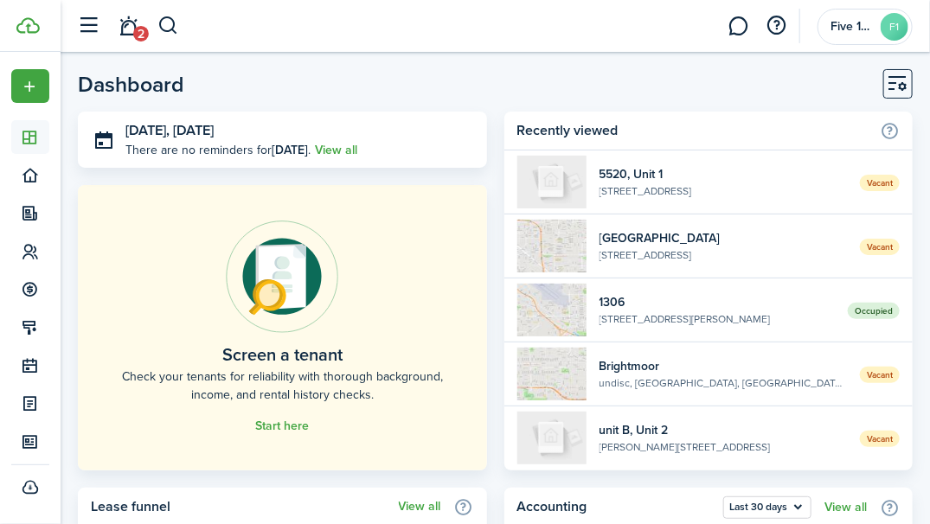
click at [30, 172] on icon at bounding box center [31, 175] width 18 height 17
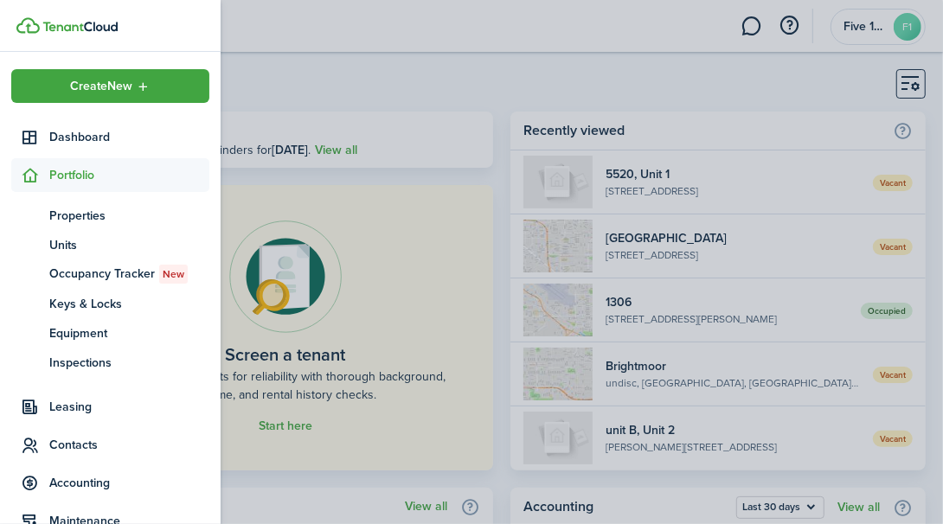
click at [71, 413] on span "Leasing" at bounding box center [129, 407] width 160 height 18
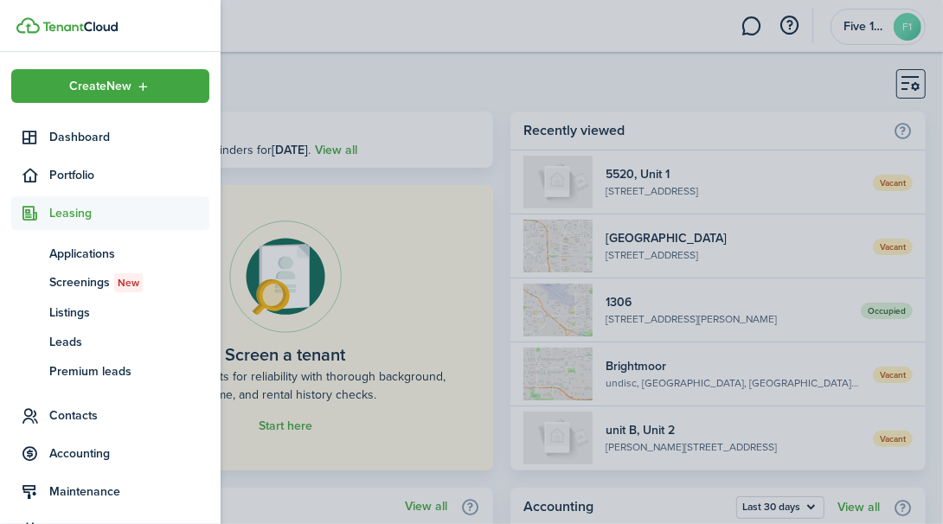
click at [87, 457] on span "Accounting" at bounding box center [129, 454] width 160 height 18
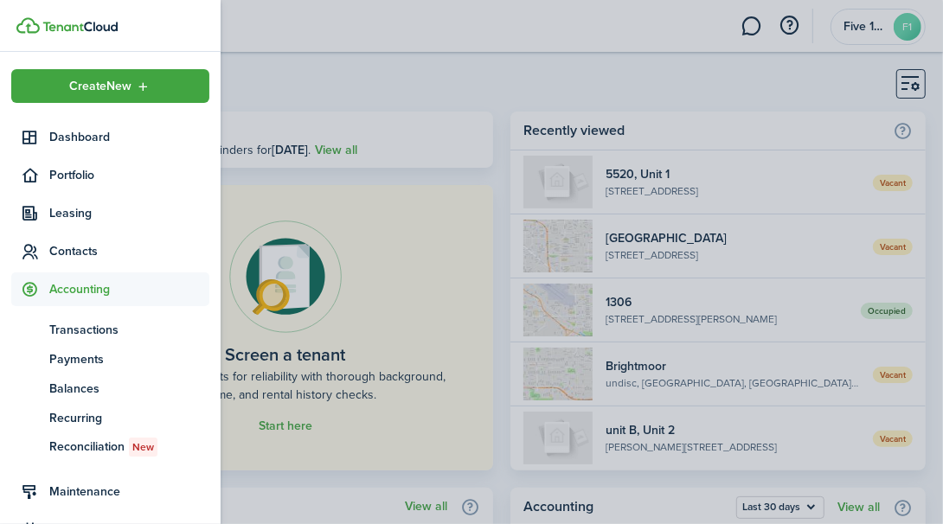
click at [101, 336] on span "Transactions" at bounding box center [129, 330] width 160 height 18
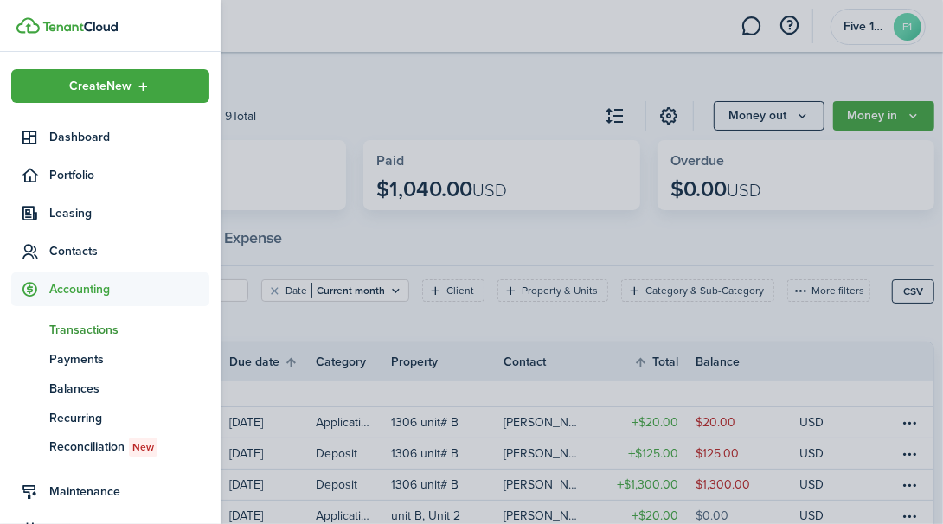
click at [822, 242] on container-opacity at bounding box center [471, 262] width 943 height 524
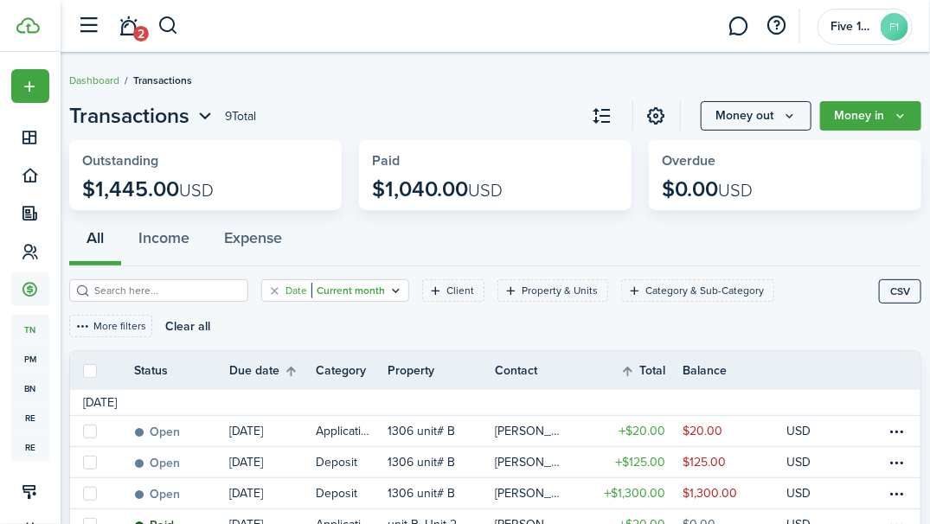
click at [388, 292] on icon "Open filter" at bounding box center [395, 291] width 15 height 14
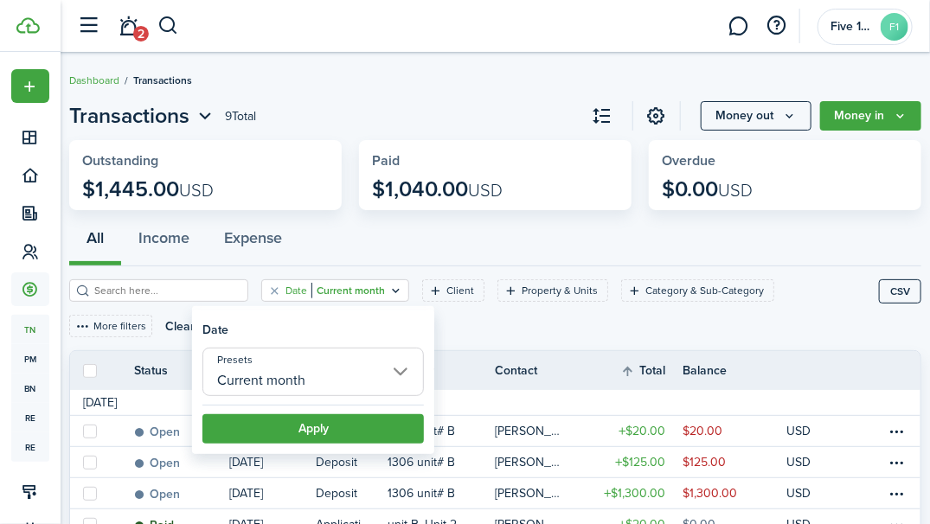
click at [403, 381] on input "Current month" at bounding box center [312, 372] width 221 height 48
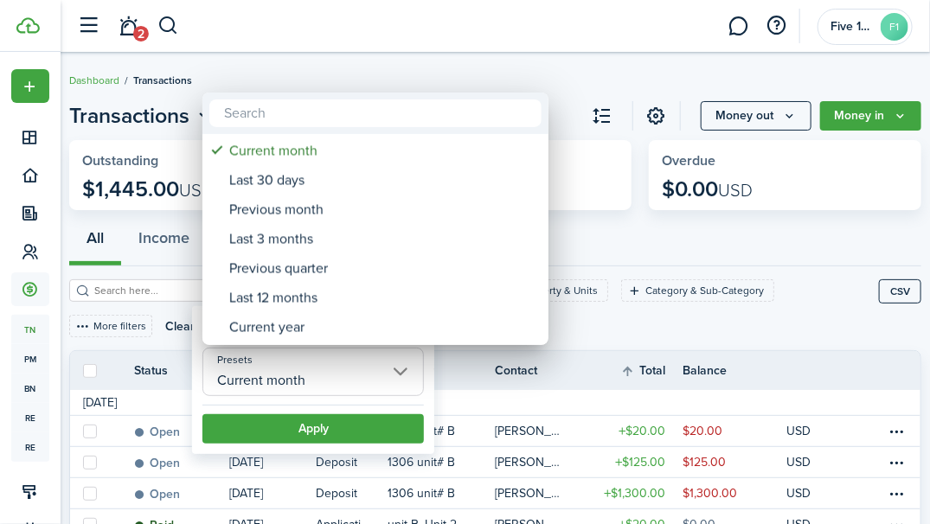
click at [286, 299] on div "Last 12 months" at bounding box center [382, 298] width 306 height 29
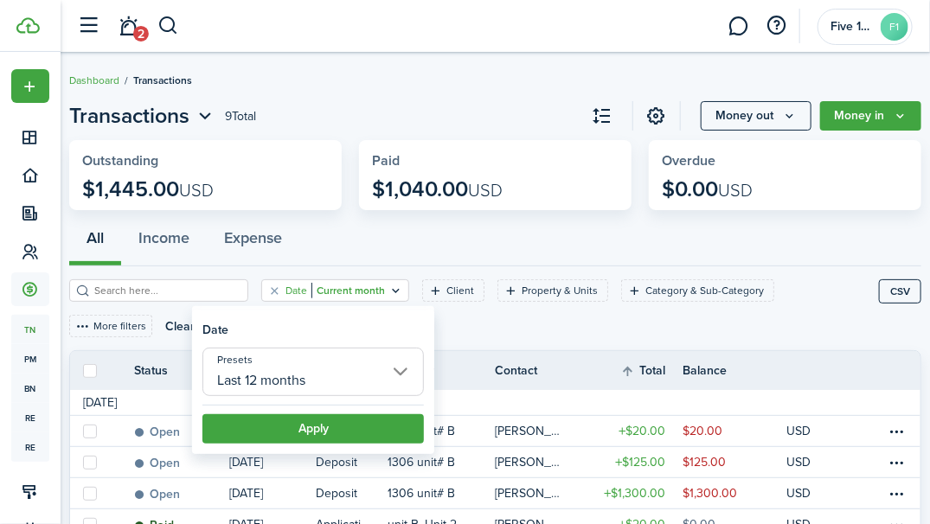
click at [403, 372] on input "Last 12 months" at bounding box center [312, 372] width 221 height 48
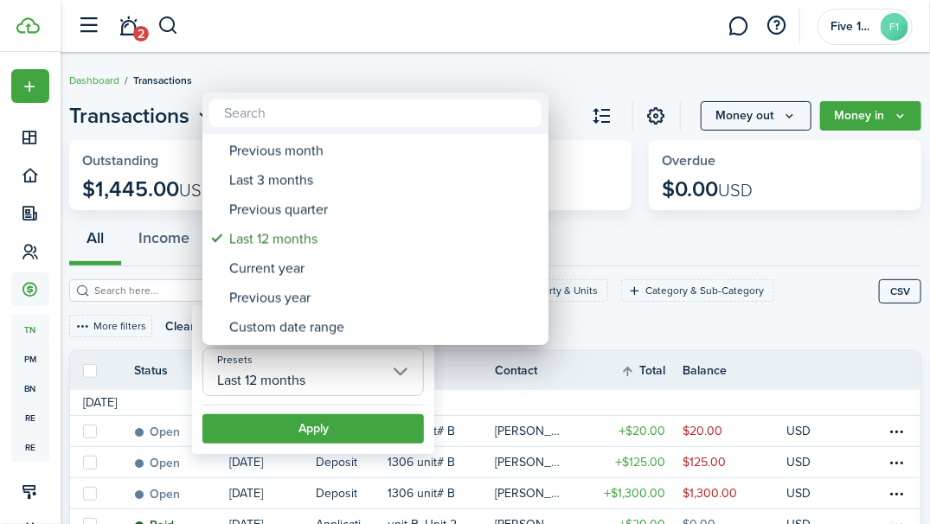
click at [306, 268] on div "Current year" at bounding box center [382, 268] width 306 height 29
type input "Current year"
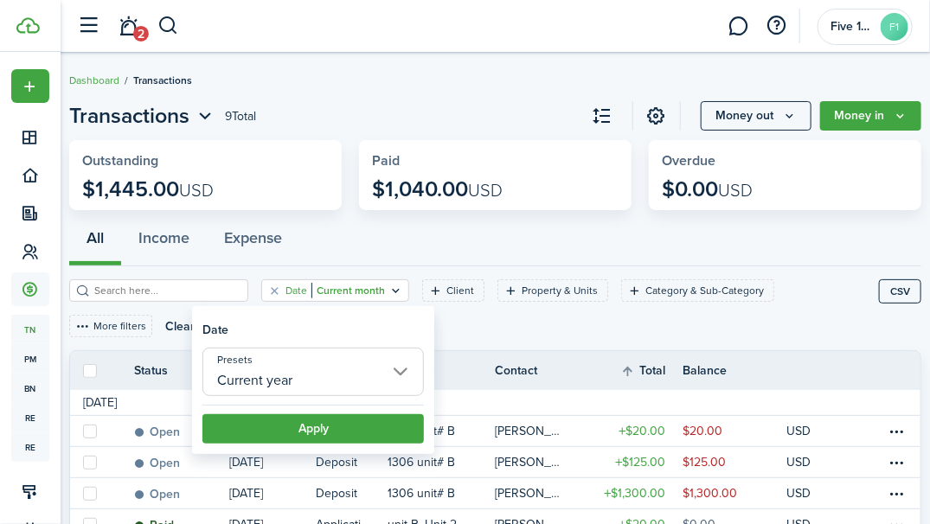
click at [298, 438] on button "Apply" at bounding box center [312, 428] width 221 height 29
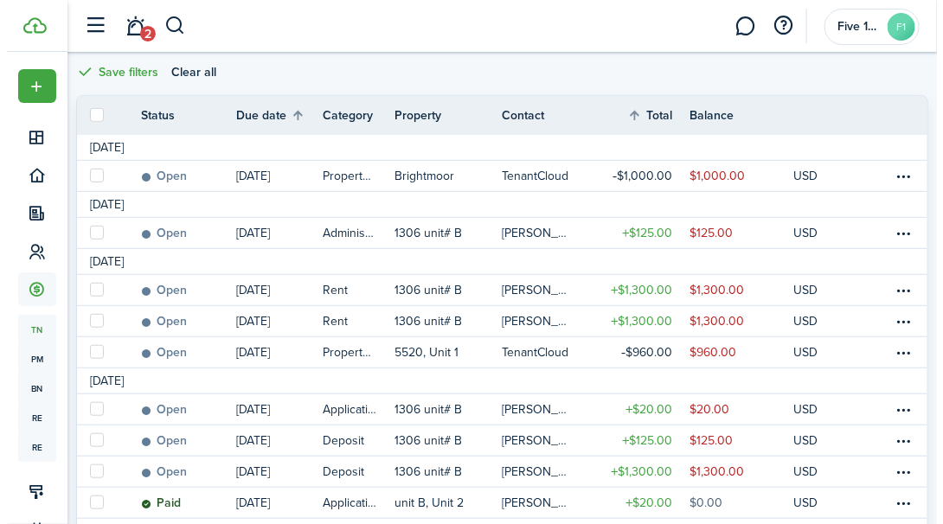
scroll to position [253, 0]
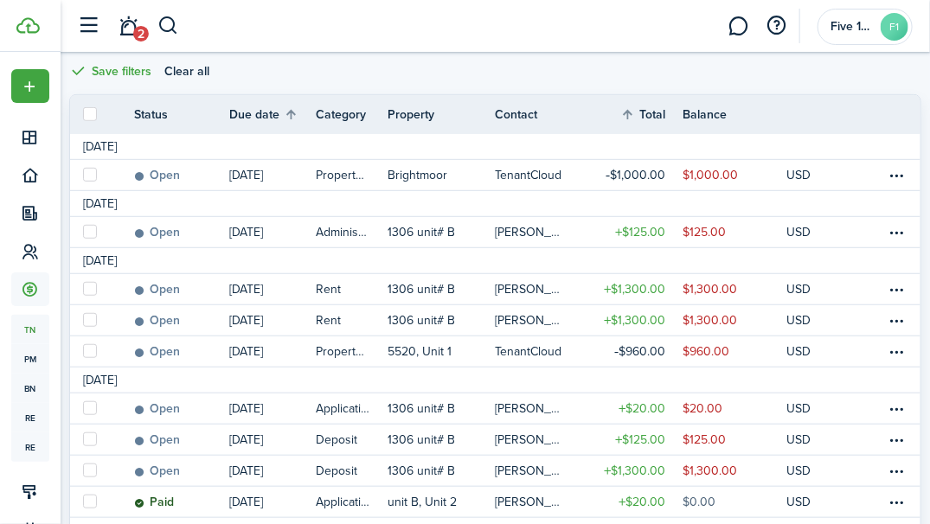
click at [87, 314] on label at bounding box center [90, 320] width 14 height 14
click at [83, 320] on input "checkbox" at bounding box center [82, 320] width 1 height 1
checkbox input "true"
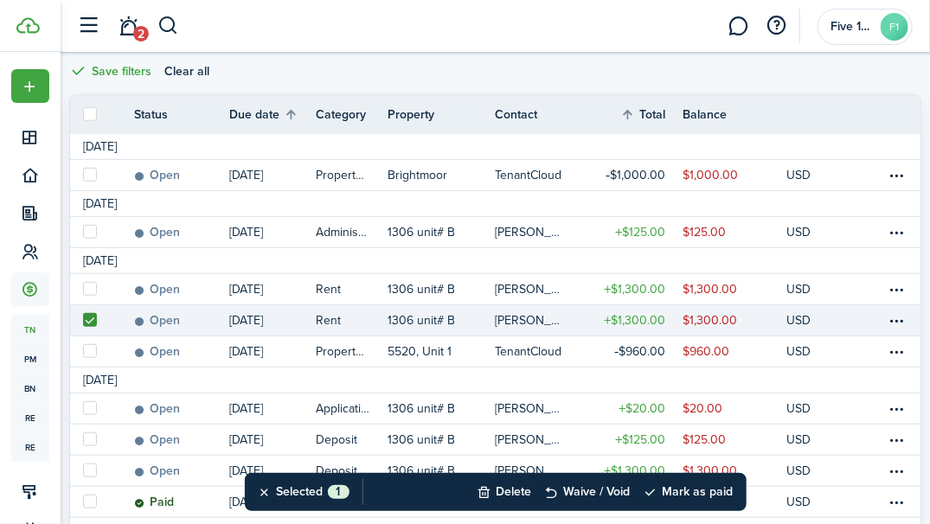
click at [491, 495] on button "Delete" at bounding box center [505, 492] width 55 height 38
click at [696, 495] on button "Confirm" at bounding box center [687, 492] width 69 height 24
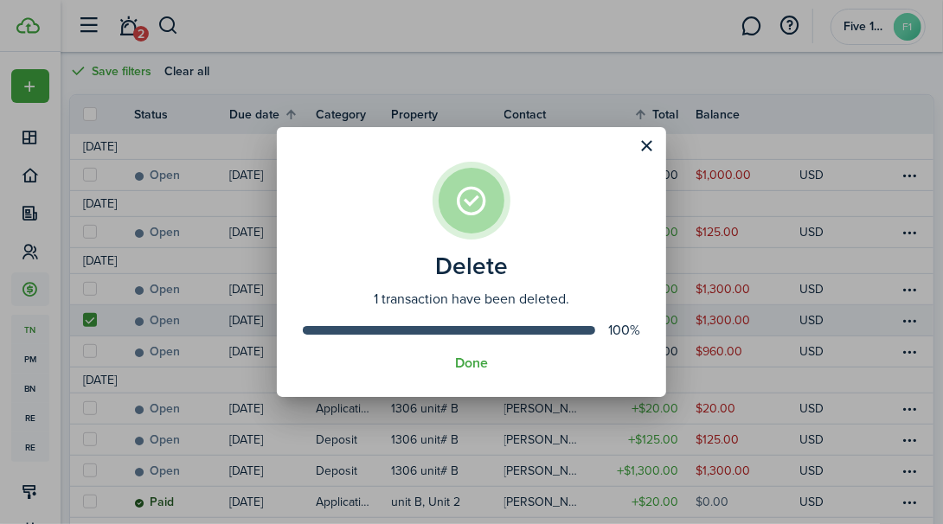
click at [650, 146] on button "Close modal" at bounding box center [646, 145] width 29 height 29
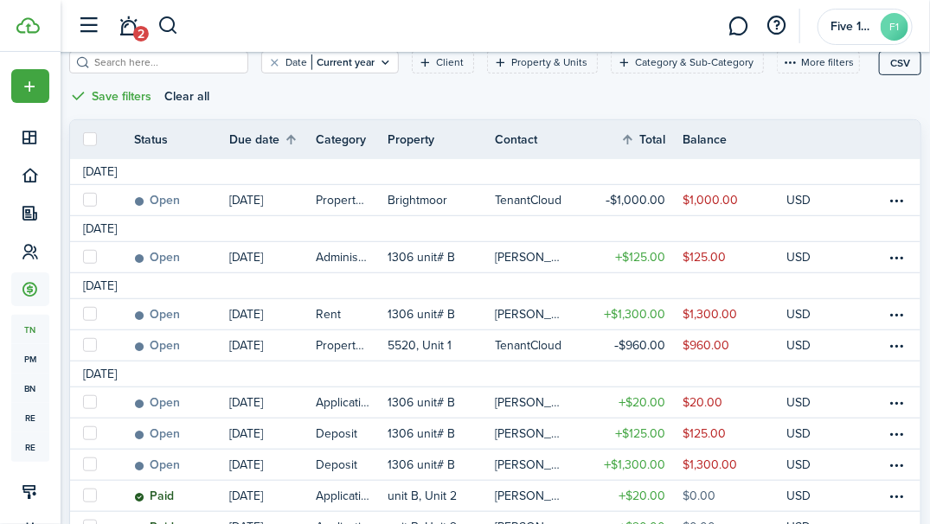
scroll to position [251, 0]
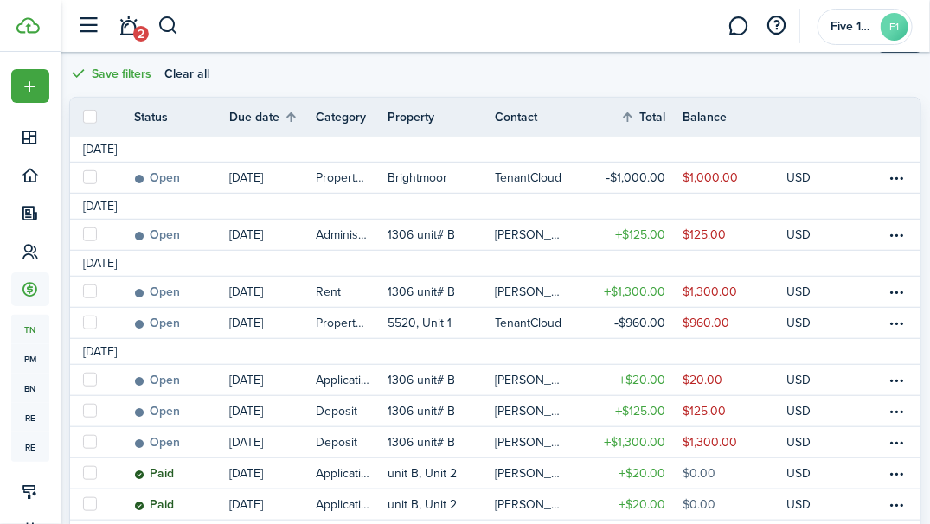
click at [597, 50] on header-wrapper "2 Five 14 Management F1" at bounding box center [490, 26] width 843 height 52
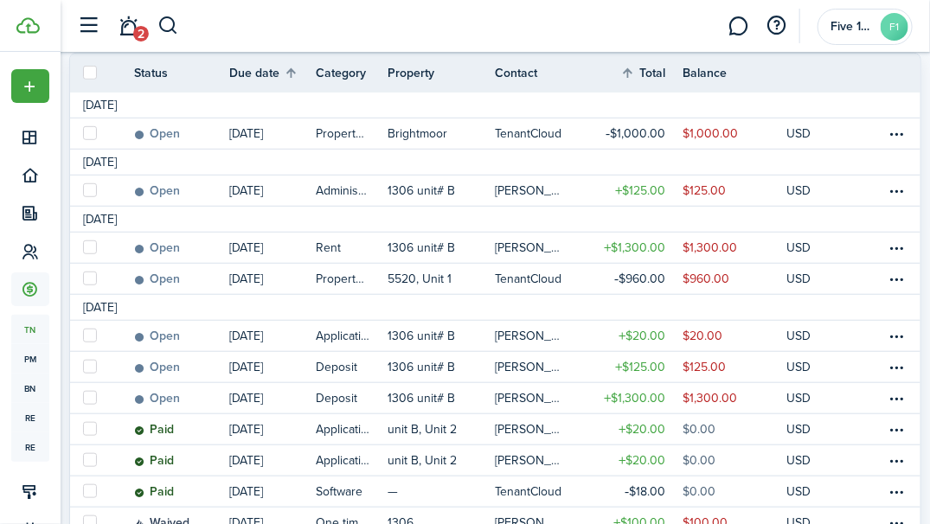
scroll to position [294, 0]
click at [404, 368] on p "1306 unit# B" at bounding box center [421, 368] width 67 height 18
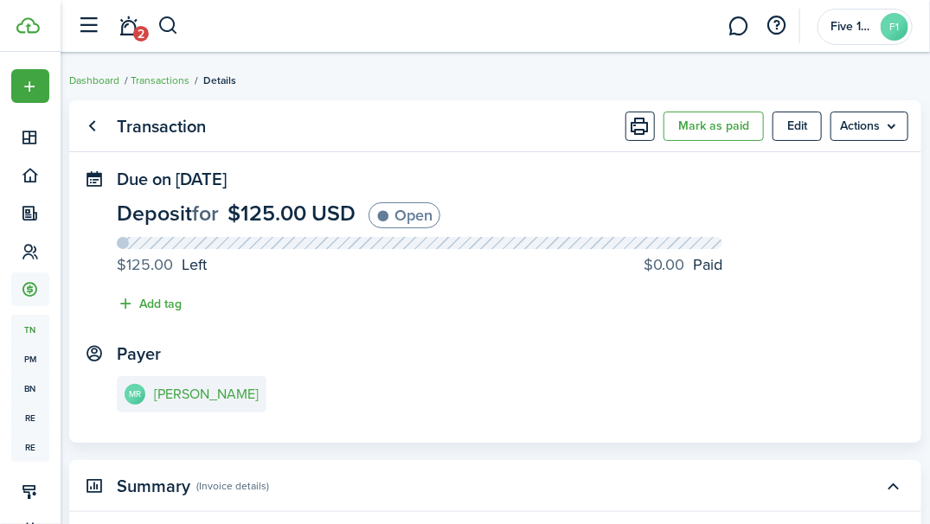
click at [896, 119] on menu-btn "Actions" at bounding box center [869, 126] width 78 height 29
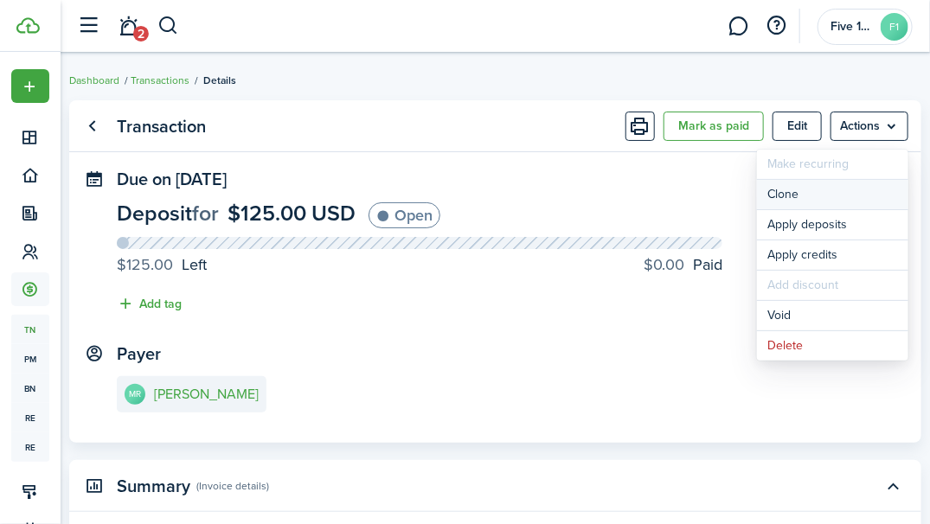
click at [791, 192] on link "Clone" at bounding box center [832, 194] width 151 height 29
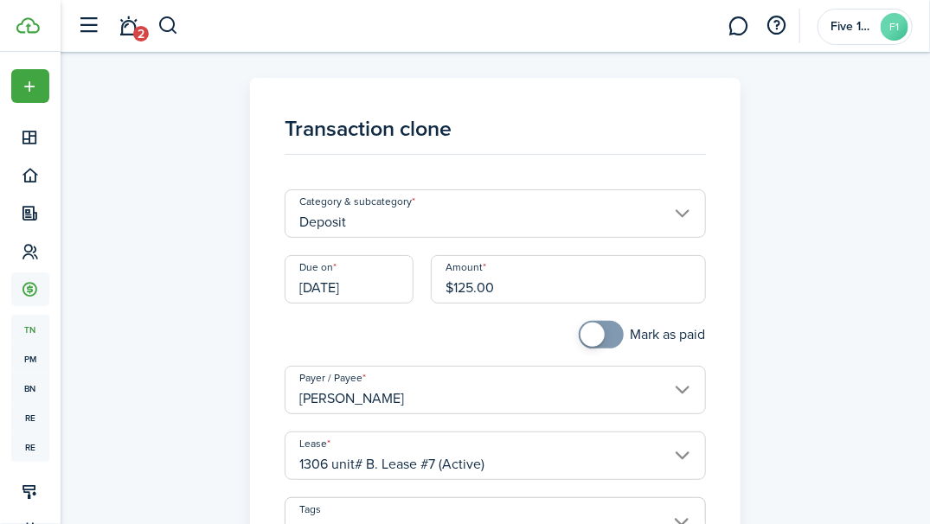
click at [388, 285] on input "[DATE]" at bounding box center [349, 279] width 129 height 48
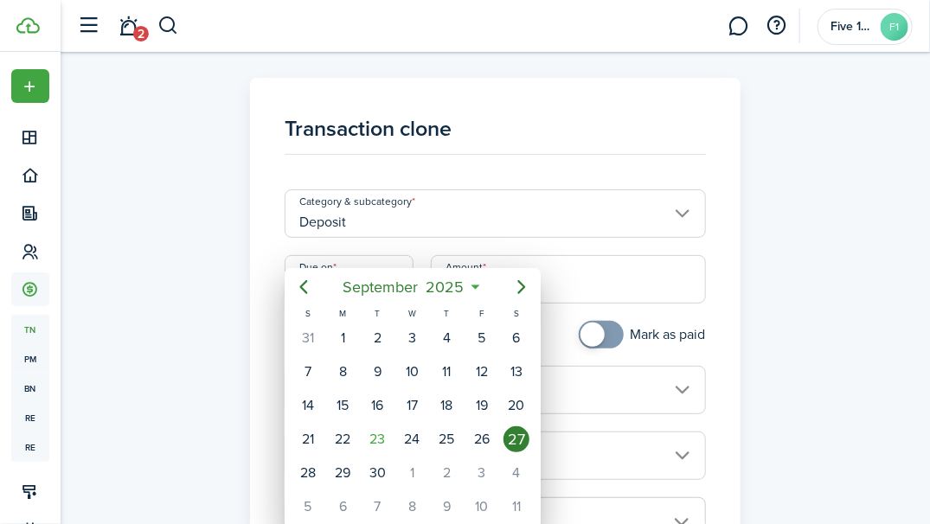
click at [522, 293] on icon "Next page" at bounding box center [521, 287] width 21 height 21
click at [520, 286] on icon "Next page" at bounding box center [521, 287] width 21 height 21
click at [517, 341] on div "1" at bounding box center [516, 338] width 26 height 26
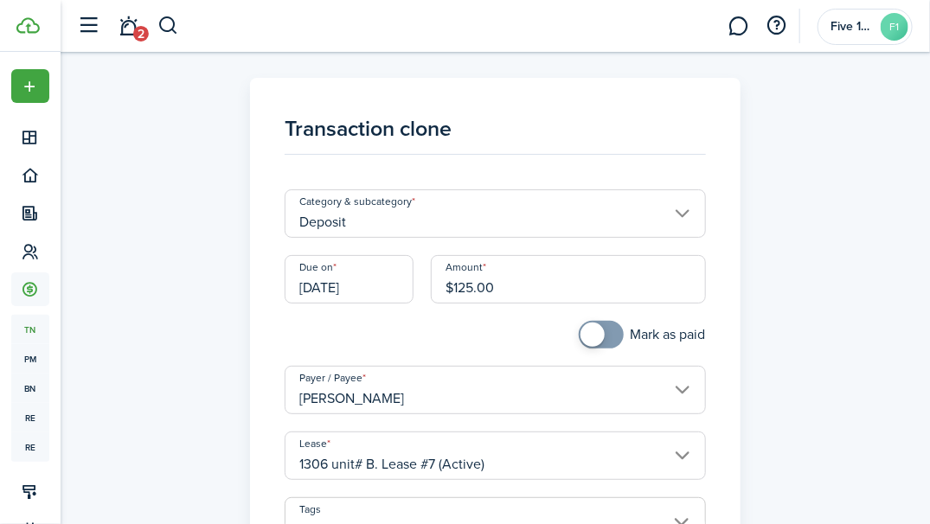
type input "[DATE]"
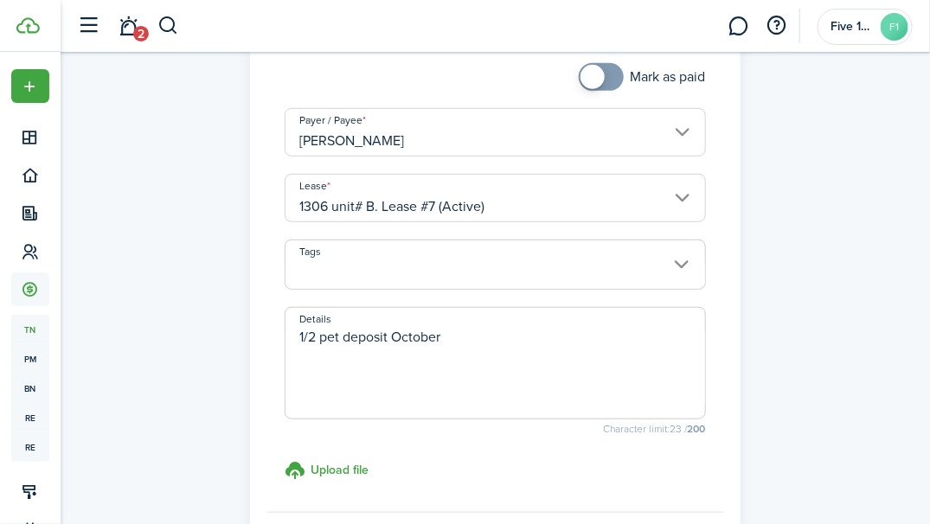
scroll to position [259, 0]
click at [510, 341] on textarea "1/2 pet deposit October" at bounding box center [494, 367] width 419 height 83
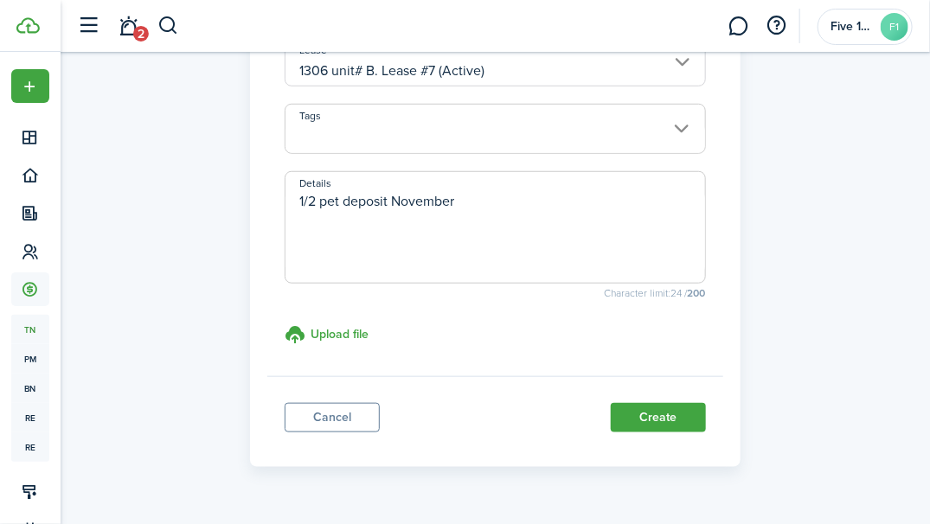
scroll to position [433, 0]
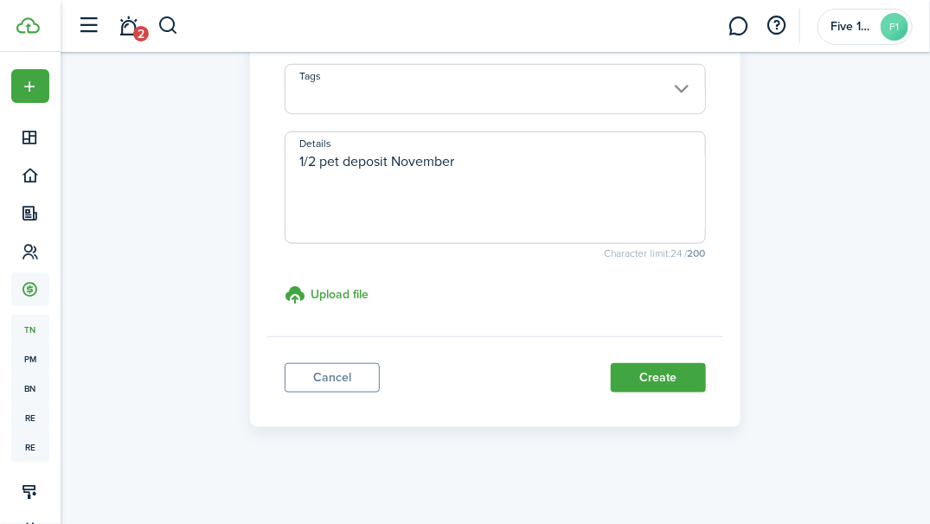
type textarea "1/2 pet deposit November"
click at [672, 381] on button "Create" at bounding box center [658, 377] width 95 height 29
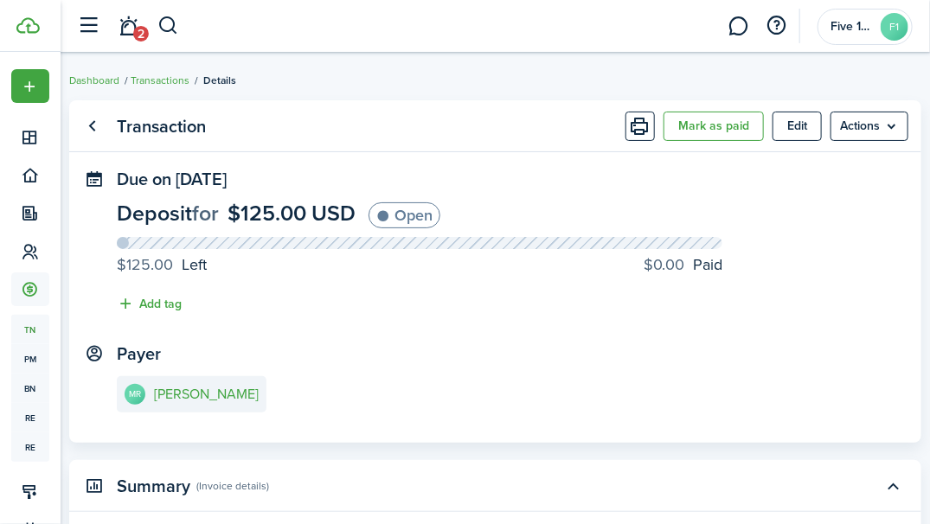
click at [155, 84] on link "Transactions" at bounding box center [160, 81] width 59 height 16
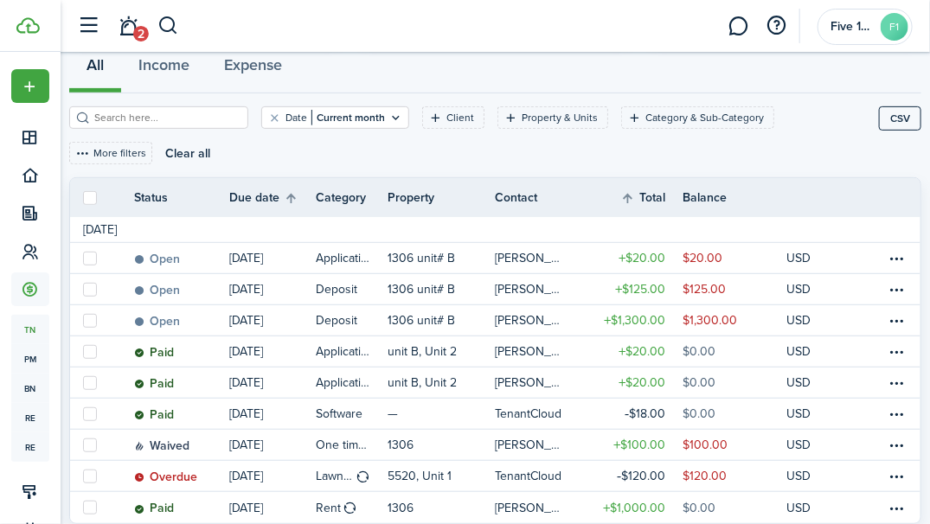
scroll to position [173, 0]
click at [267, 119] on button "Clear filter" at bounding box center [274, 118] width 15 height 14
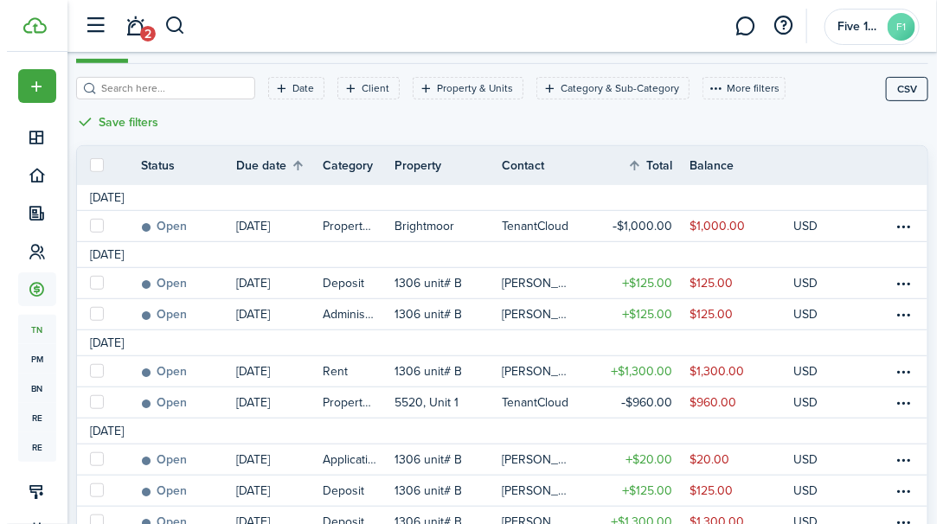
scroll to position [205, 0]
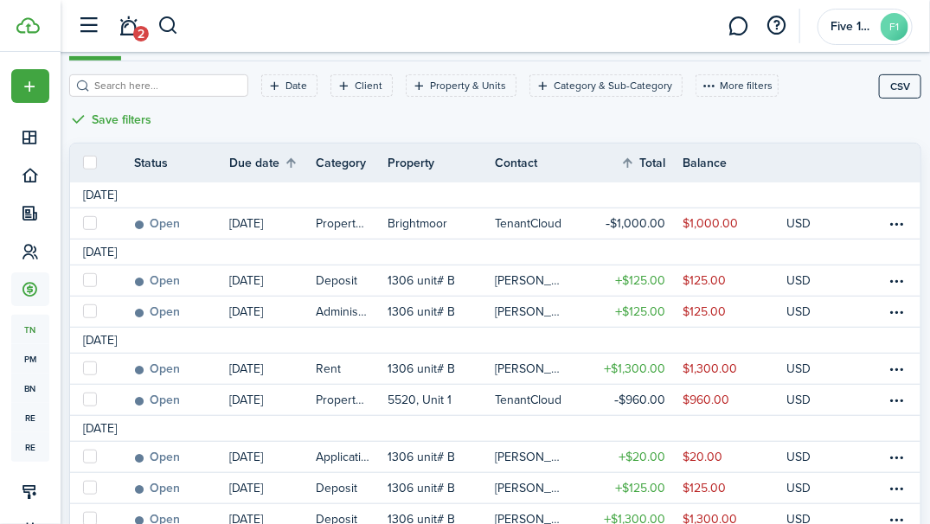
click at [897, 301] on table-menu-btn-icon at bounding box center [897, 311] width 21 height 21
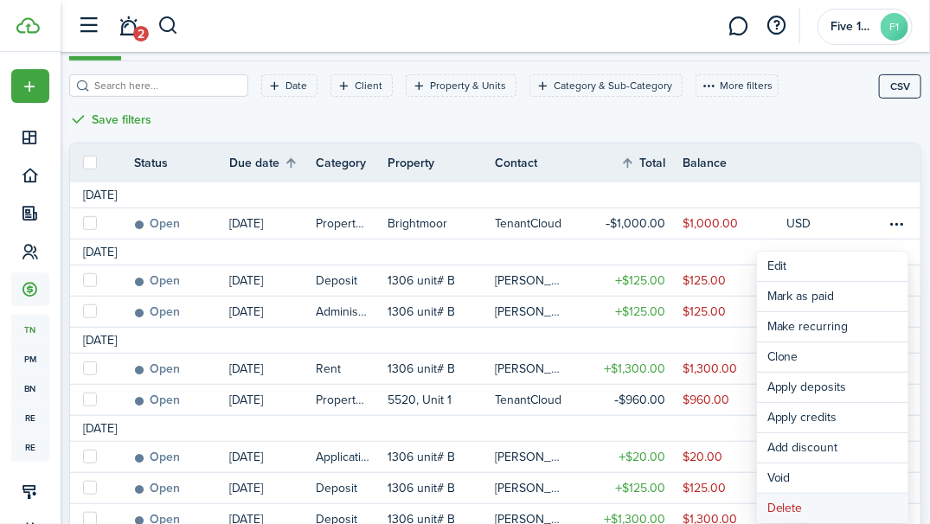
click at [796, 504] on button "Delete" at bounding box center [832, 508] width 151 height 29
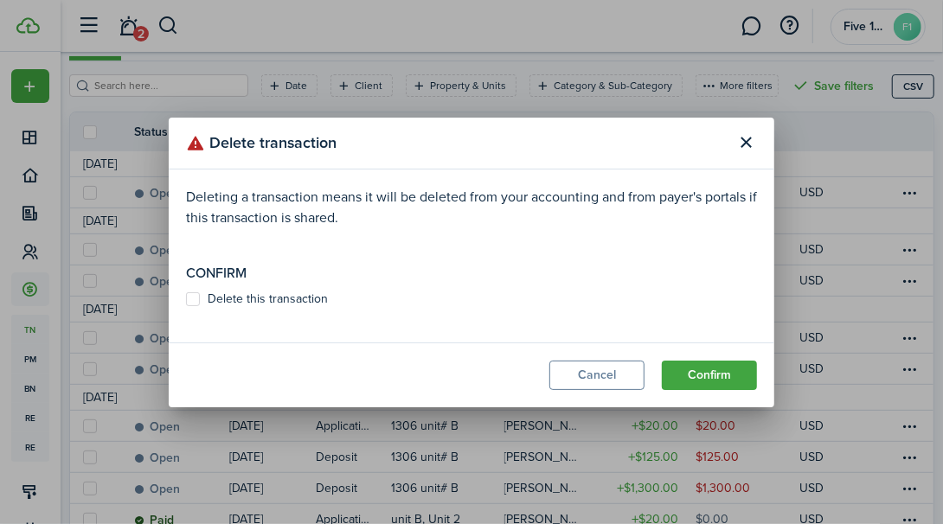
click at [734, 370] on button "Confirm" at bounding box center [709, 375] width 95 height 29
click at [249, 296] on label "Delete this transaction" at bounding box center [257, 299] width 142 height 14
click at [186, 307] on input "Delete this transaction" at bounding box center [185, 307] width 1 height 1
checkbox input "true"
click at [725, 373] on button "Confirm" at bounding box center [709, 375] width 95 height 29
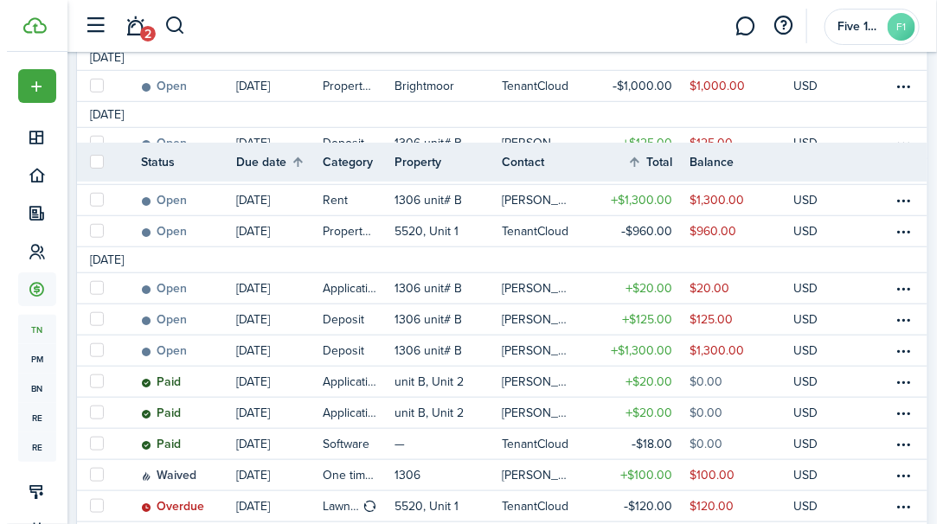
scroll to position [412, 0]
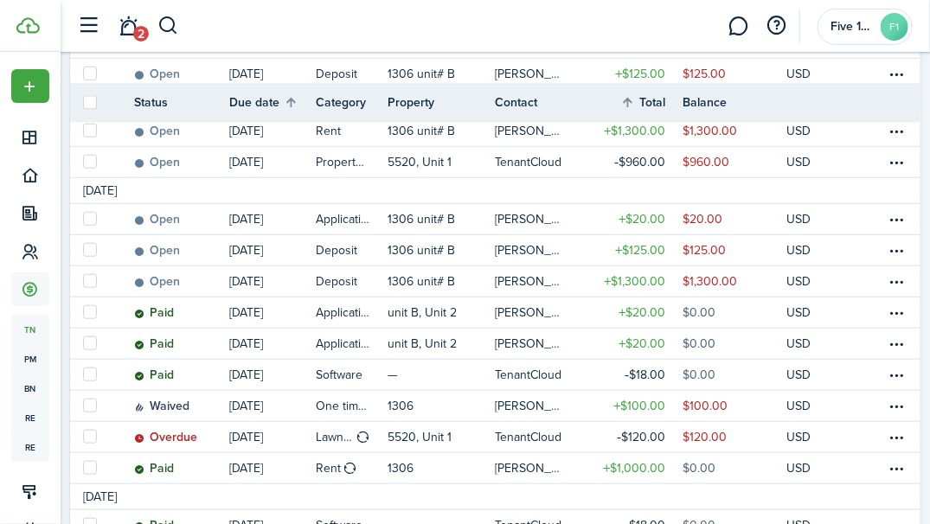
click at [898, 426] on table-menu-btn-icon at bounding box center [897, 436] width 21 height 21
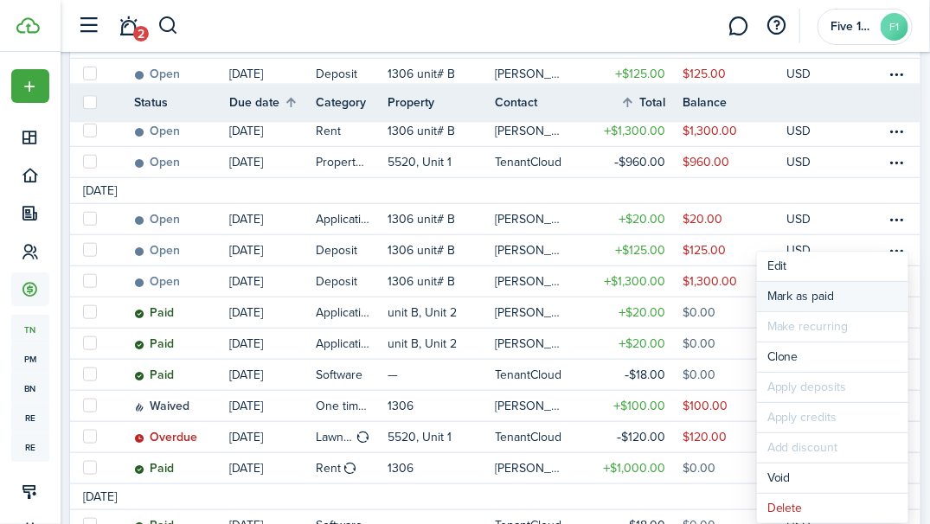
click at [836, 300] on link "Mark as paid" at bounding box center [832, 296] width 151 height 29
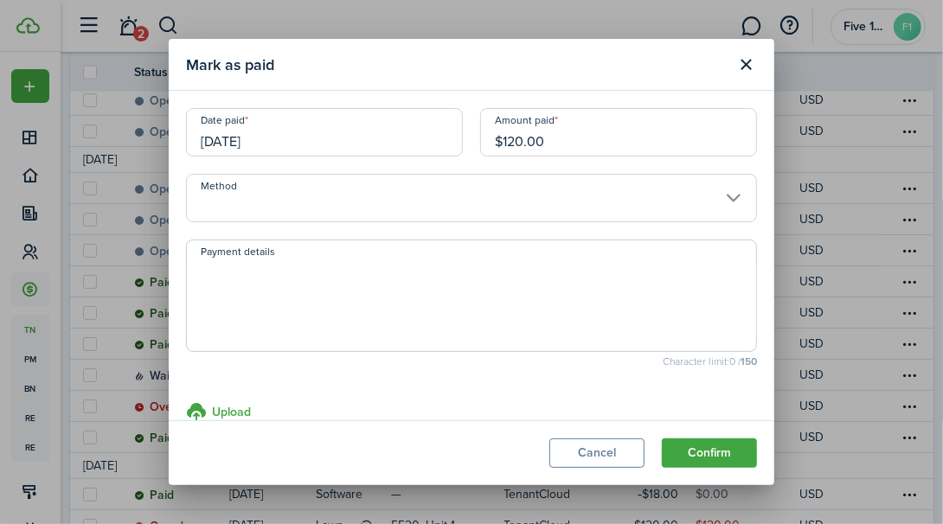
click at [713, 459] on button "Confirm" at bounding box center [709, 453] width 95 height 29
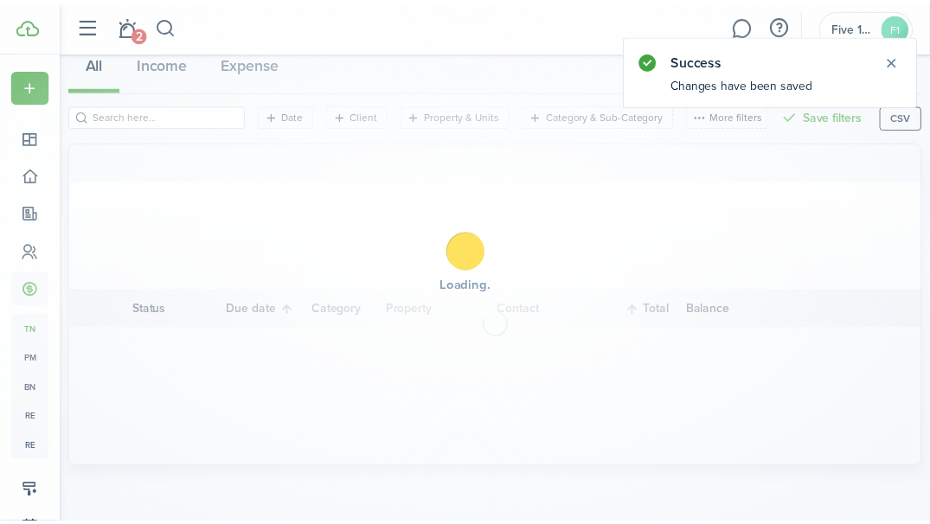
scroll to position [174, 0]
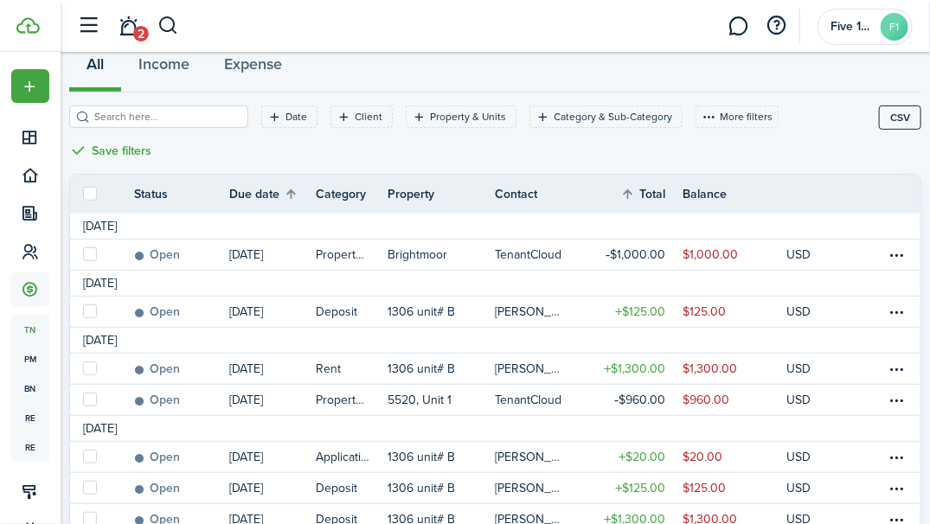
click at [836, 442] on link at bounding box center [847, 457] width 26 height 30
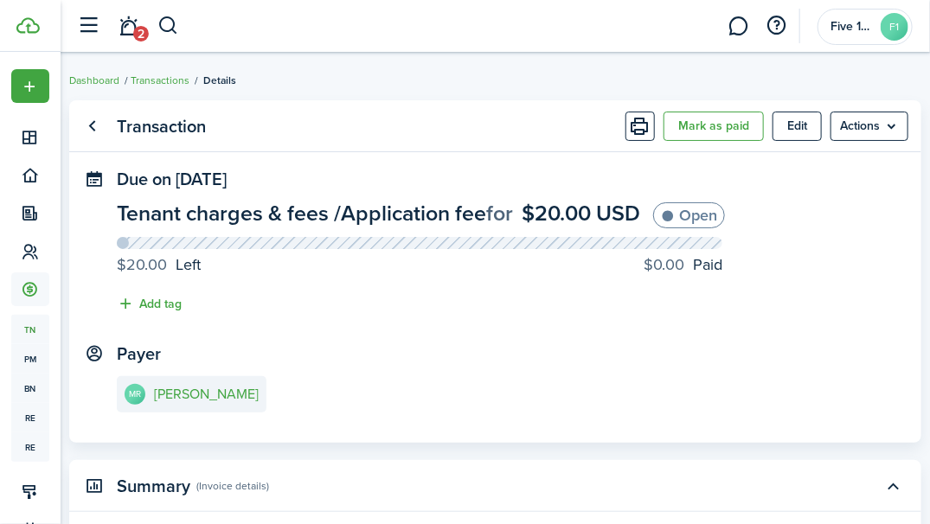
click at [92, 140] on link "Go back" at bounding box center [92, 126] width 29 height 29
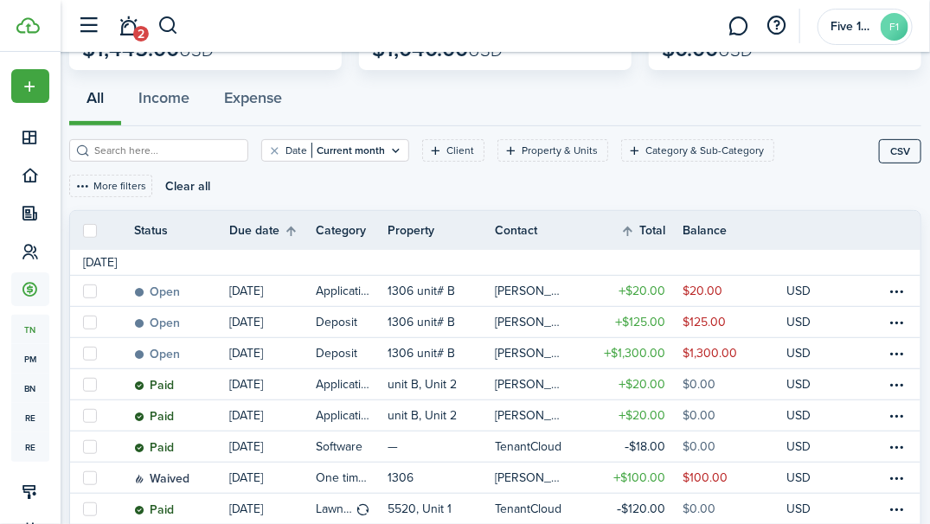
scroll to position [219, 0]
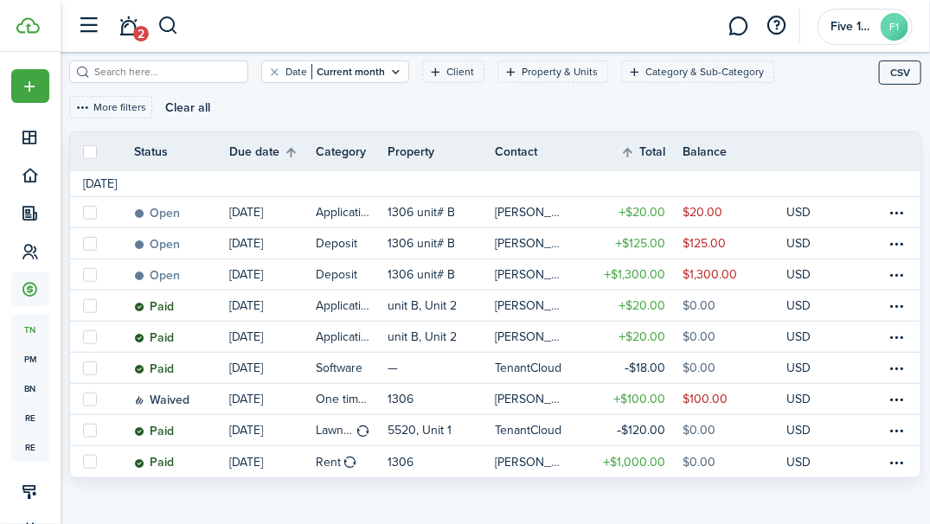
click at [900, 302] on table-menu-btn-icon at bounding box center [897, 306] width 21 height 21
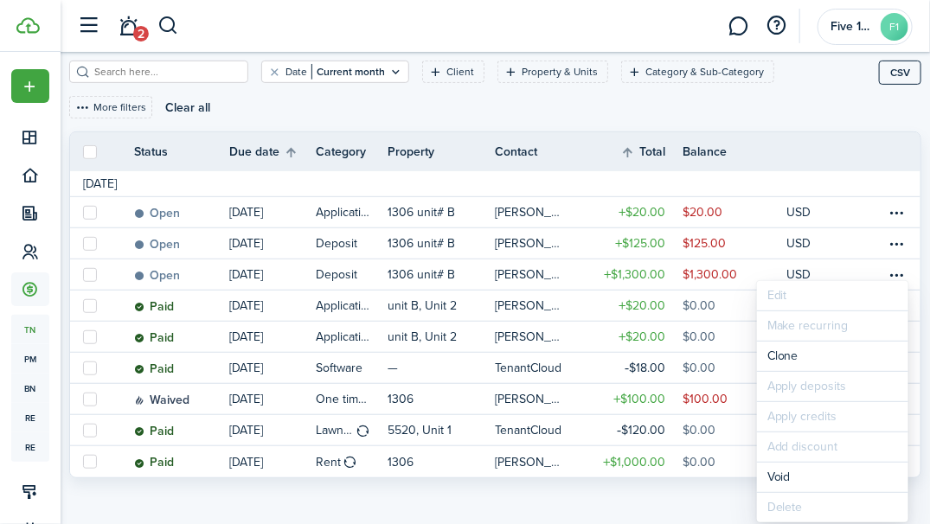
click at [680, 503] on dashboard-content "Dashboard Transactions Transactions 9 Total Money out Money in Outstanding $1,4…" at bounding box center [495, 158] width 869 height 754
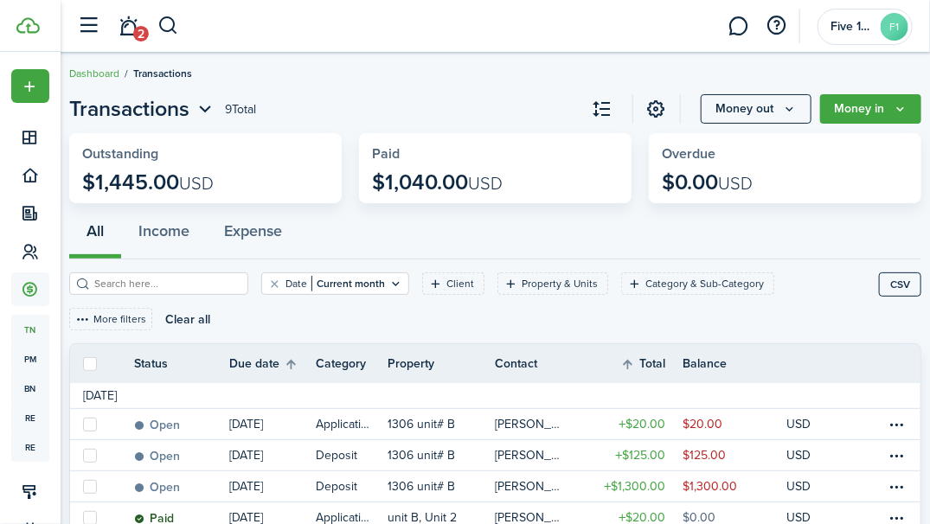
scroll to position [6, 0]
click at [26, 215] on icon at bounding box center [31, 213] width 18 height 17
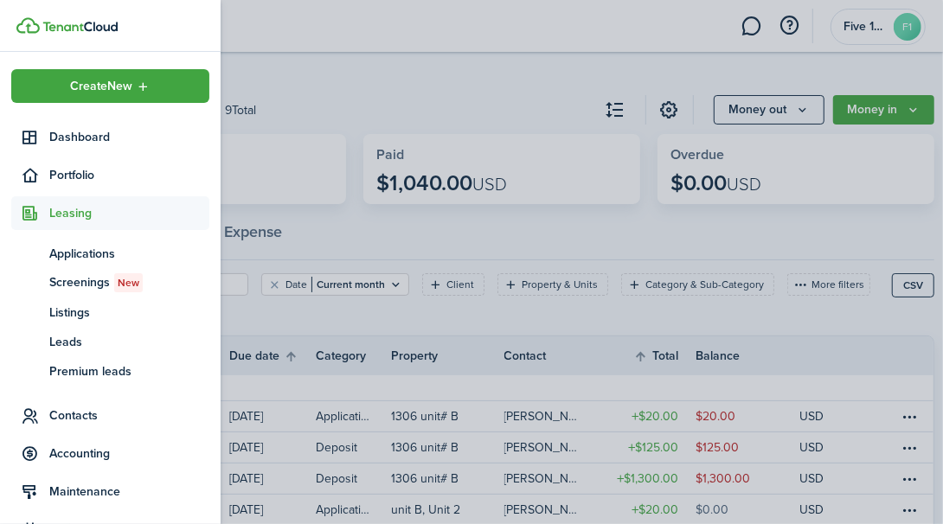
click at [284, 250] on container-opacity at bounding box center [471, 262] width 943 height 524
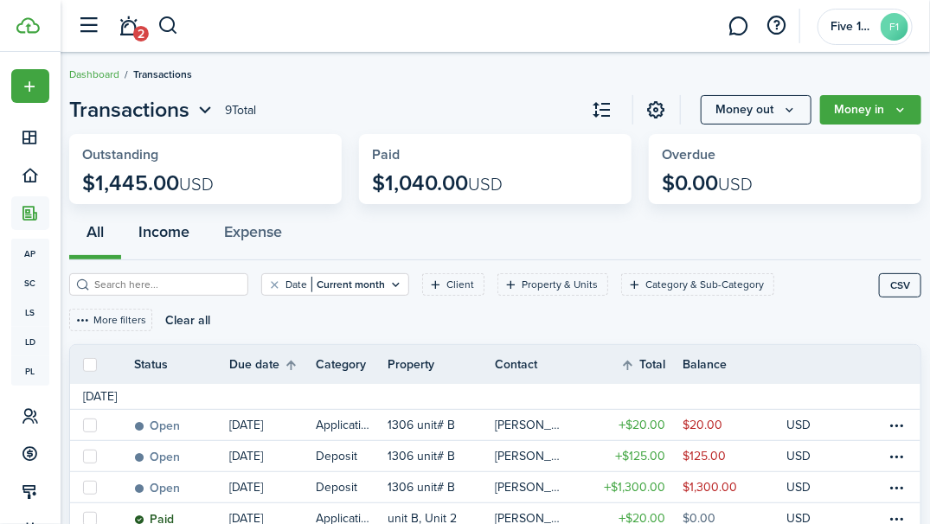
click at [175, 243] on button "Income" at bounding box center [164, 233] width 86 height 51
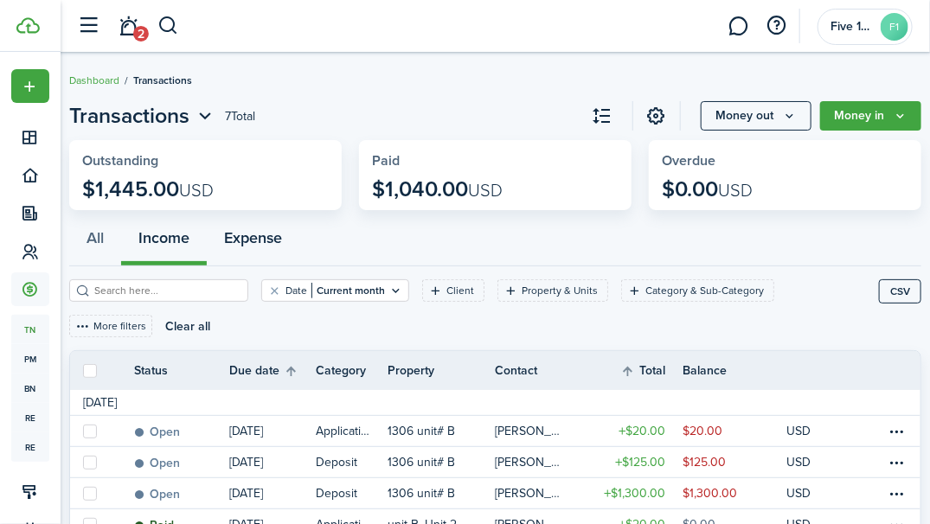
click at [245, 245] on button "Expense" at bounding box center [253, 240] width 93 height 51
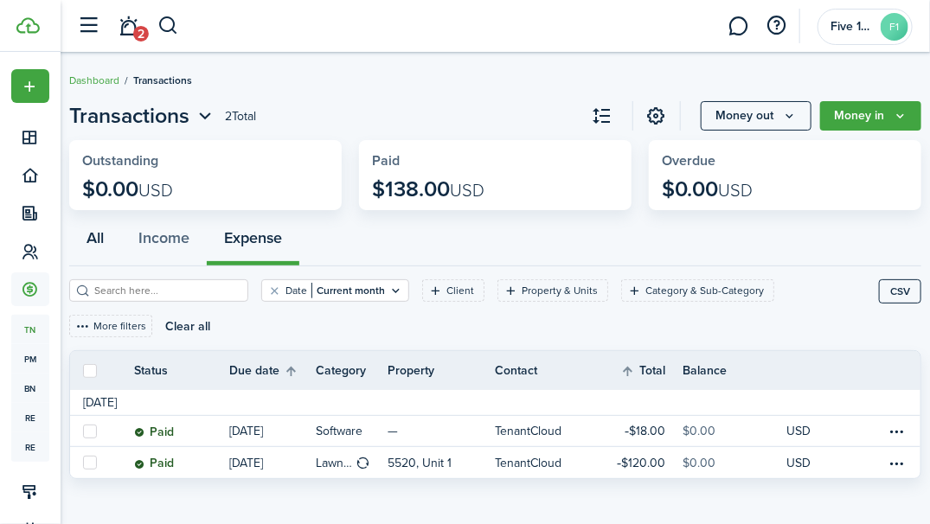
click at [102, 244] on button "All" at bounding box center [95, 240] width 52 height 51
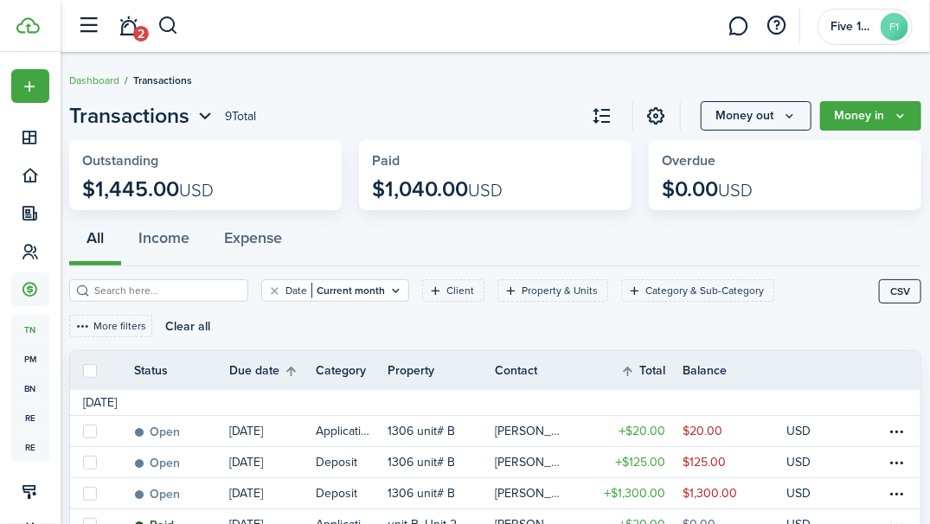
click at [94, 87] on link "Dashboard" at bounding box center [94, 81] width 50 height 16
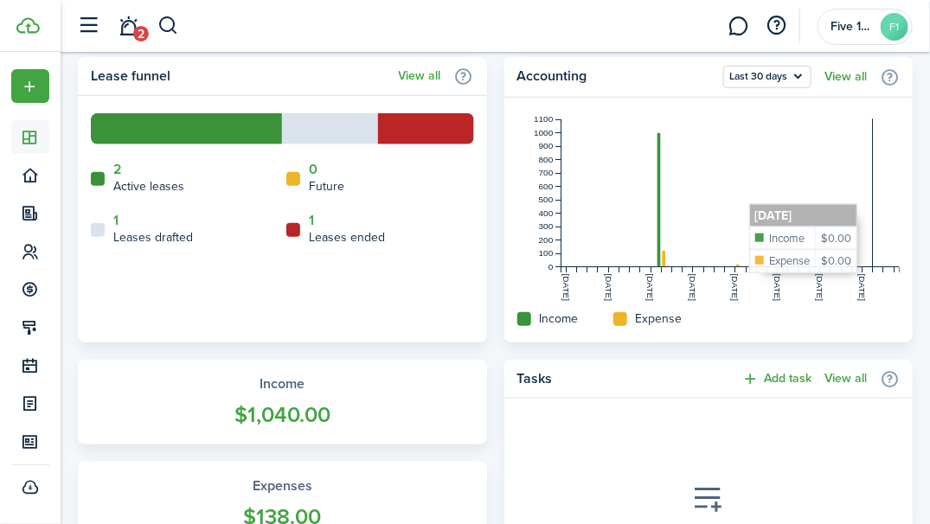
scroll to position [431, 0]
click at [115, 223] on link "1" at bounding box center [115, 221] width 5 height 16
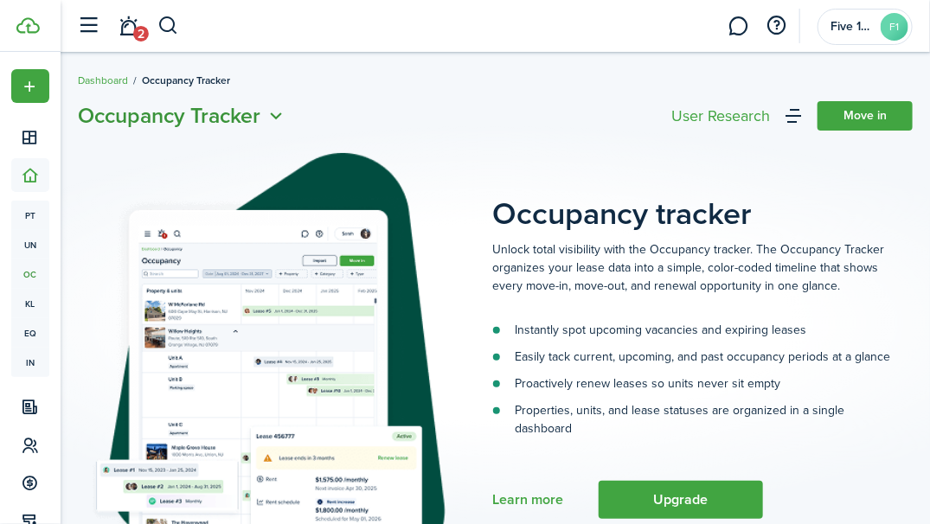
click at [105, 104] on span "Occupancy Tracker" at bounding box center [169, 115] width 183 height 31
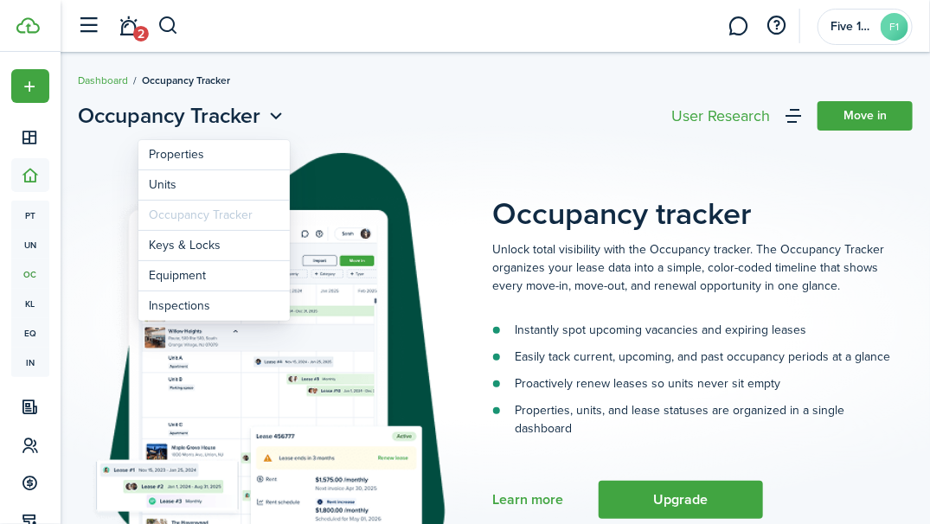
click at [889, 277] on p "Unlock total visibility with the Occupancy tracker. The Occupancy Tracker organ…" at bounding box center [692, 267] width 398 height 55
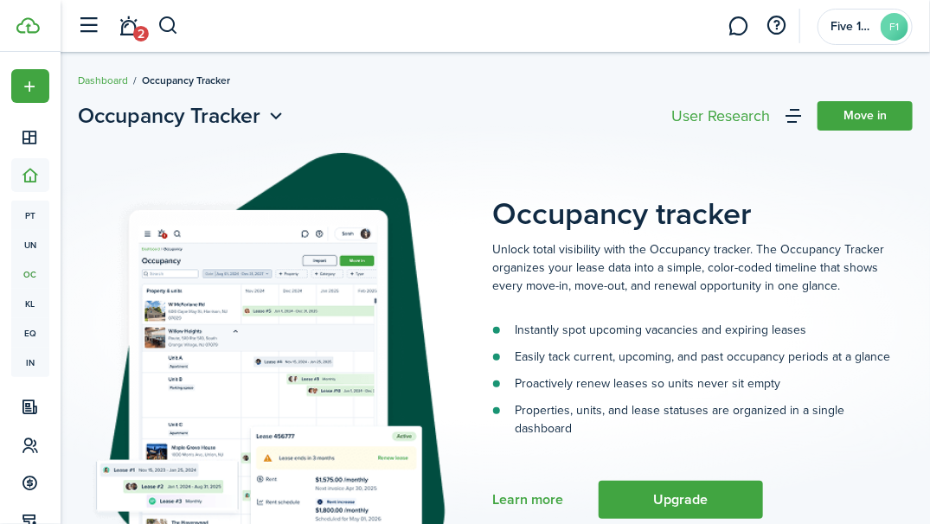
click at [95, 85] on link "Dashboard" at bounding box center [103, 81] width 50 height 16
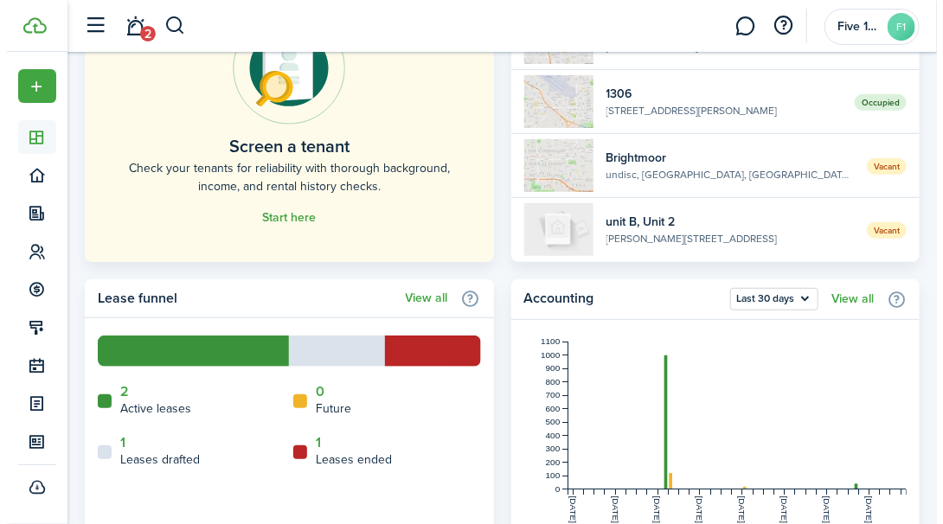
scroll to position [208, 0]
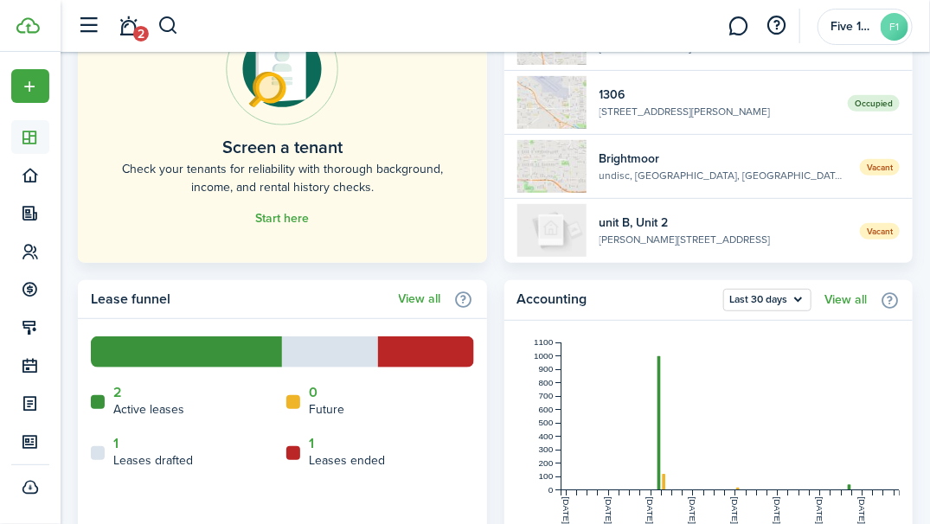
click at [16, 139] on sidebar-link-icon at bounding box center [30, 137] width 38 height 18
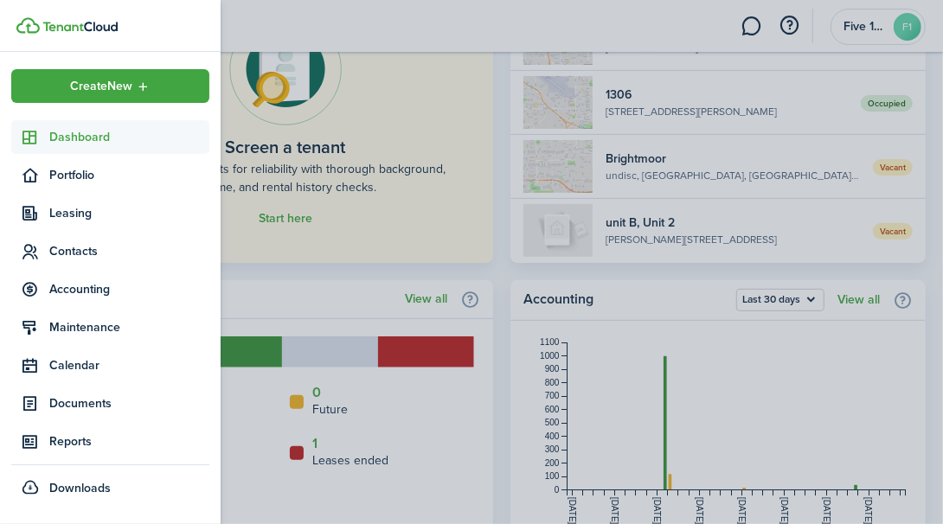
click at [50, 179] on span "Portfolio" at bounding box center [129, 175] width 160 height 18
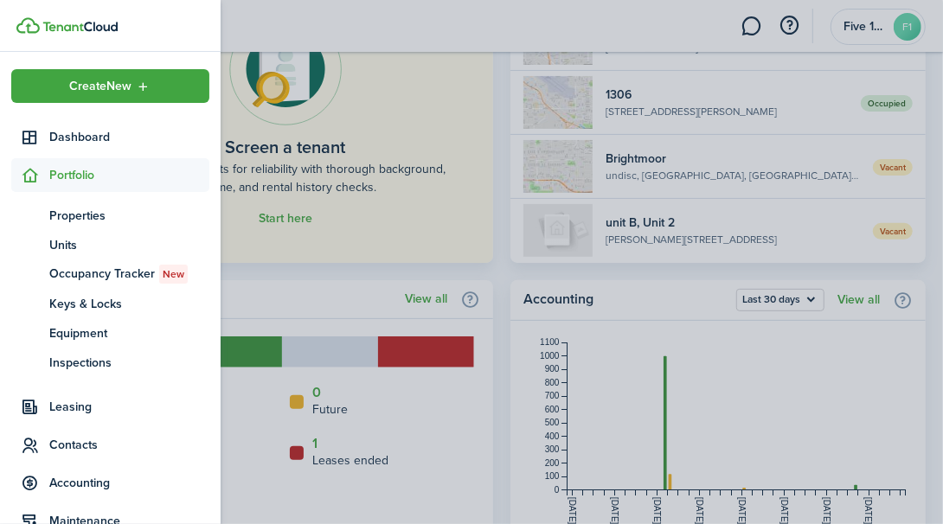
click at [67, 221] on span "Properties" at bounding box center [129, 216] width 160 height 18
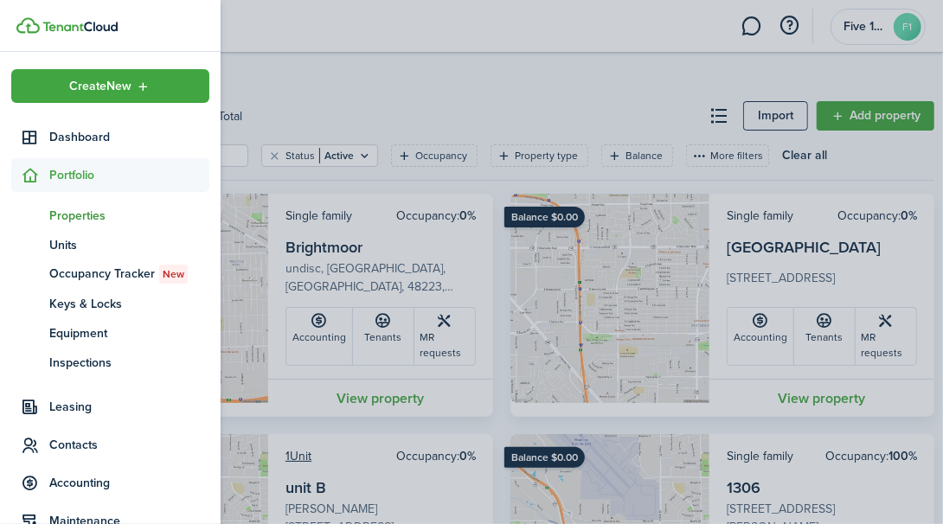
click at [330, 84] on container-opacity at bounding box center [471, 262] width 943 height 524
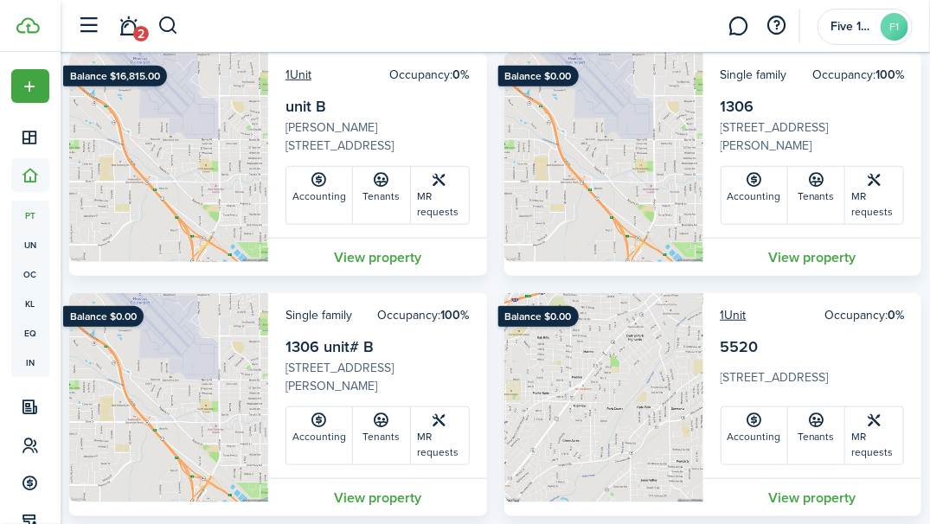
scroll to position [660, 0]
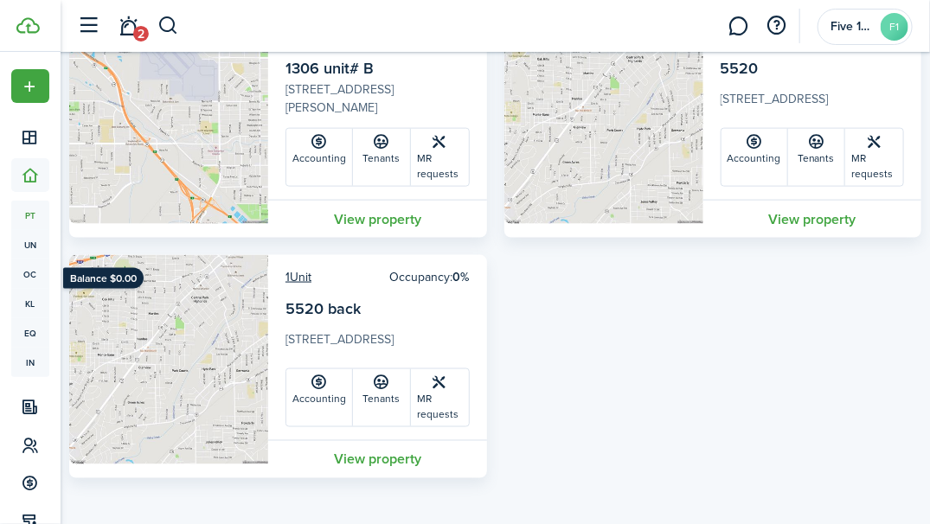
click at [376, 283] on card-additional-info "1 Unit Occupancy: 0% 5520 back [STREET_ADDRESS][DEMOGRAPHIC_DATA] Accounting Te…" at bounding box center [377, 347] width 219 height 185
click at [331, 319] on link "5520 back" at bounding box center [322, 309] width 75 height 22
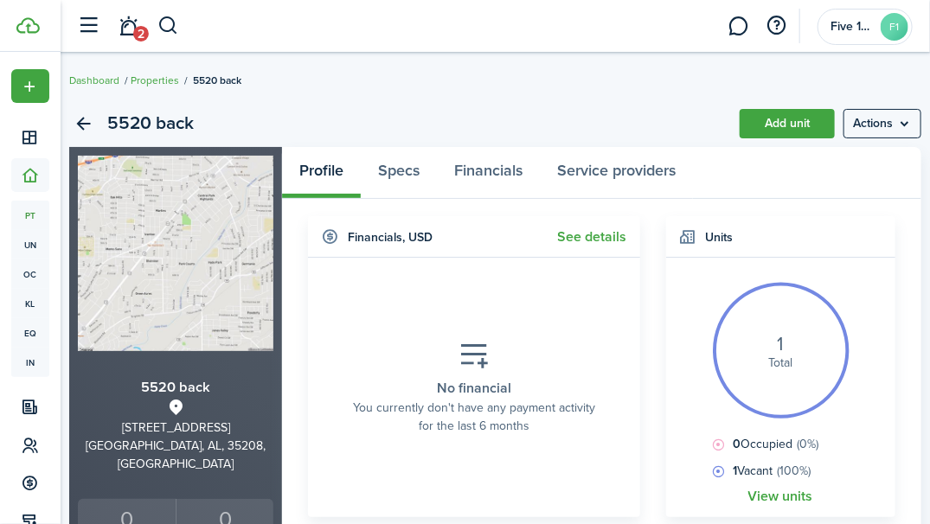
click at [901, 122] on menu-btn "Actions" at bounding box center [882, 123] width 78 height 29
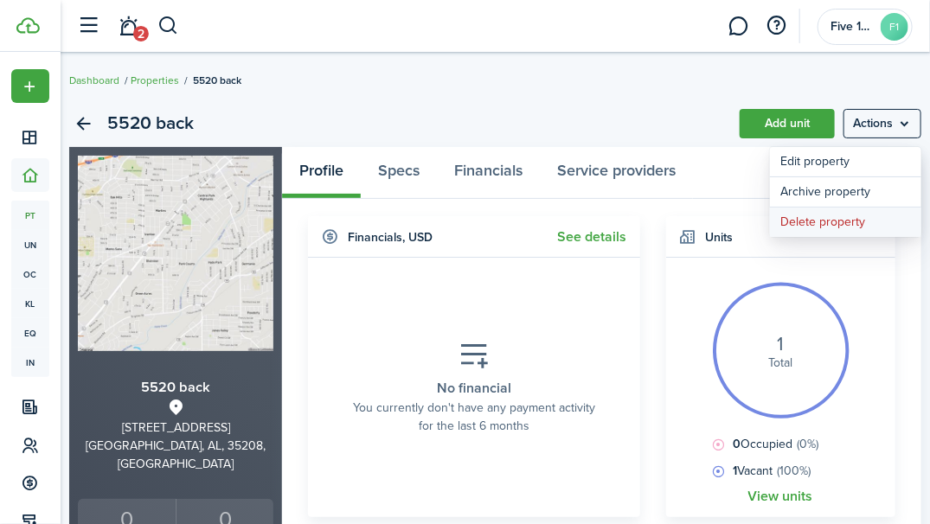
click at [846, 223] on button "Delete property" at bounding box center [845, 222] width 151 height 29
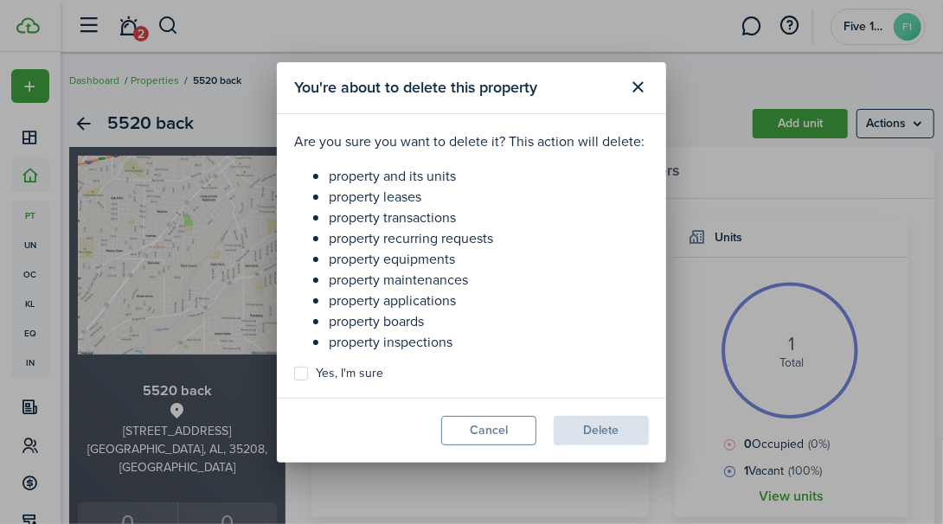
click at [324, 378] on label "Yes, I'm sure" at bounding box center [338, 374] width 89 height 14
click at [294, 374] on input "Yes, I'm sure" at bounding box center [293, 373] width 1 height 1
checkbox input "true"
click at [601, 423] on button "Delete" at bounding box center [601, 430] width 95 height 29
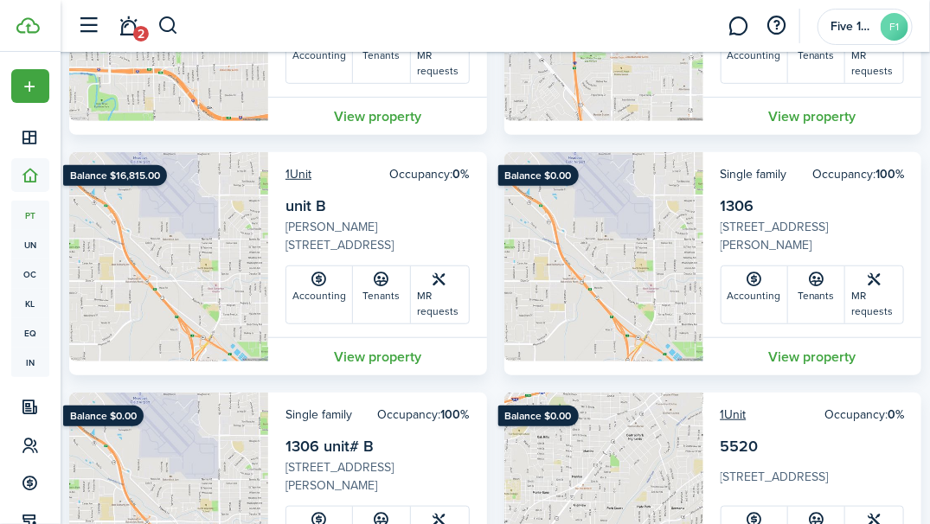
scroll to position [282, 0]
click at [395, 186] on card-additional-info "1 Unit Occupancy: 0% [STREET_ADDRESS][PERSON_NAME] Accounting Tenants MR reques…" at bounding box center [377, 244] width 219 height 185
click at [353, 359] on link "View property" at bounding box center [377, 356] width 219 height 38
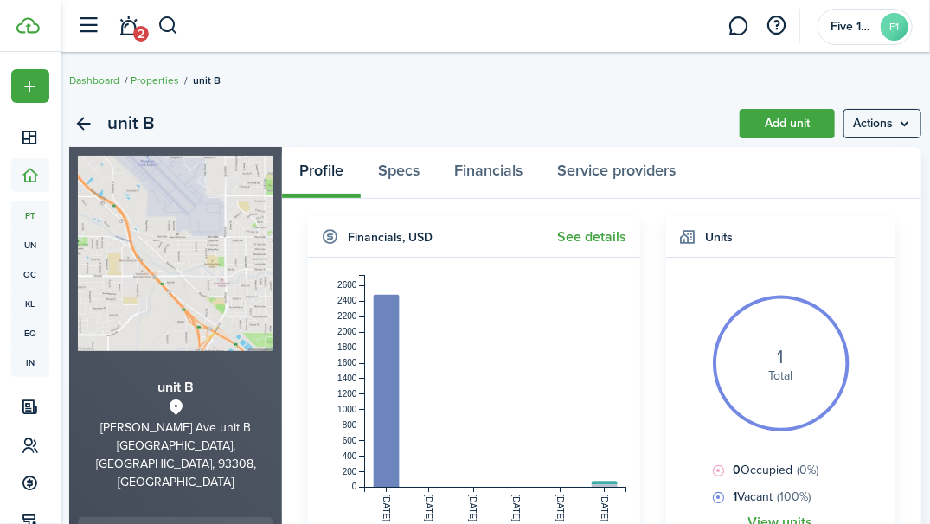
click at [379, 415] on rect at bounding box center [496, 381] width 262 height 213
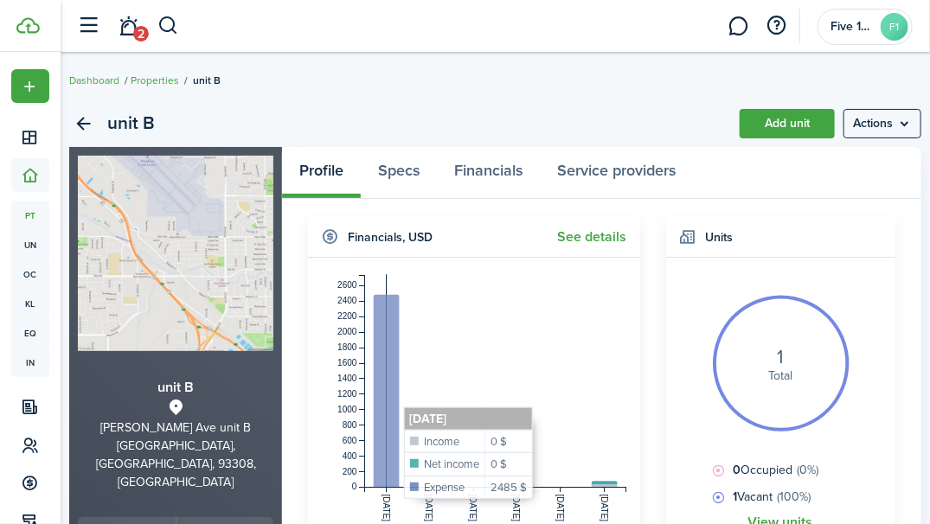
click at [140, 26] on span "2" at bounding box center [141, 34] width 16 height 16
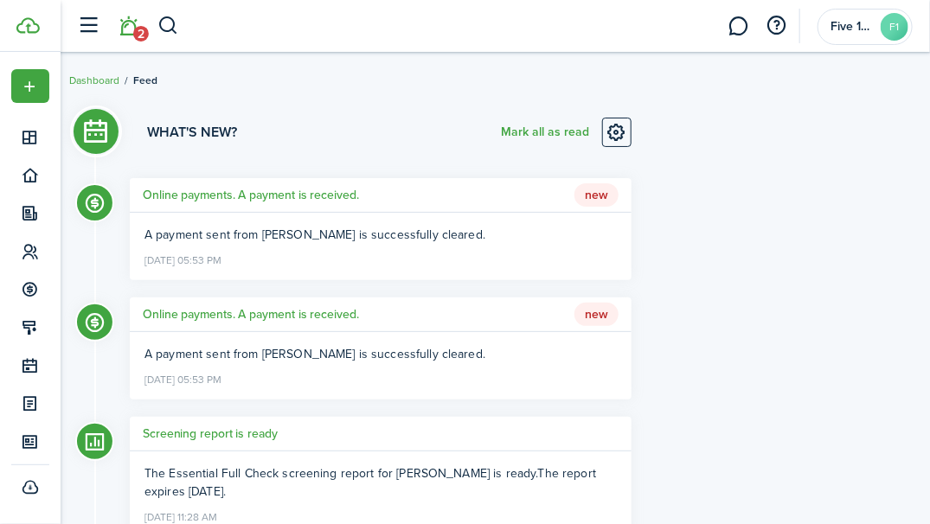
click at [135, 22] on li "2" at bounding box center [129, 26] width 40 height 44
click at [27, 141] on icon at bounding box center [31, 137] width 18 height 17
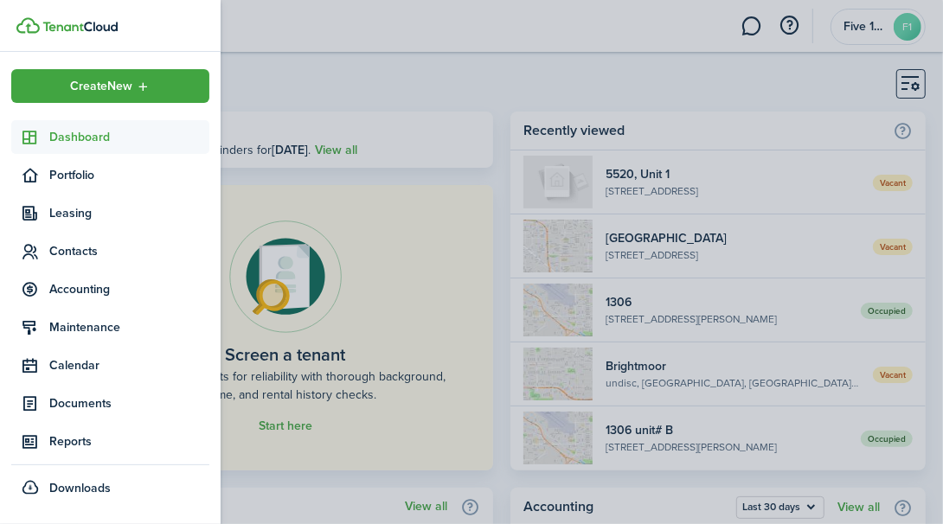
click at [748, 106] on container-opacity at bounding box center [471, 262] width 943 height 524
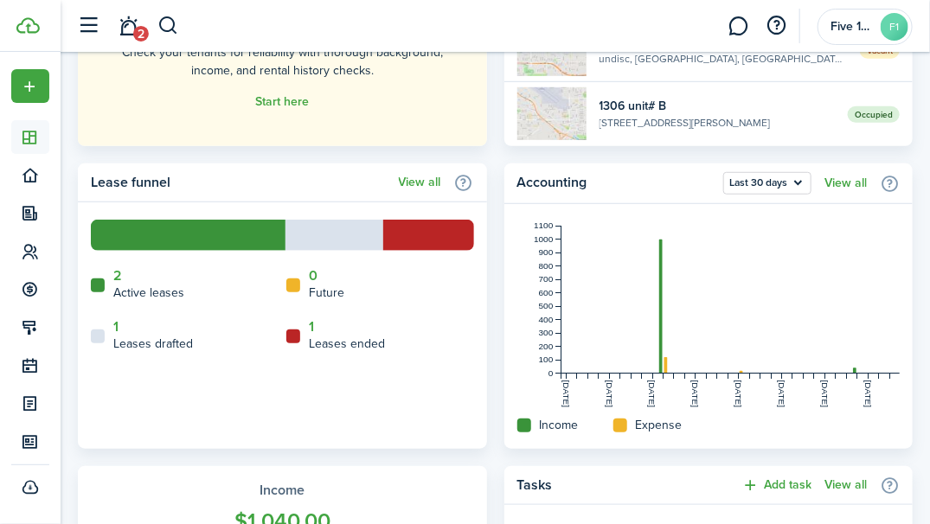
scroll to position [325, 0]
click at [414, 185] on link "View all" at bounding box center [420, 182] width 42 height 14
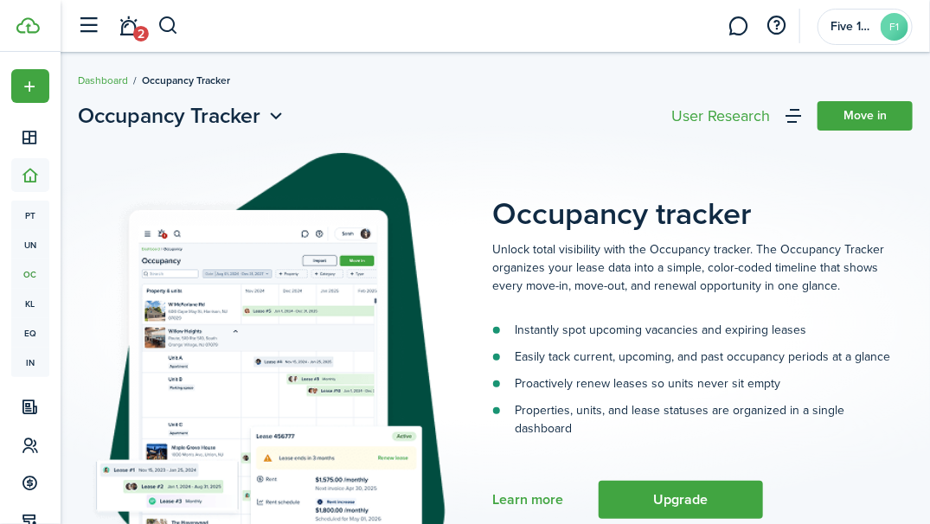
scroll to position [113, 0]
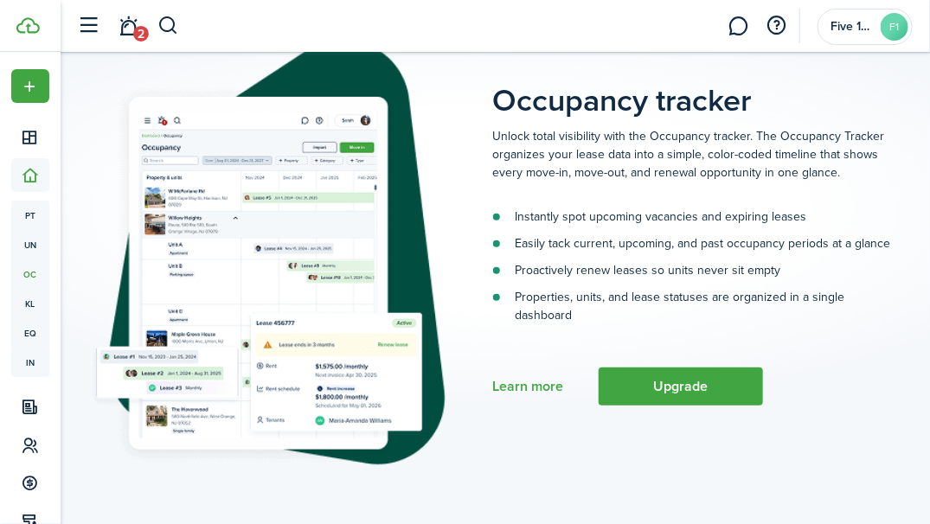
click at [135, 29] on span "2" at bounding box center [141, 34] width 16 height 16
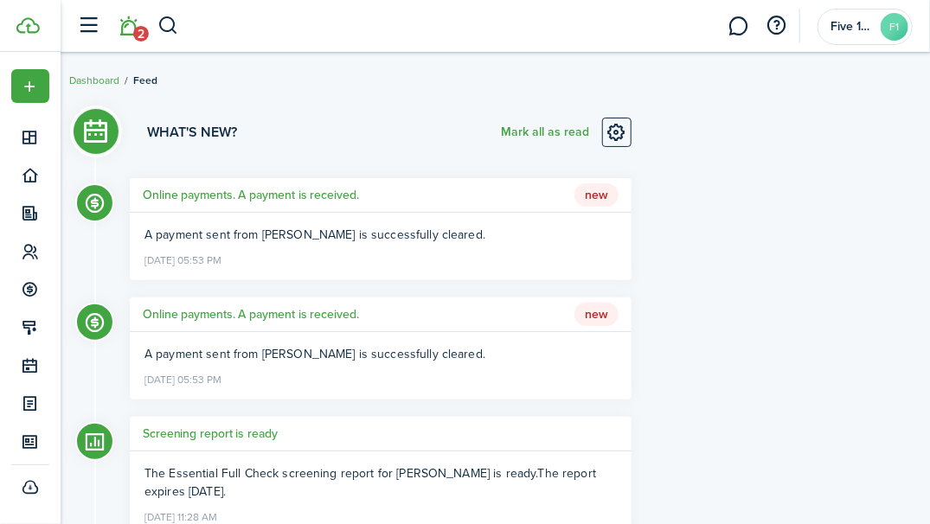
click at [31, 218] on icon at bounding box center [31, 213] width 18 height 17
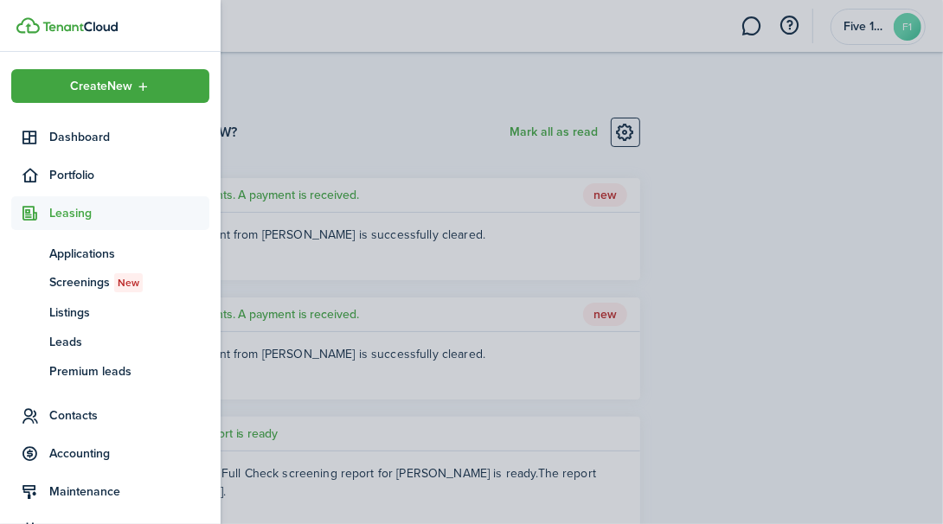
click at [112, 258] on span "Applications" at bounding box center [129, 254] width 160 height 18
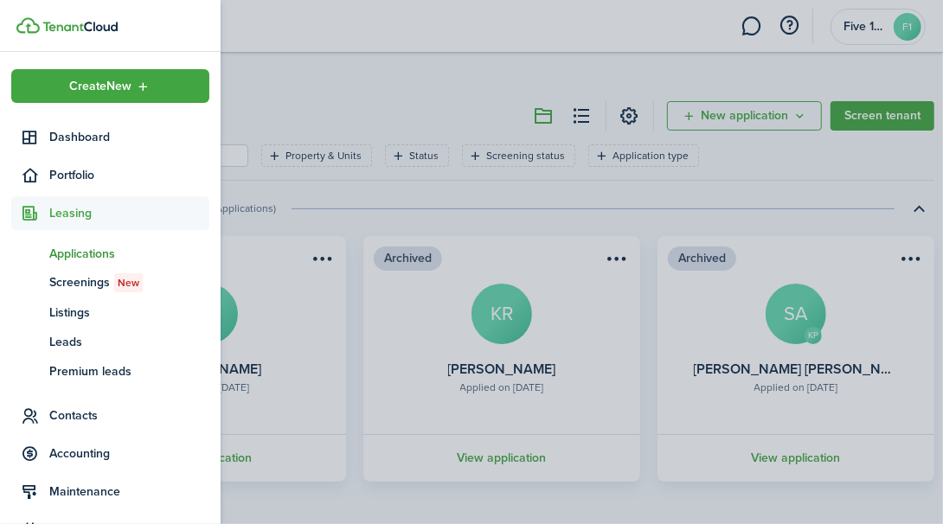
click at [802, 164] on container-opacity at bounding box center [471, 262] width 943 height 524
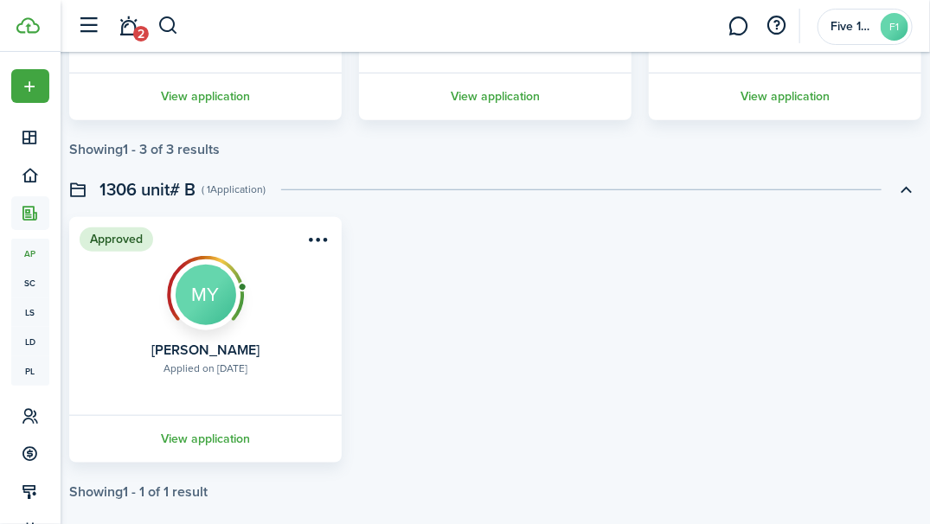
scroll to position [383, 0]
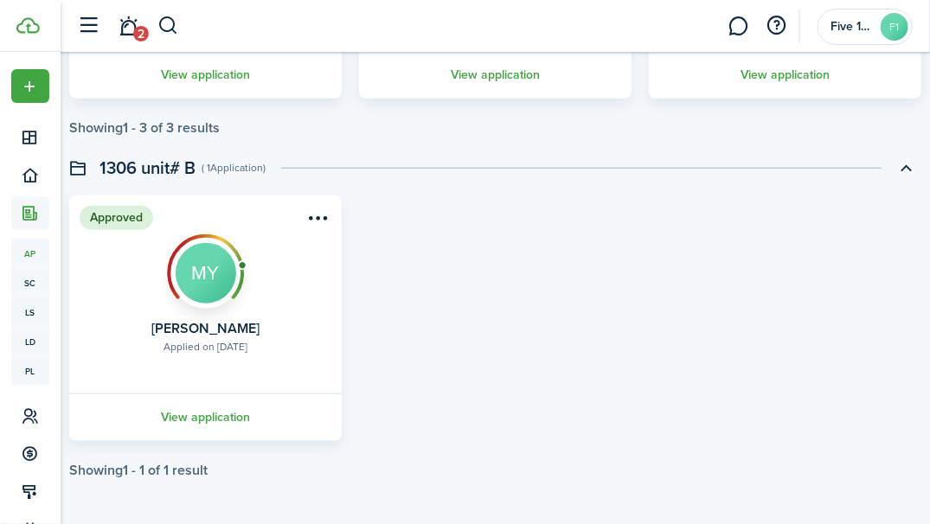
click at [215, 417] on link "View application" at bounding box center [206, 418] width 278 height 48
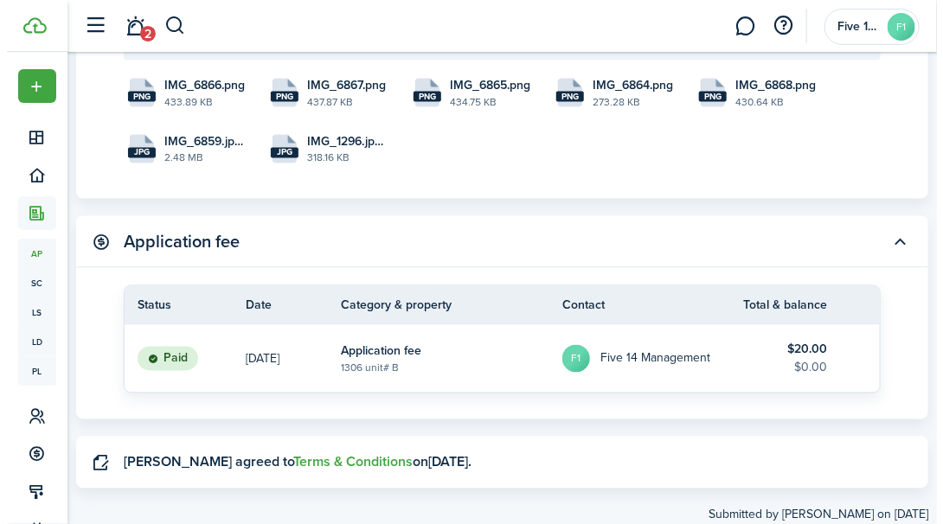
scroll to position [3190, 0]
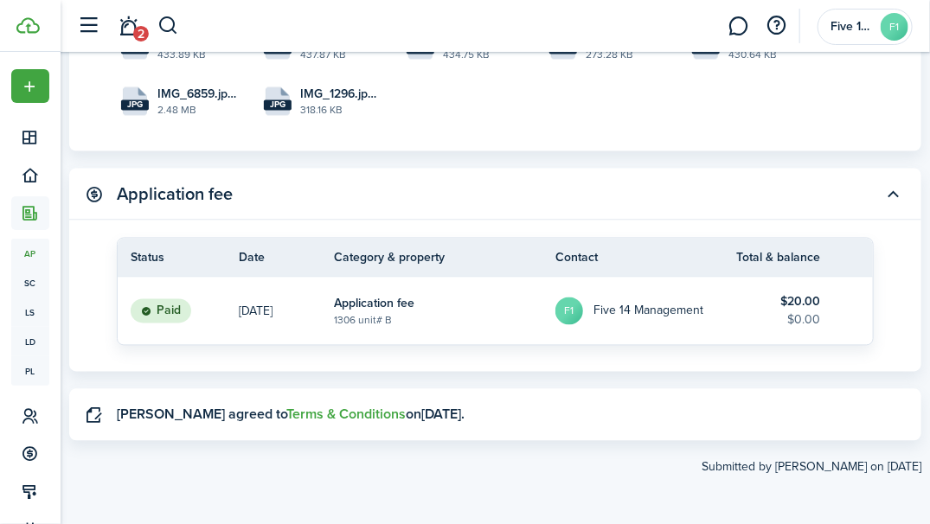
click at [33, 185] on span "Portfolio" at bounding box center [30, 175] width 38 height 34
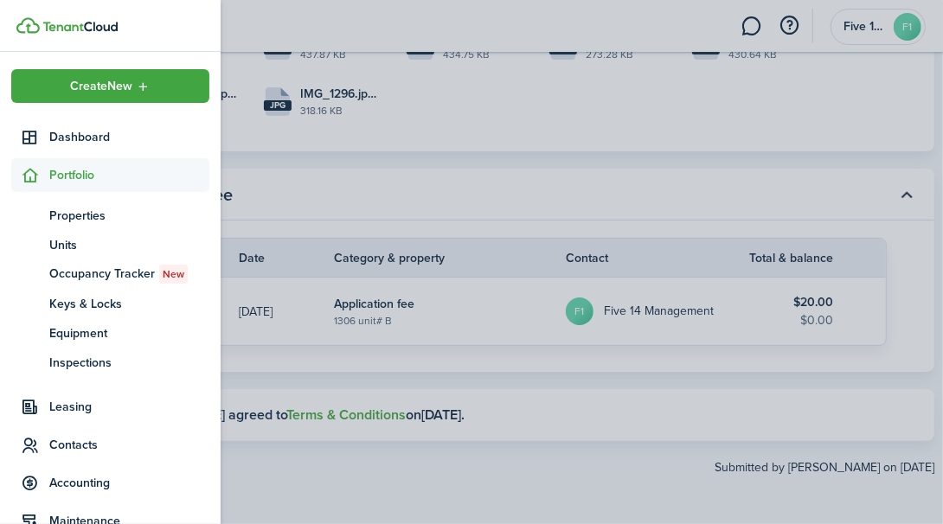
click at [100, 368] on span "Inspections" at bounding box center [129, 363] width 160 height 18
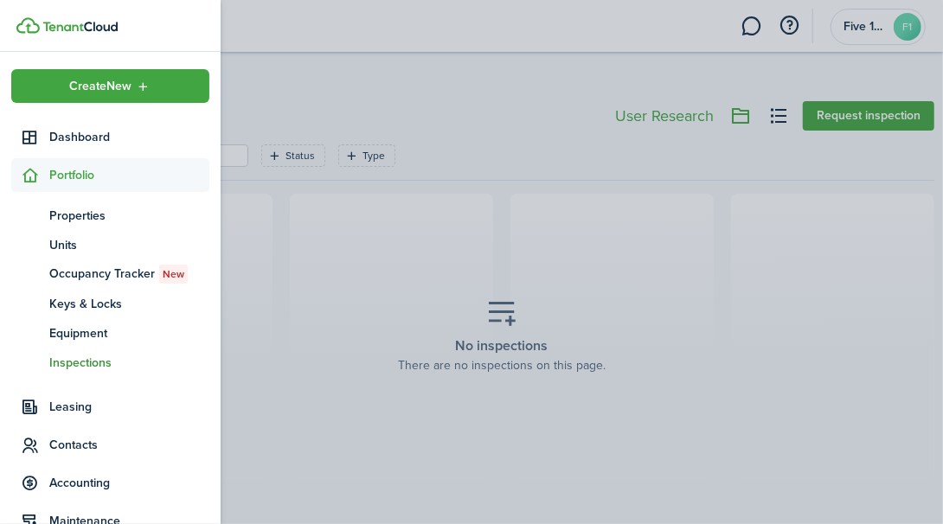
click at [448, 84] on container-opacity at bounding box center [471, 262] width 943 height 524
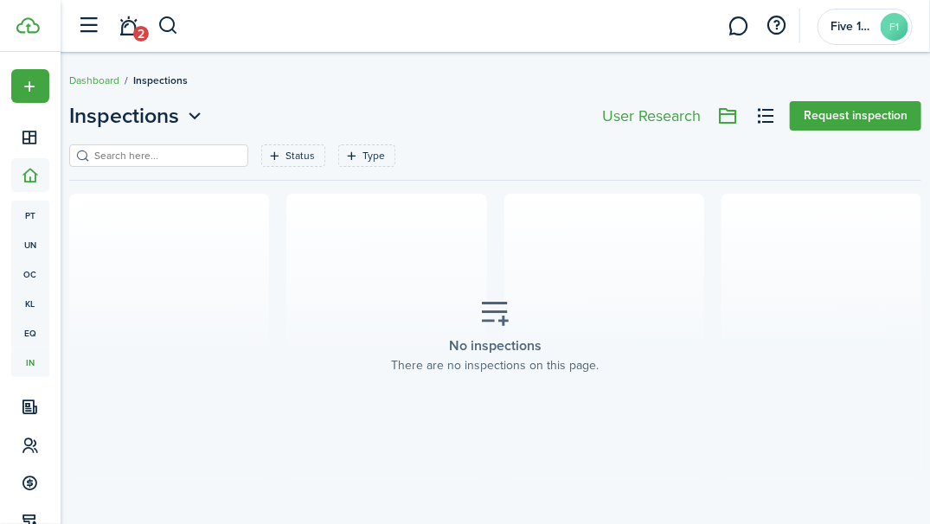
click at [837, 116] on button "Request inspection" at bounding box center [855, 115] width 131 height 29
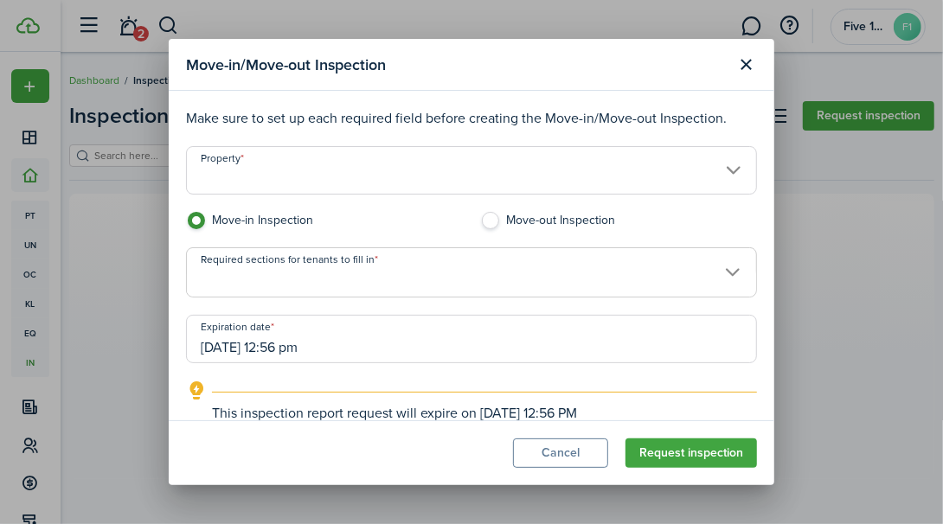
click at [737, 173] on input "Property" at bounding box center [471, 170] width 571 height 48
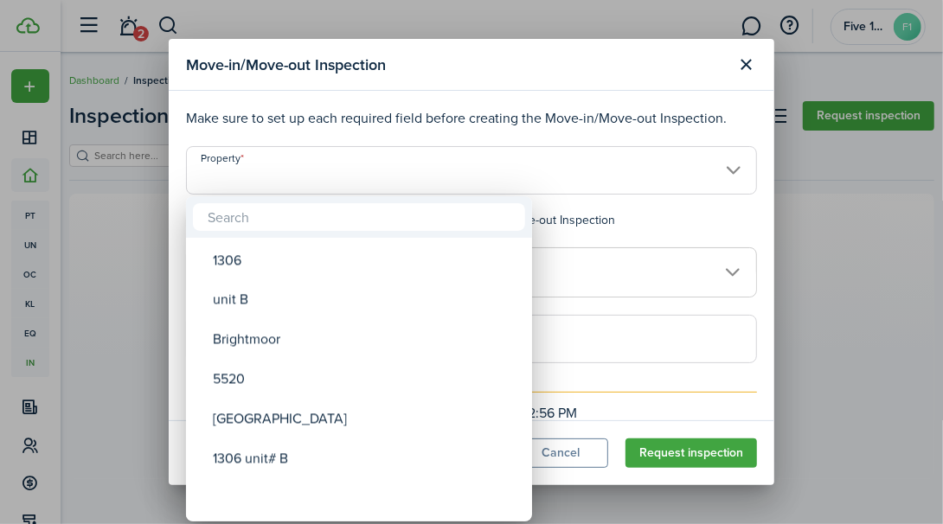
click at [278, 466] on div "1306 unit# B" at bounding box center [366, 459] width 306 height 40
type input "1306 unit# B"
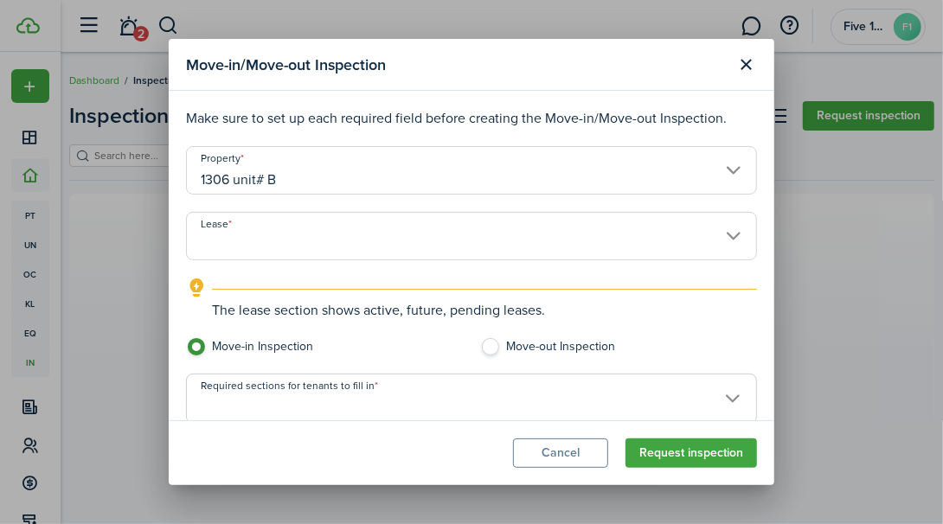
click at [712, 244] on input "Lease" at bounding box center [471, 236] width 571 height 48
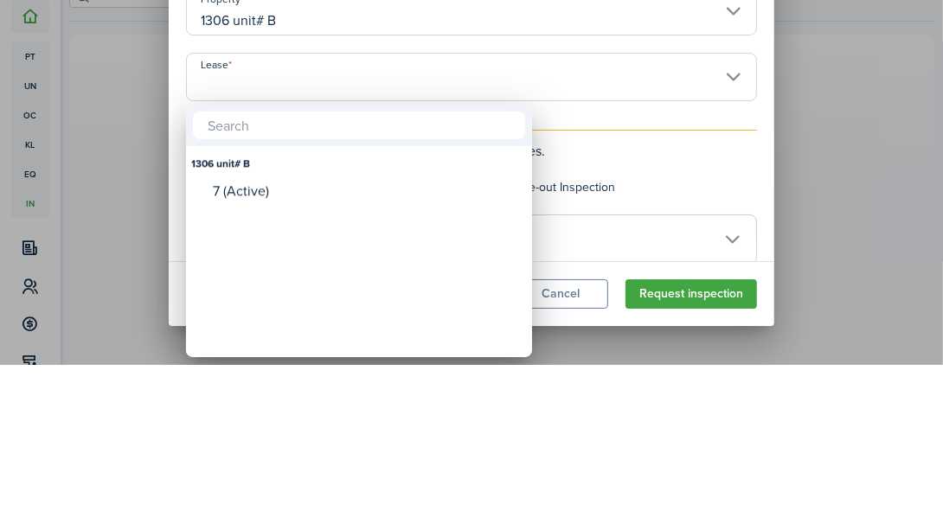
click at [250, 367] on mbsc-wheel-item "Lease" at bounding box center [359, 381] width 341 height 29
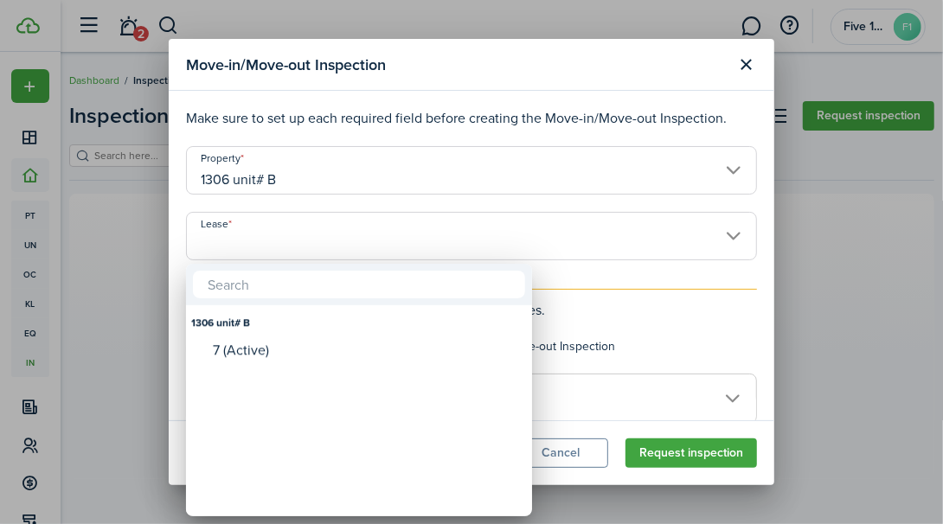
click at [262, 361] on div "7 (Active)" at bounding box center [366, 350] width 306 height 26
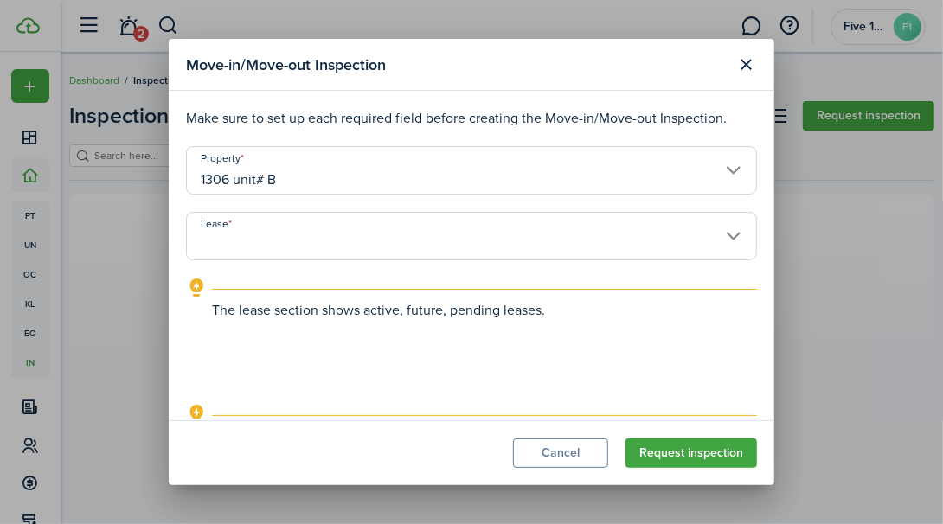
type input "1306 unit# B. Lease #7 (Active)"
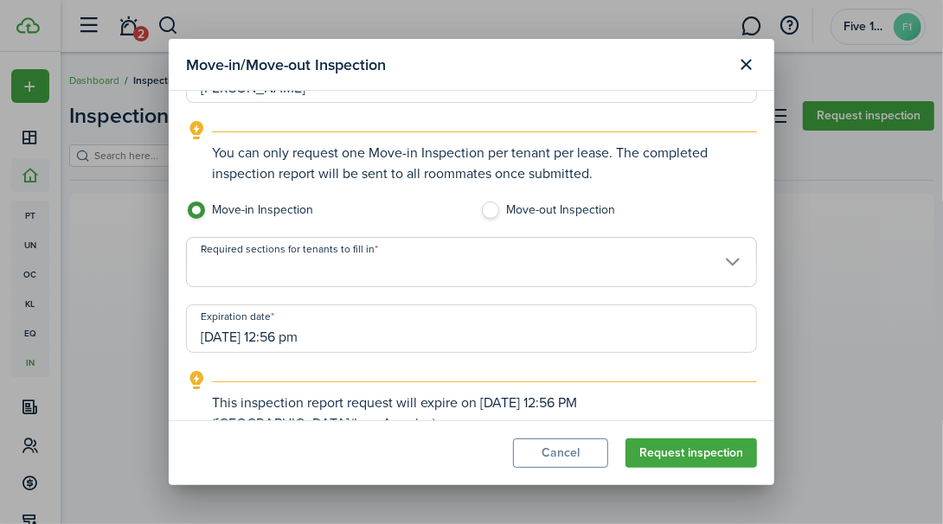
scroll to position [256, 0]
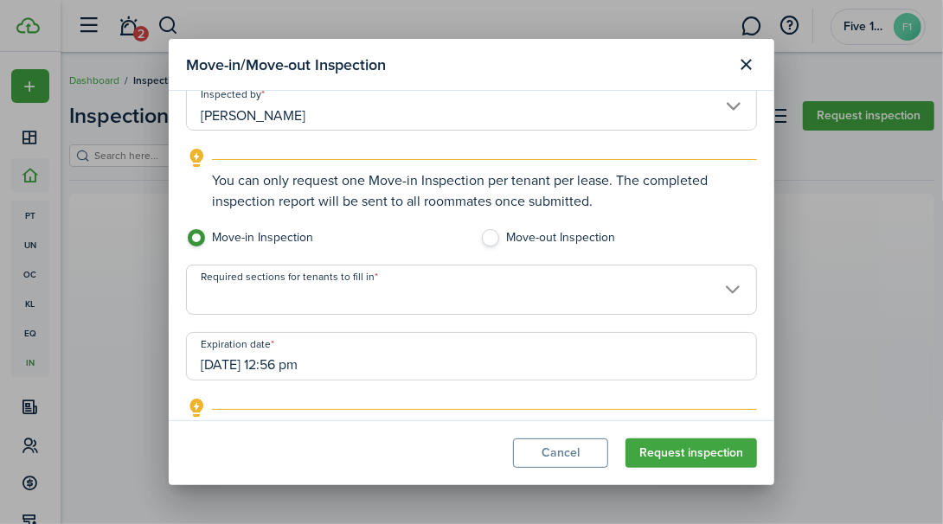
click at [758, 57] on button "Close modal" at bounding box center [746, 64] width 29 height 29
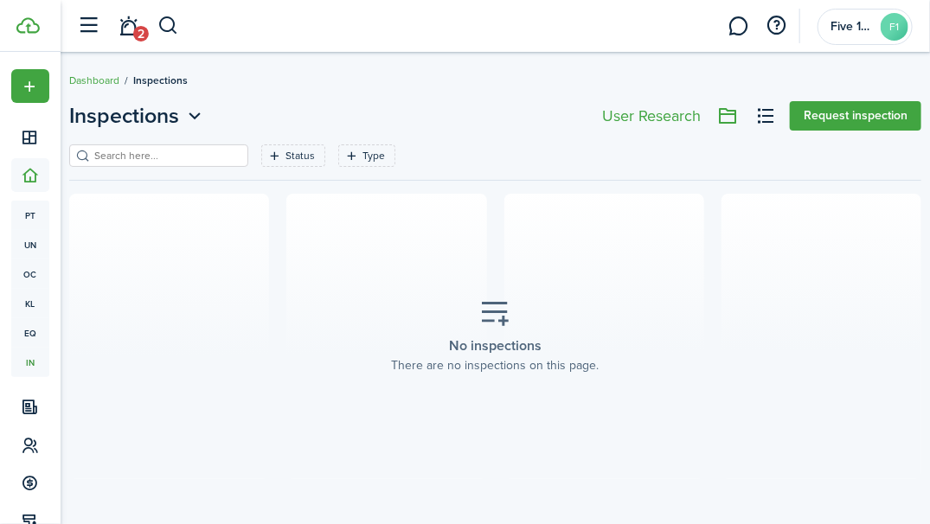
click at [89, 82] on link "Dashboard" at bounding box center [94, 81] width 50 height 16
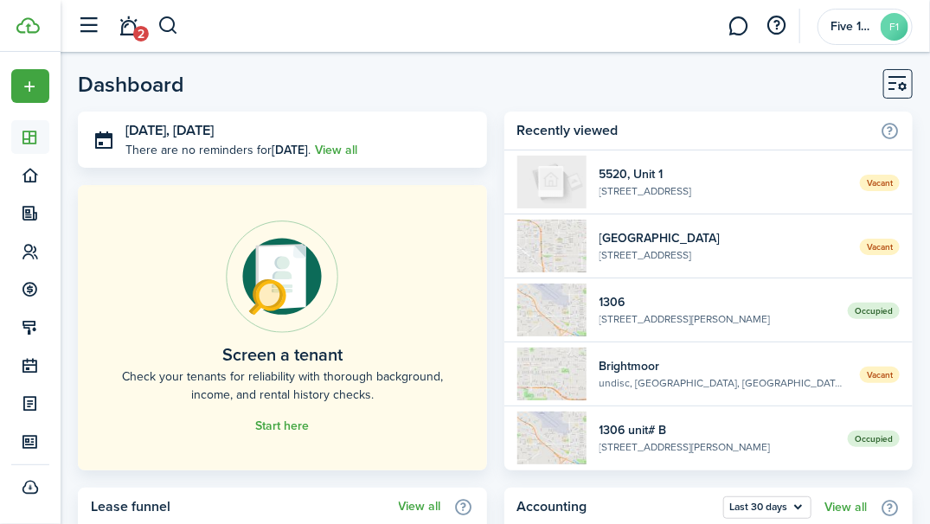
click at [36, 184] on span "Portfolio" at bounding box center [30, 175] width 38 height 34
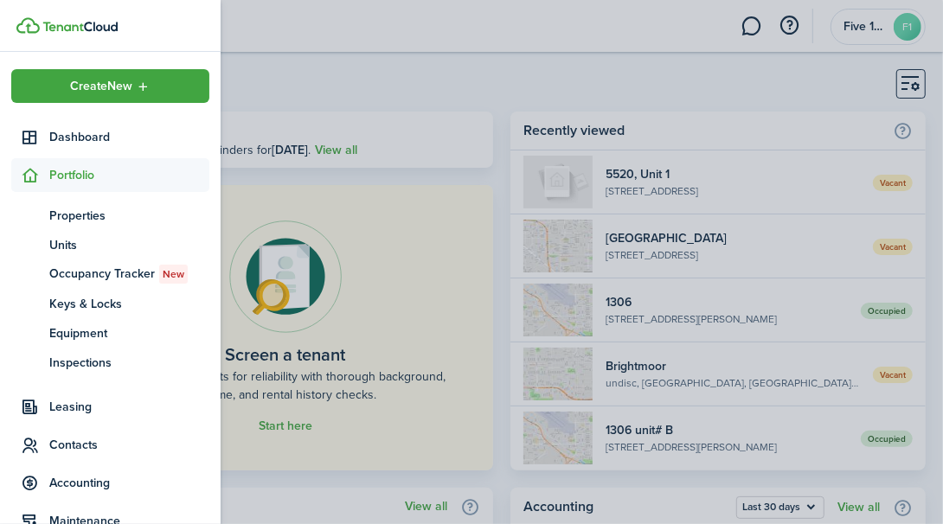
click at [82, 413] on span "Leasing" at bounding box center [129, 407] width 160 height 18
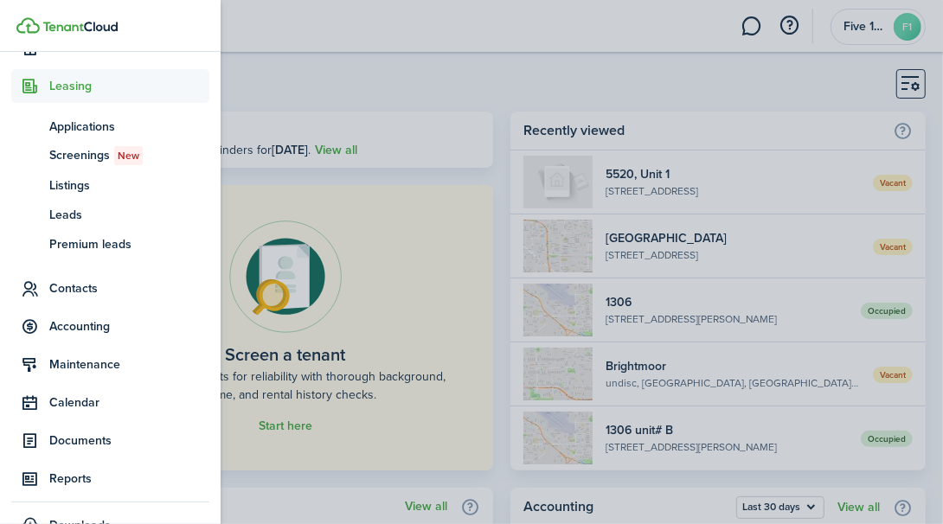
scroll to position [159, 0]
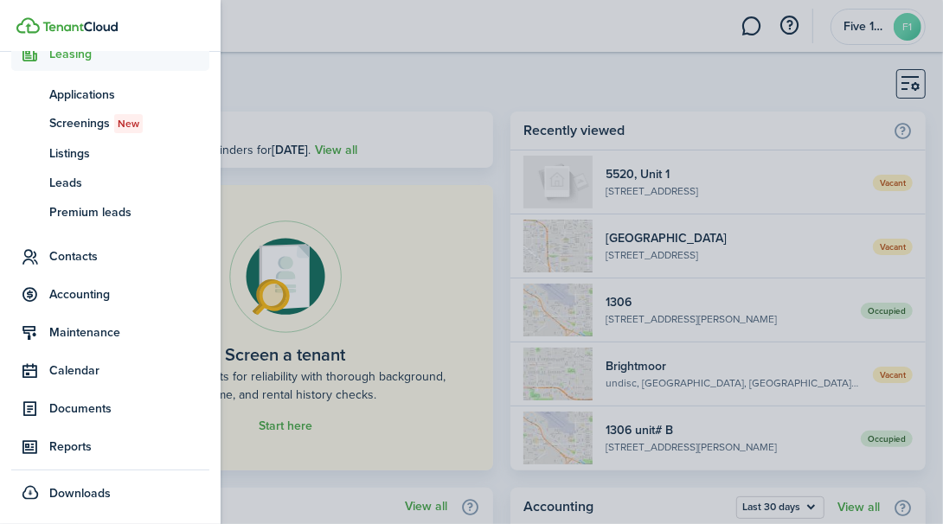
click at [97, 411] on span "Documents" at bounding box center [129, 409] width 160 height 18
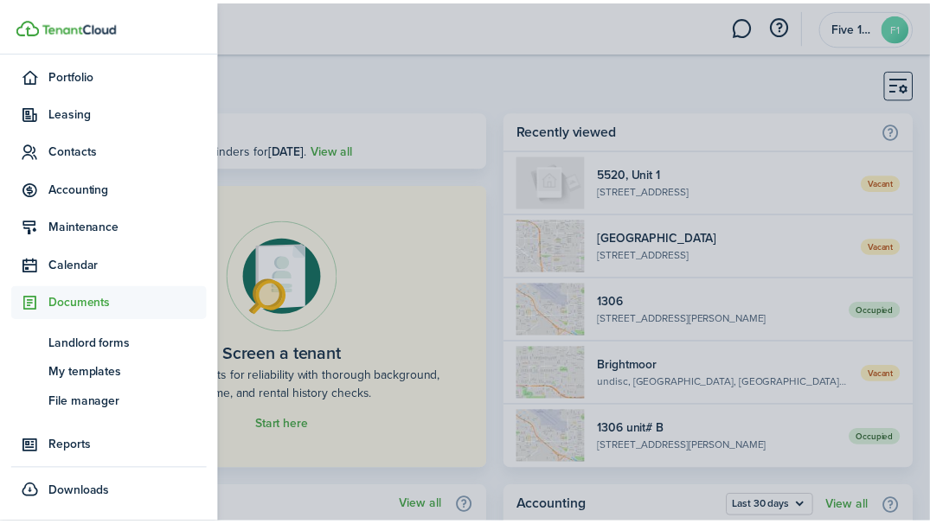
scroll to position [100, 0]
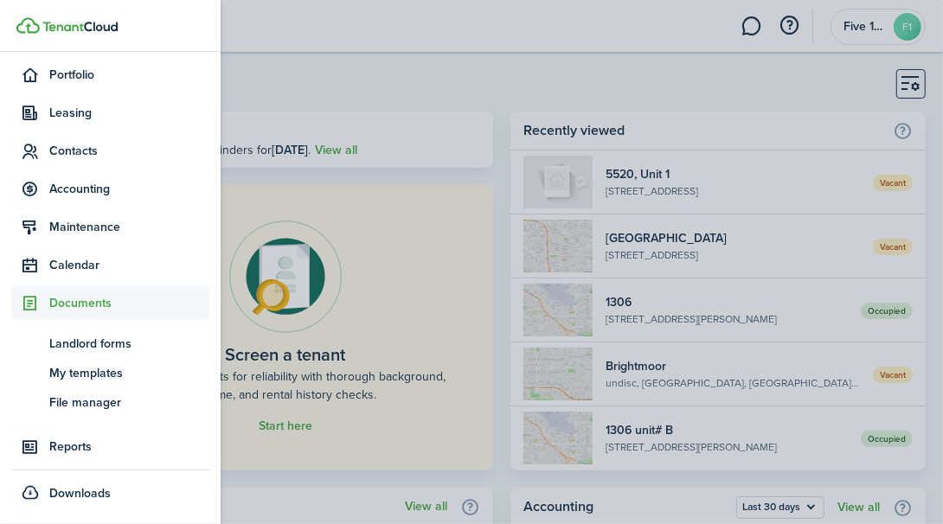
click at [106, 378] on span "My templates" at bounding box center [129, 373] width 160 height 18
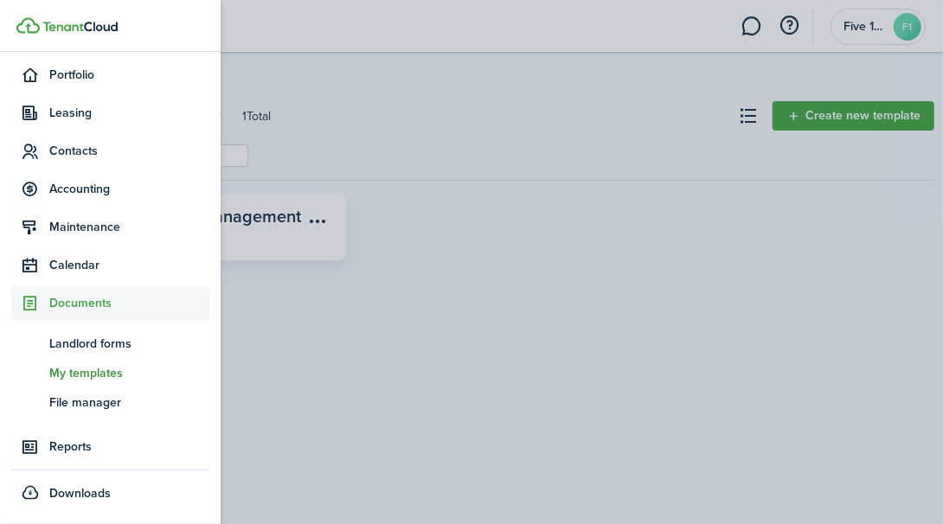
click at [395, 133] on container-opacity at bounding box center [471, 262] width 943 height 524
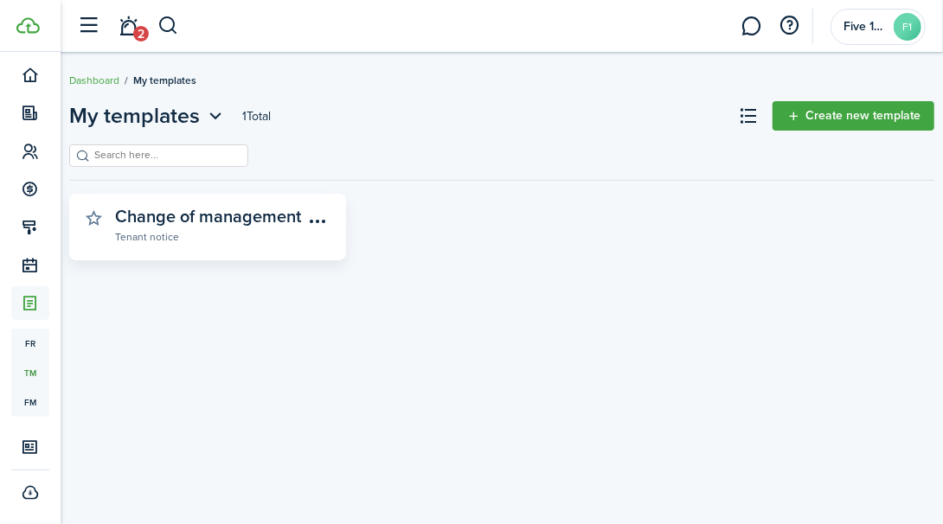
click at [32, 413] on span "fm" at bounding box center [30, 402] width 38 height 29
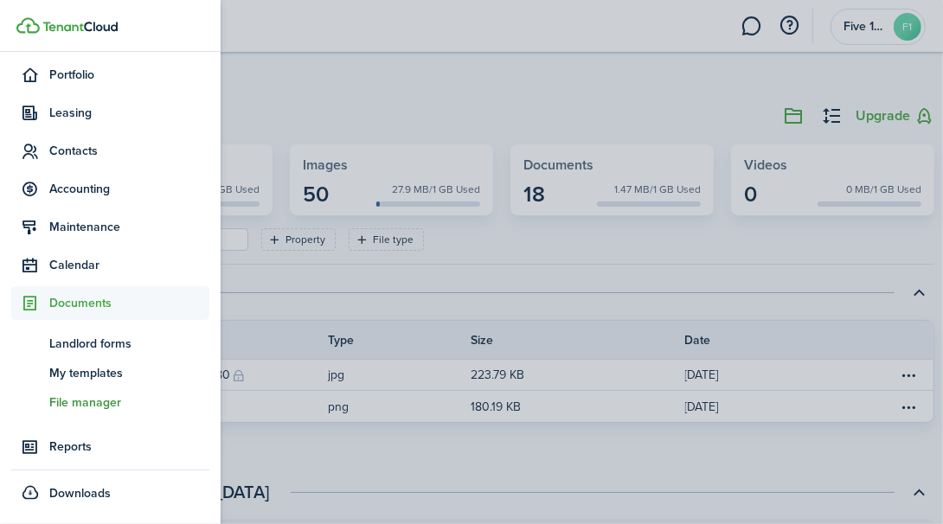
click at [110, 350] on span "Landlord forms" at bounding box center [129, 344] width 160 height 18
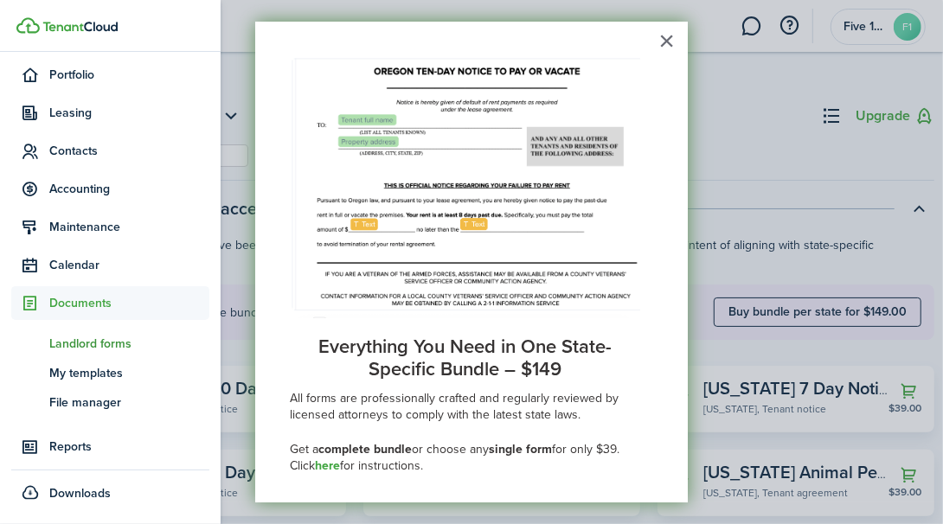
click at [658, 49] on button "×" at bounding box center [666, 41] width 16 height 28
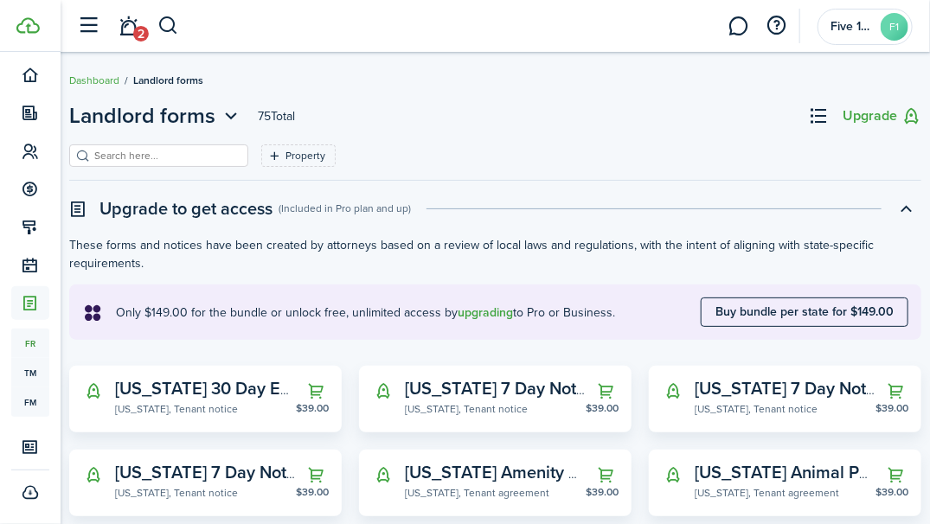
click at [741, 25] on link at bounding box center [738, 26] width 33 height 44
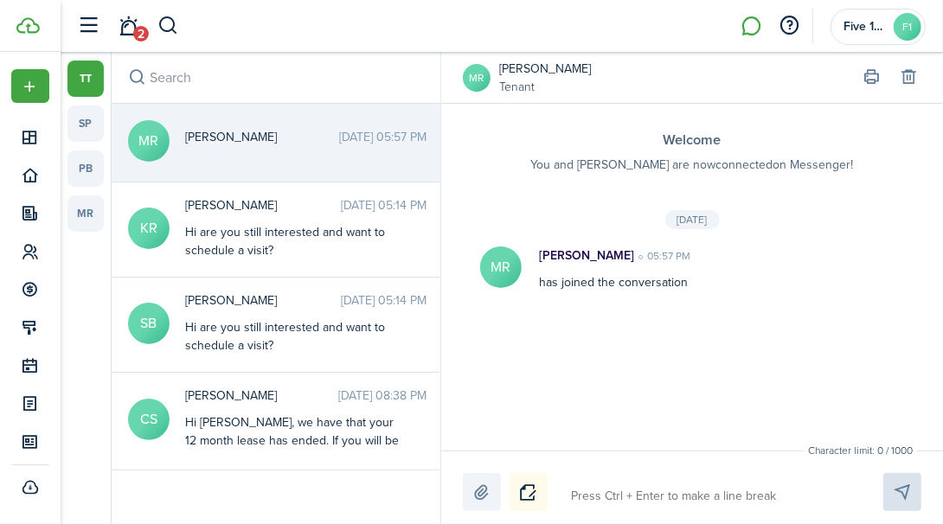
click at [130, 29] on link "2" at bounding box center [128, 26] width 33 height 44
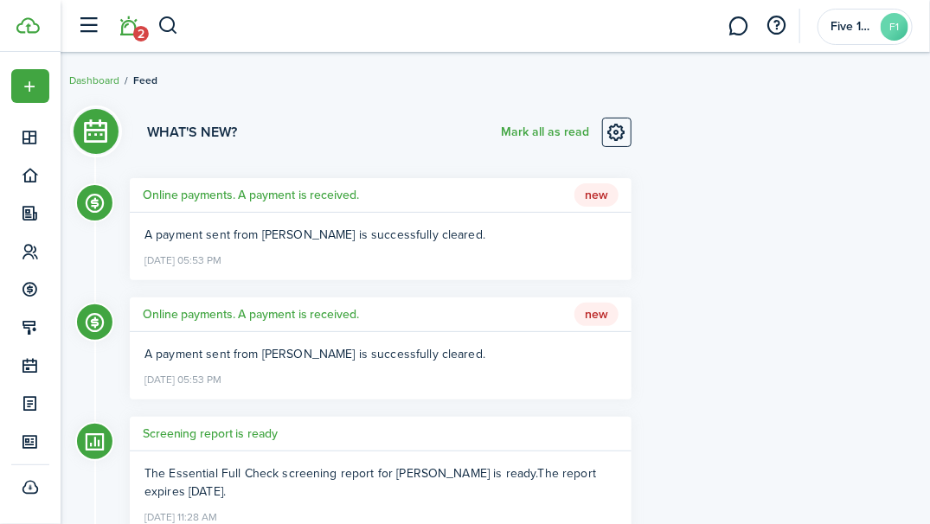
click at [85, 34] on button "button" at bounding box center [89, 26] width 33 height 33
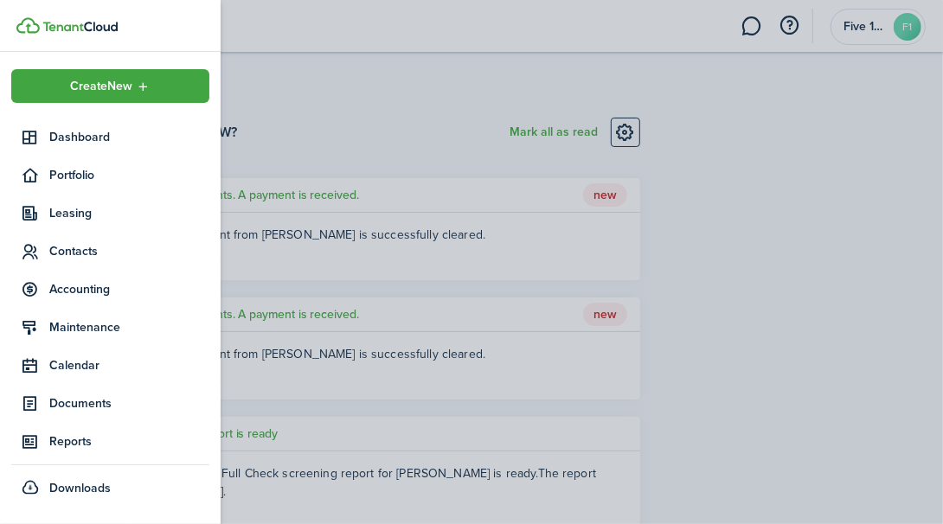
click at [312, 98] on container-opacity at bounding box center [471, 262] width 943 height 524
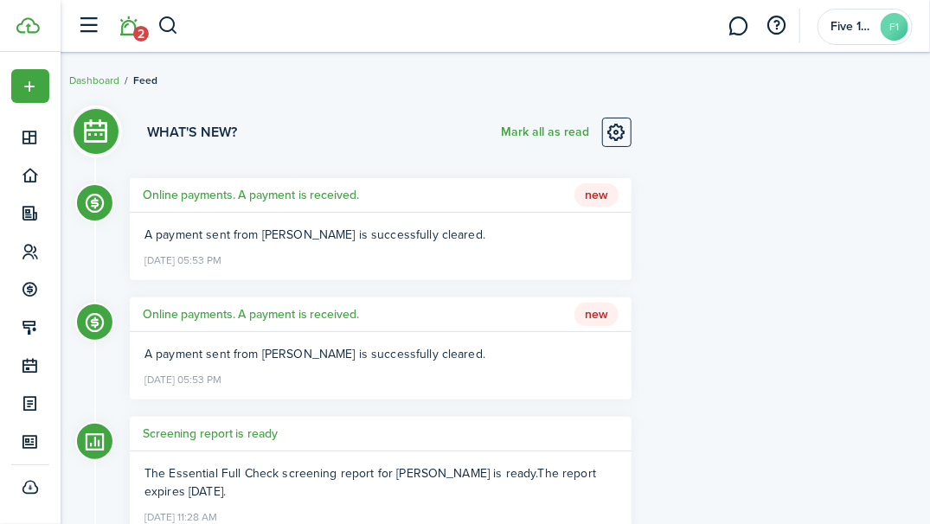
click at [85, 87] on link "Dashboard" at bounding box center [94, 81] width 50 height 16
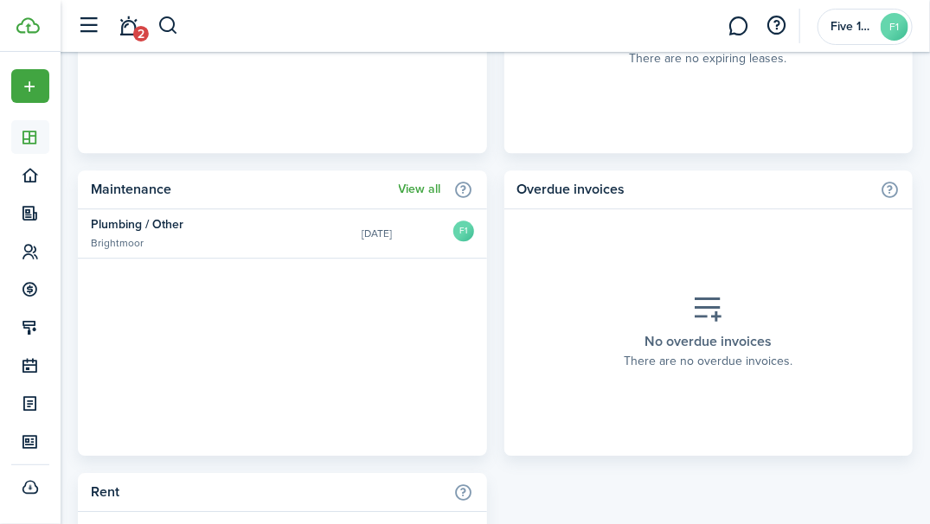
scroll to position [1543, 0]
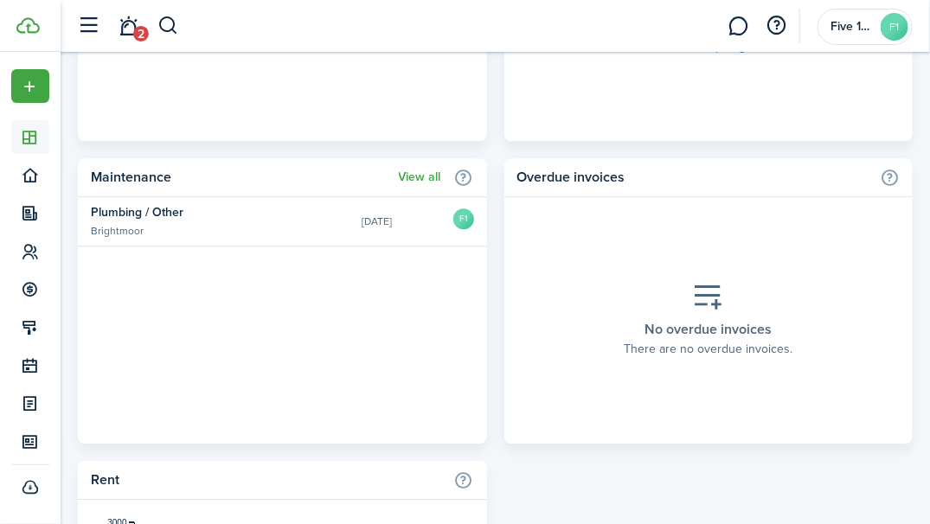
click at [898, 417] on section "No overdue invoices There are no overdue invoices." at bounding box center [708, 320] width 409 height 247
click at [900, 433] on section "No overdue invoices There are no overdue invoices." at bounding box center [708, 320] width 409 height 247
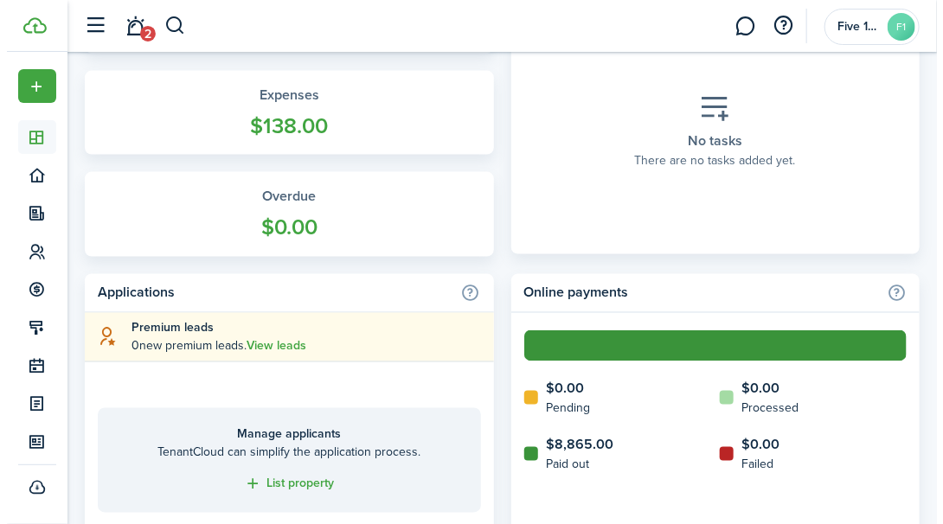
scroll to position [820, 0]
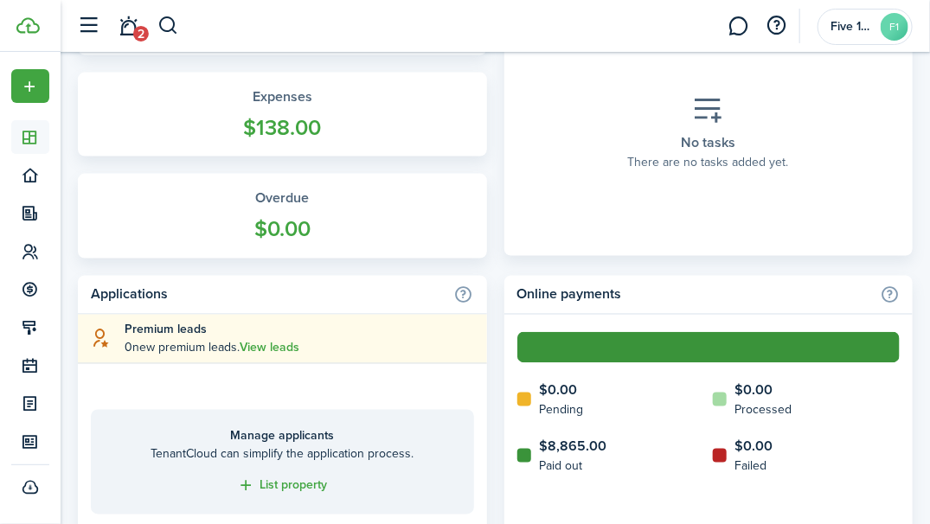
click at [32, 219] on icon at bounding box center [31, 213] width 18 height 17
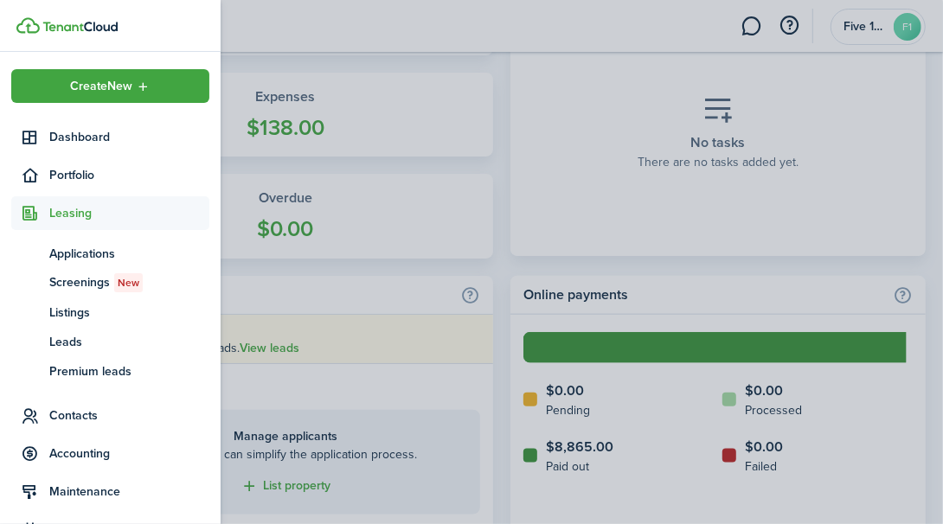
click at [106, 256] on span "Applications" at bounding box center [129, 254] width 160 height 18
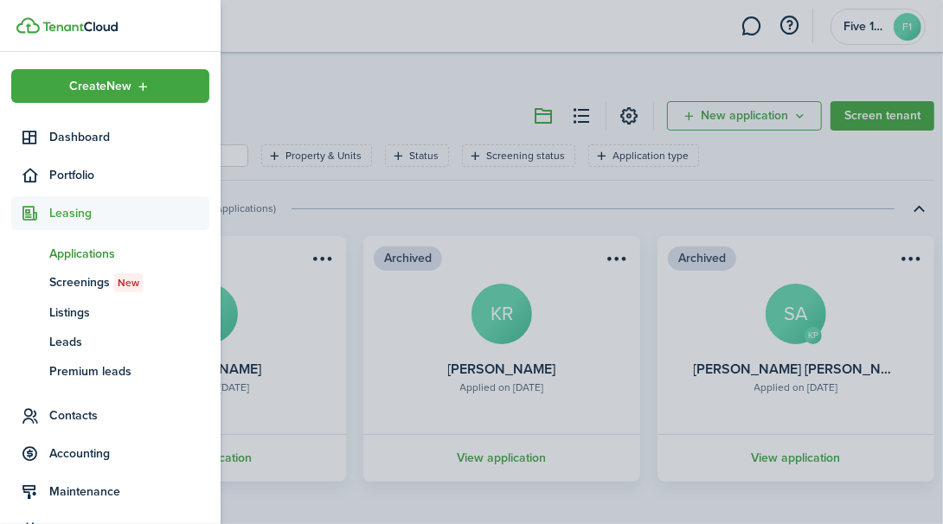
click at [449, 101] on container-opacity at bounding box center [471, 262] width 943 height 524
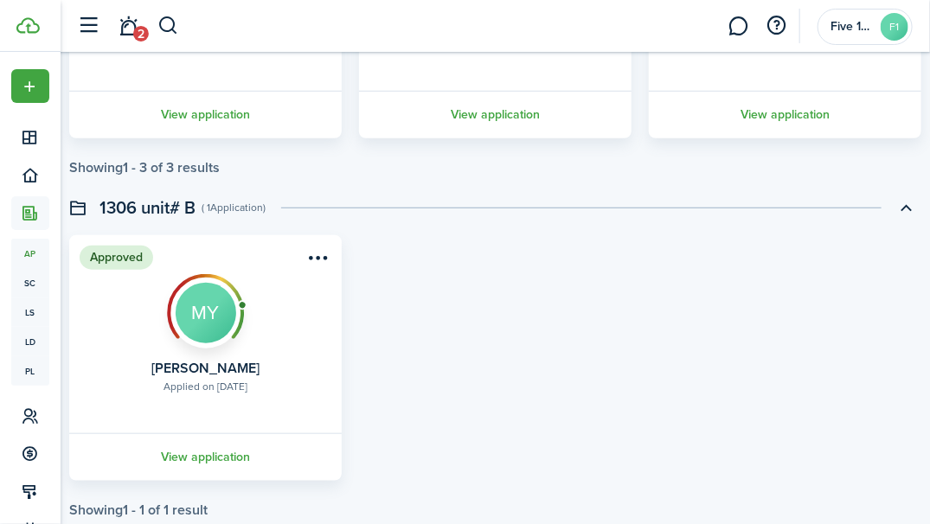
scroll to position [383, 0]
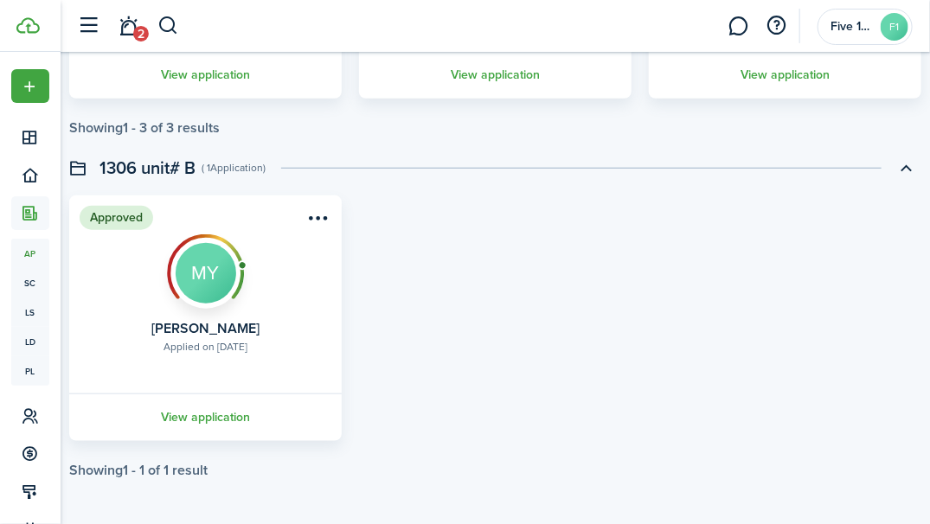
click at [304, 218] on menu-btn-icon "Open menu" at bounding box center [318, 217] width 29 height 29
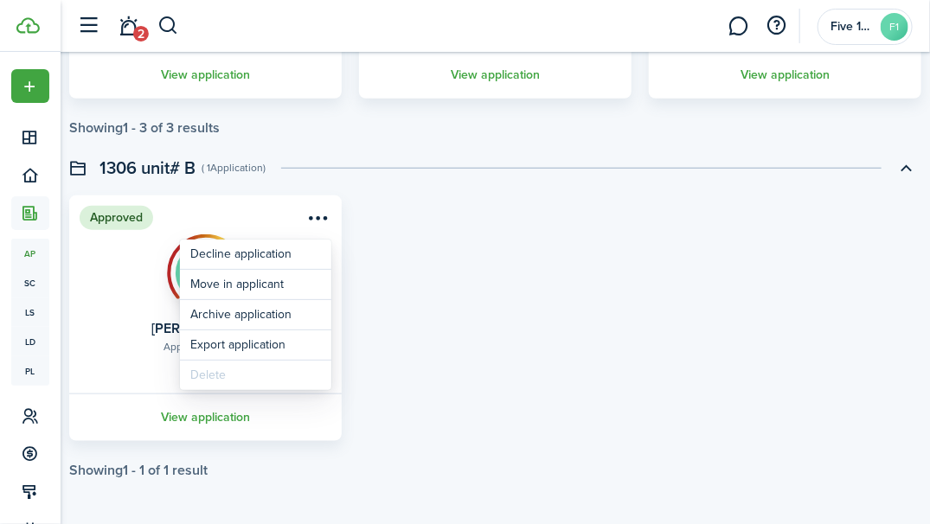
click at [419, 259] on div "Approved Applied on [DATE] [PERSON_NAME] MY View application" at bounding box center [495, 319] width 869 height 246
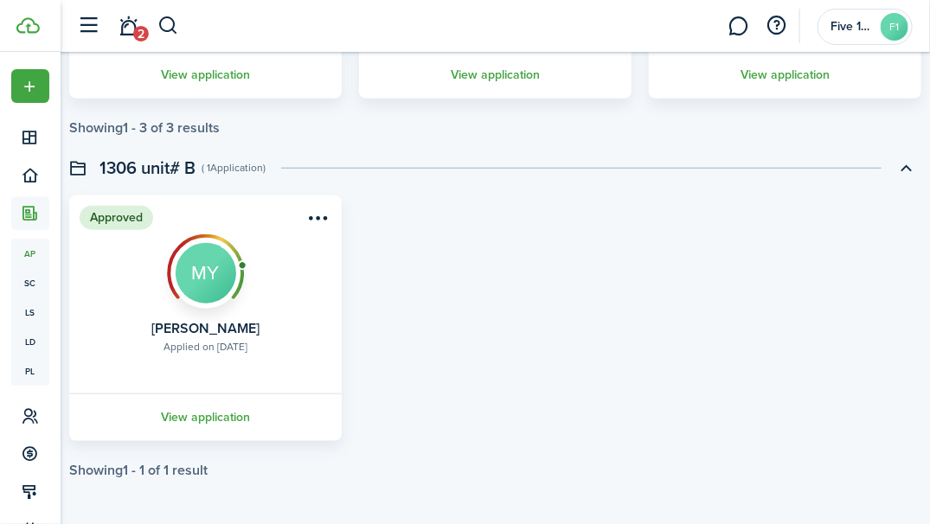
click at [210, 423] on link "View application" at bounding box center [206, 418] width 278 height 48
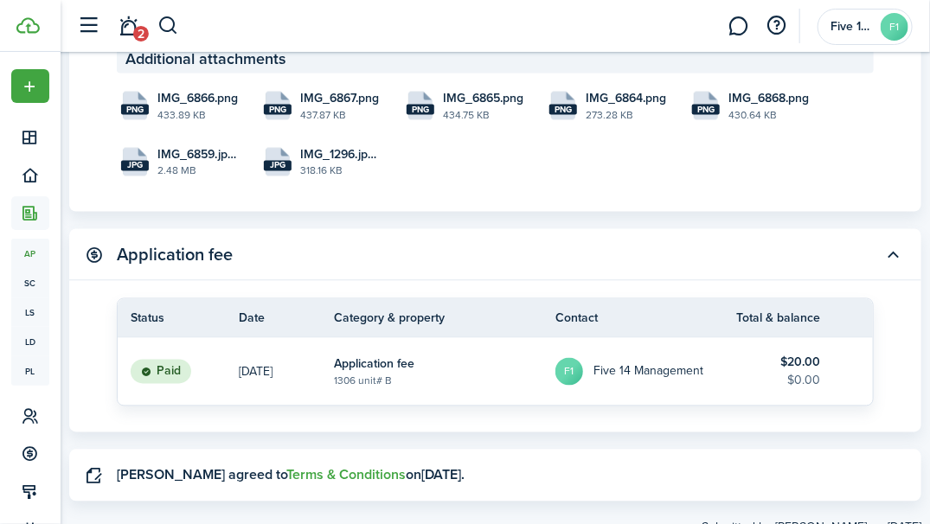
scroll to position [3190, 0]
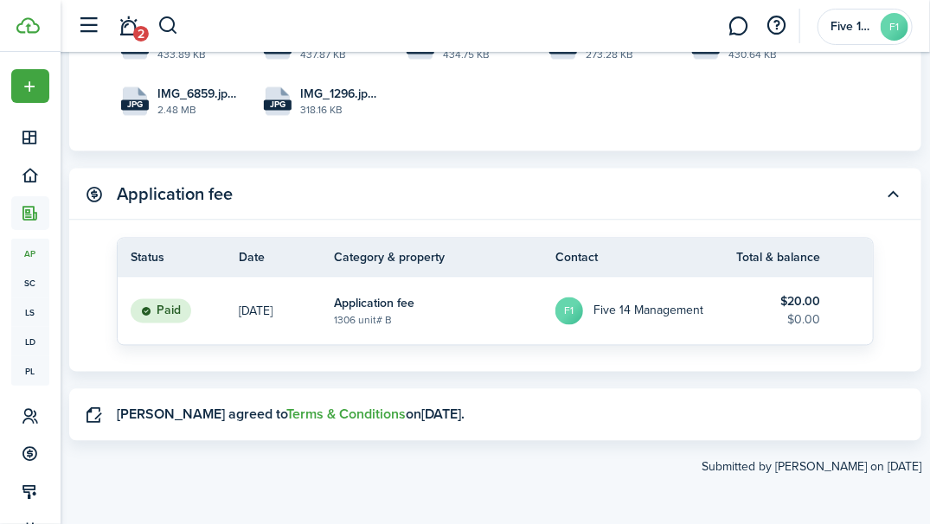
click at [386, 415] on link "Terms & Conditions" at bounding box center [345, 415] width 119 height 20
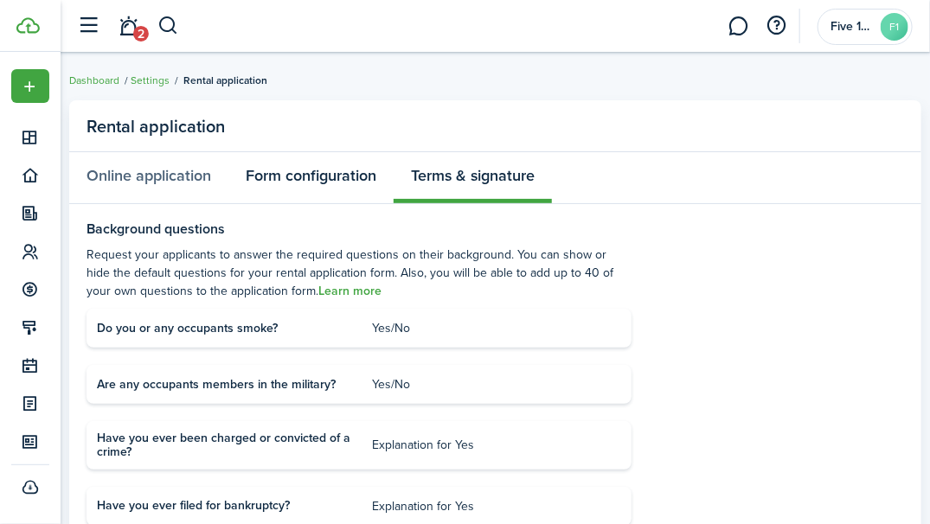
click at [319, 175] on link "Form configuration" at bounding box center [310, 177] width 165 height 51
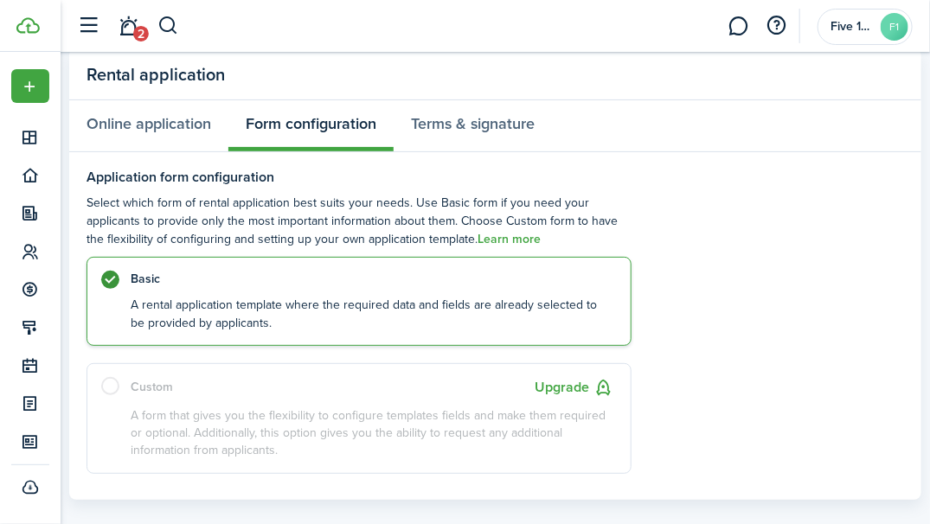
scroll to position [73, 0]
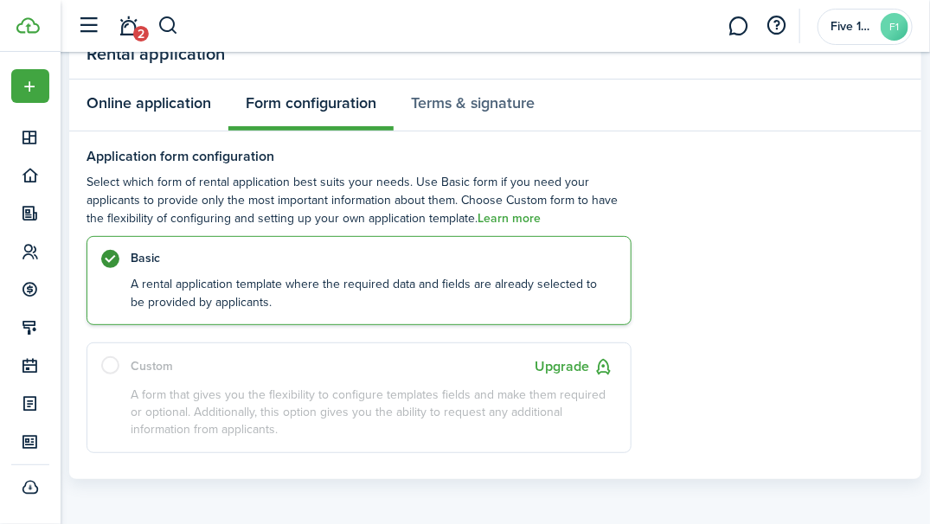
click at [152, 116] on link "Online application" at bounding box center [148, 105] width 159 height 51
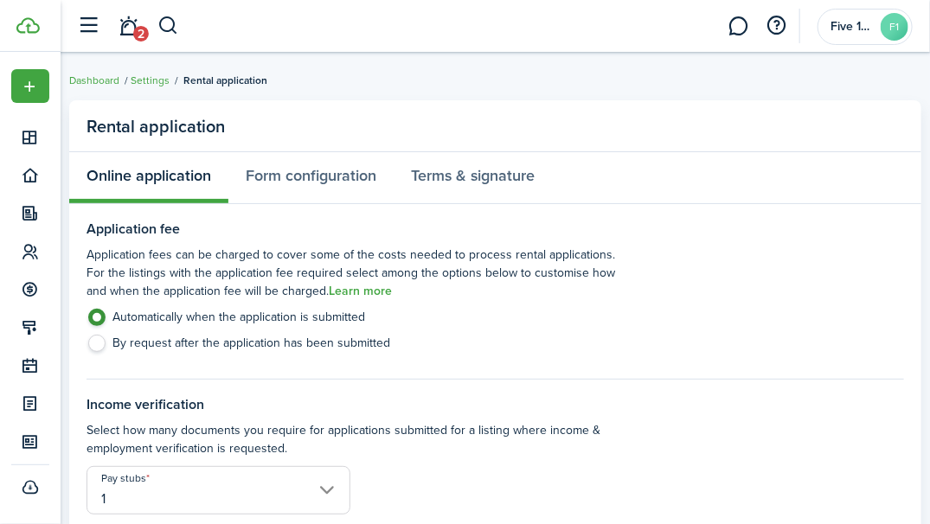
click at [85, 84] on link "Dashboard" at bounding box center [94, 81] width 50 height 16
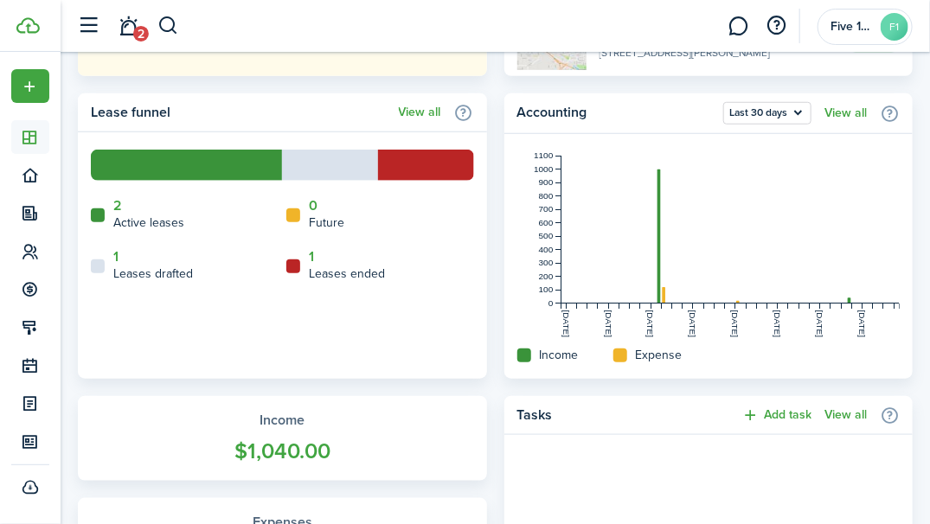
scroll to position [396, 0]
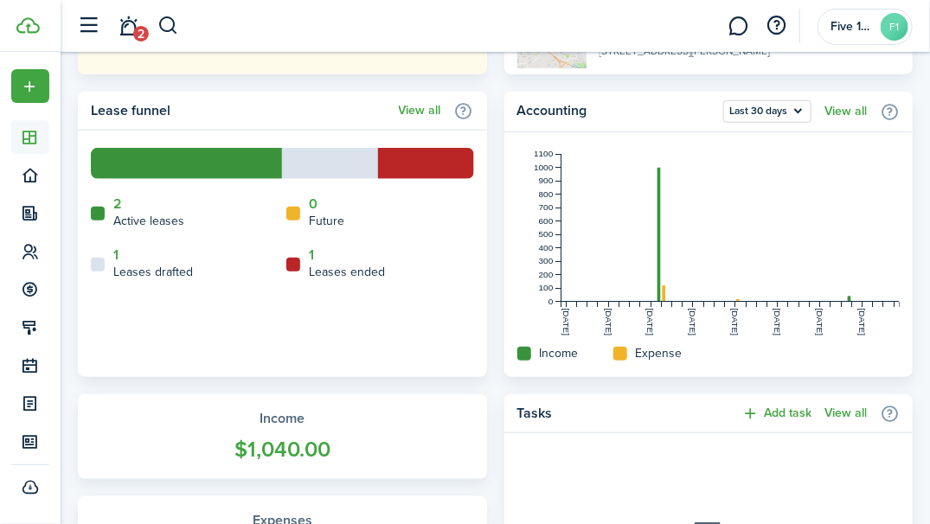
click at [412, 112] on link "View all" at bounding box center [420, 111] width 42 height 14
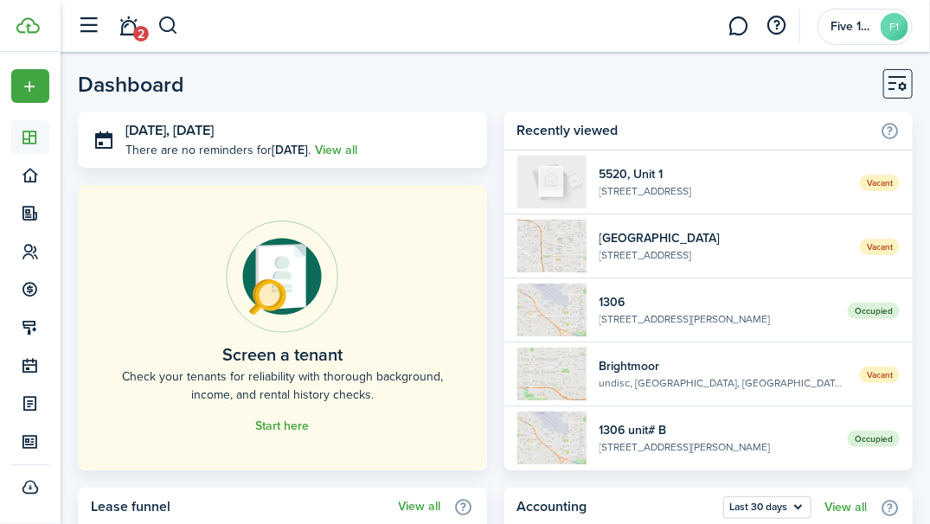
click at [136, 35] on span "2" at bounding box center [141, 34] width 16 height 16
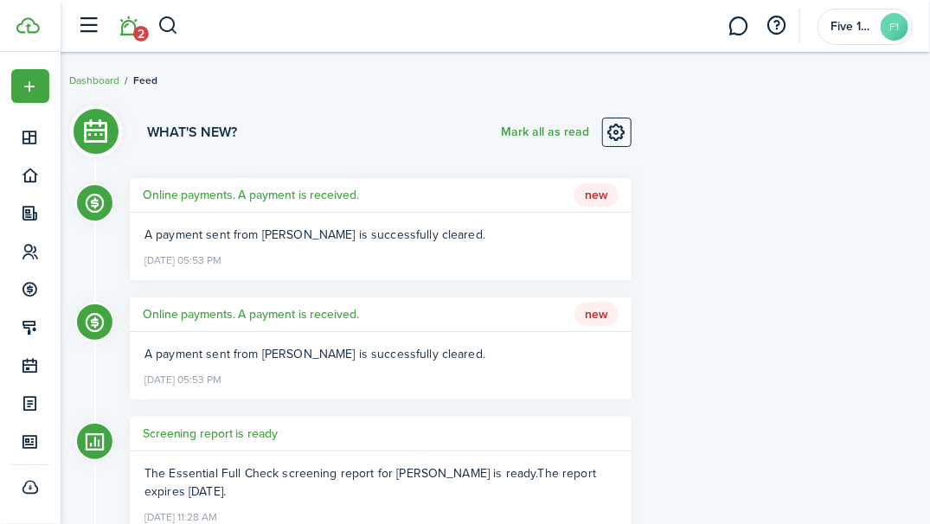
click at [136, 42] on li "2" at bounding box center [129, 26] width 40 height 44
